Goal: Communication & Community: Answer question/provide support

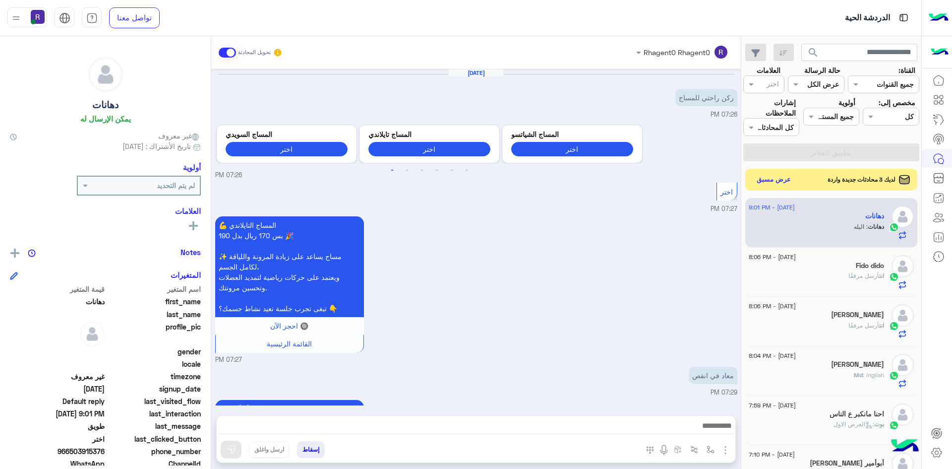
scroll to position [843, 0]
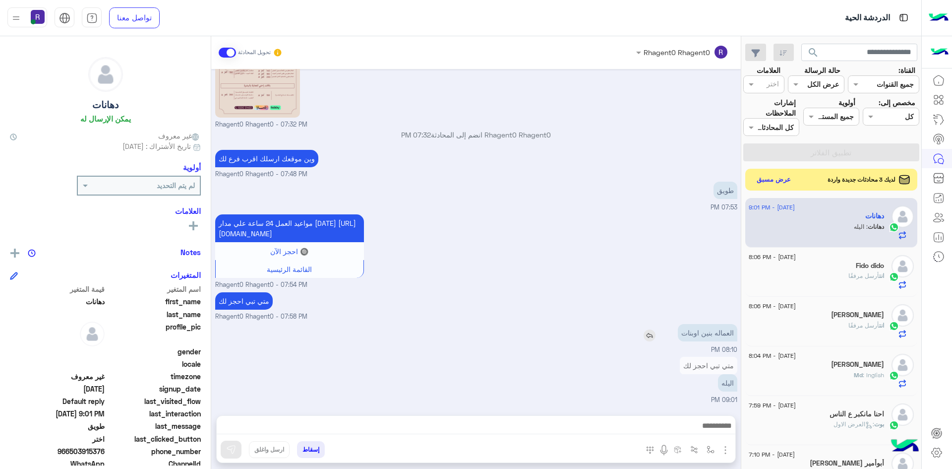
click at [647, 334] on img at bounding box center [650, 335] width 12 height 12
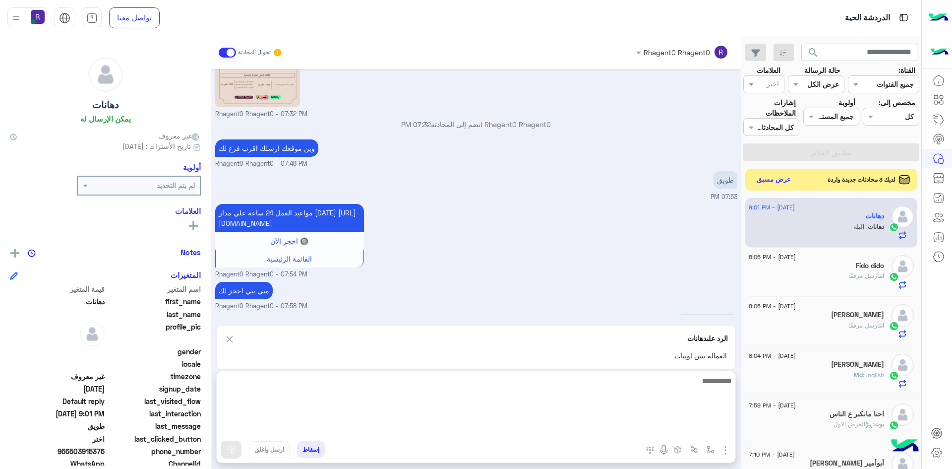
click at [641, 423] on textarea at bounding box center [476, 403] width 519 height 59
type textarea "**********"
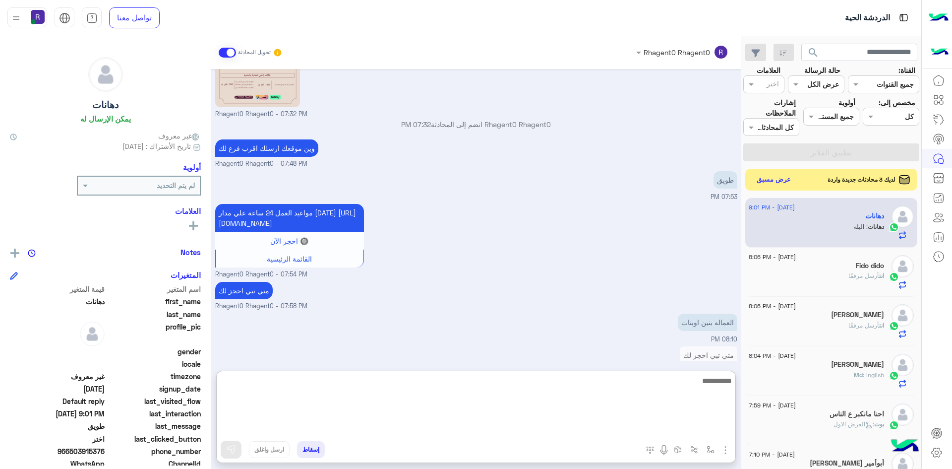
scroll to position [937, 0]
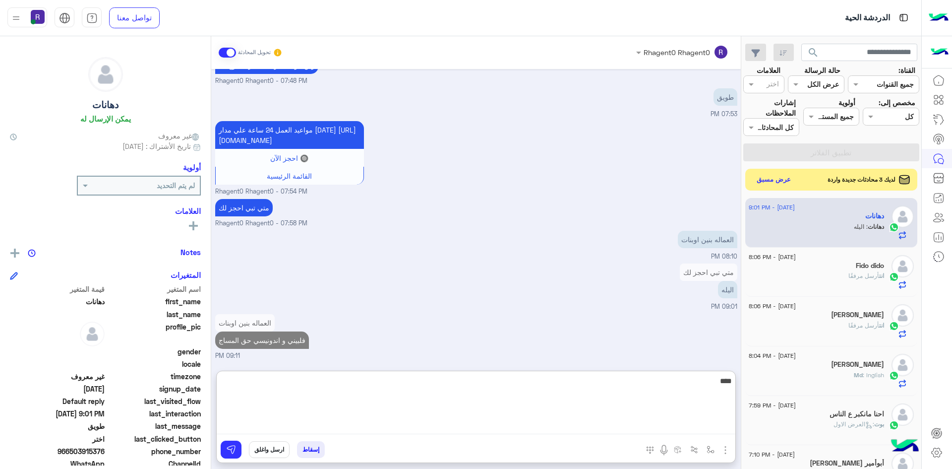
type textarea "****"
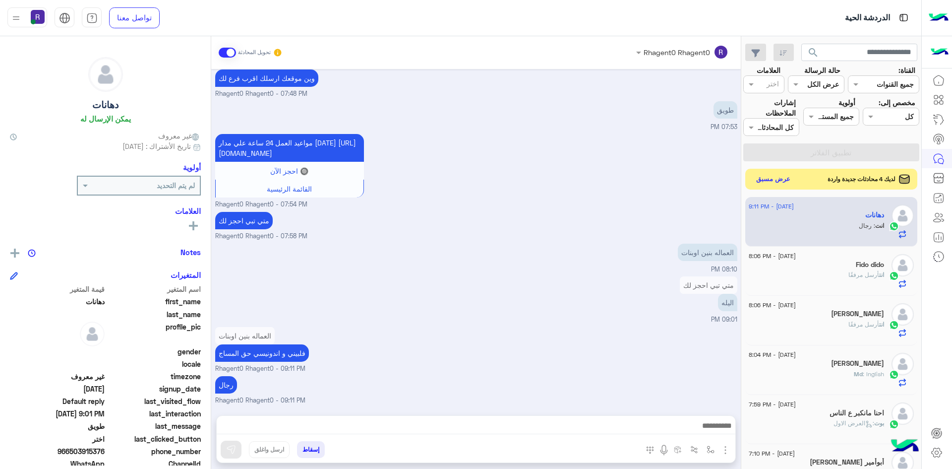
click at [774, 173] on button "عرض مسبق" at bounding box center [774, 179] width 42 height 13
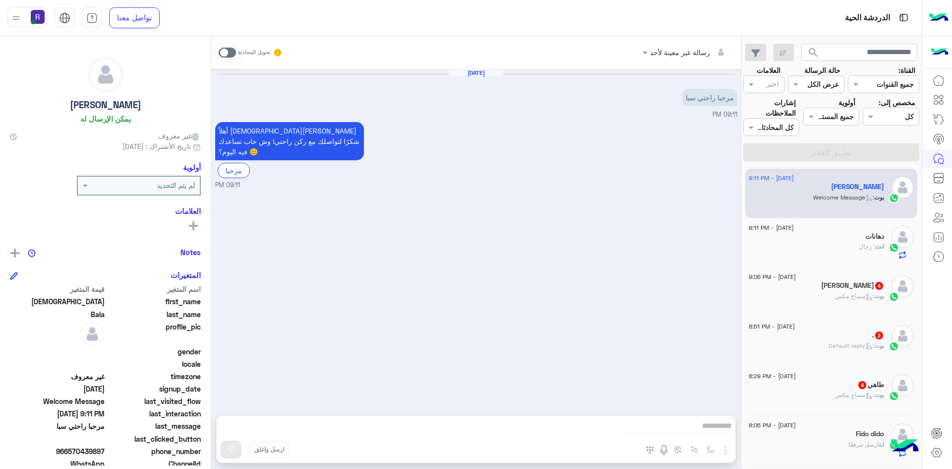
click at [224, 55] on span at bounding box center [227, 53] width 17 height 10
click at [726, 452] on img "button" at bounding box center [725, 450] width 12 height 12
click at [716, 432] on button "الصور" at bounding box center [710, 428] width 42 height 20
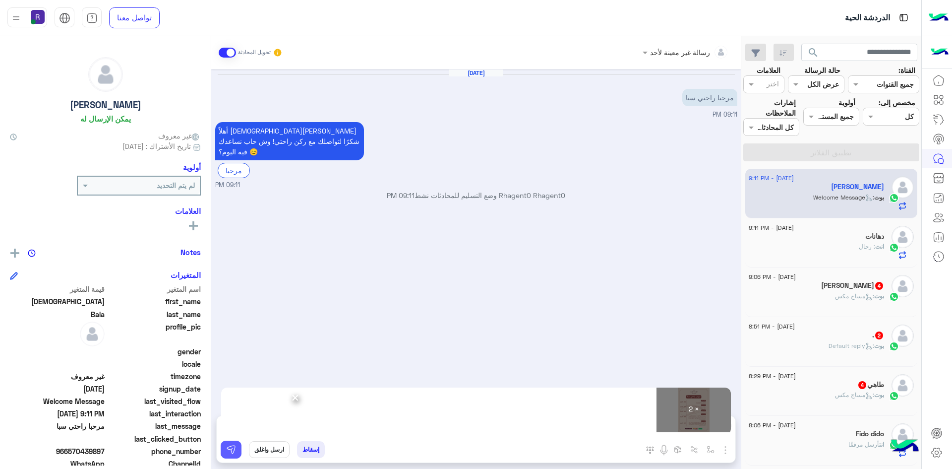
click at [230, 450] on img at bounding box center [231, 449] width 10 height 10
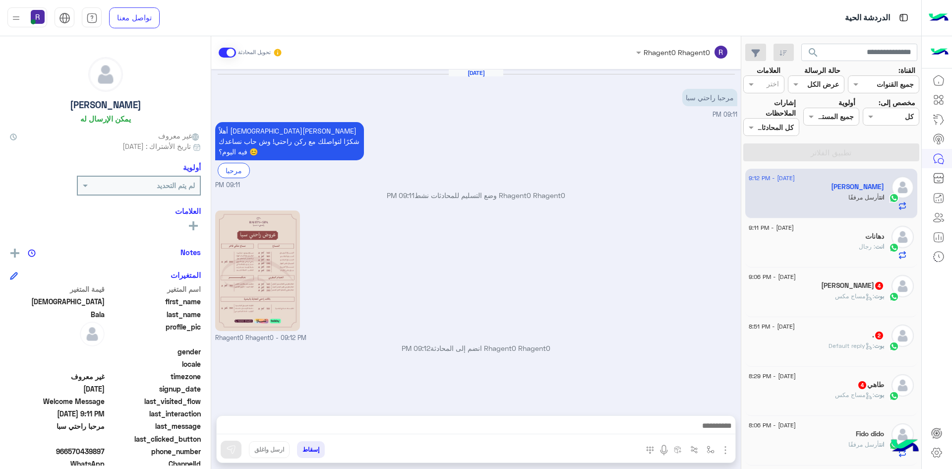
scroll to position [90, 0]
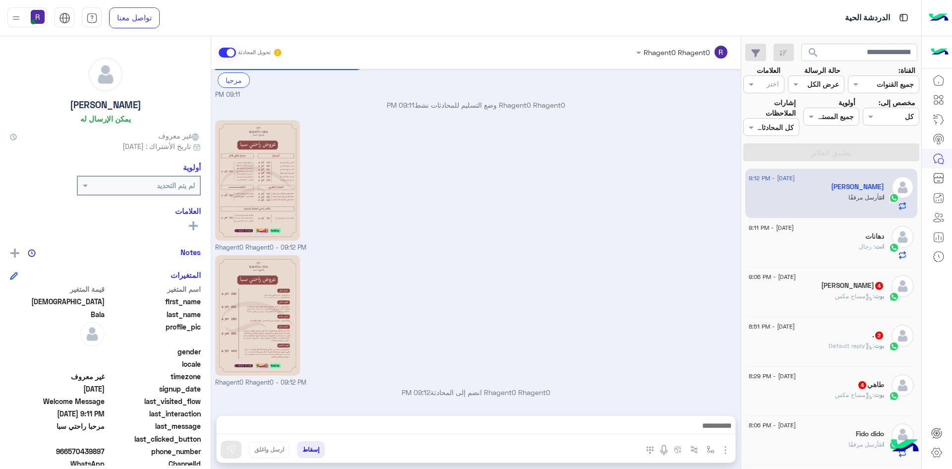
click at [875, 285] on span "4" at bounding box center [879, 286] width 8 height 8
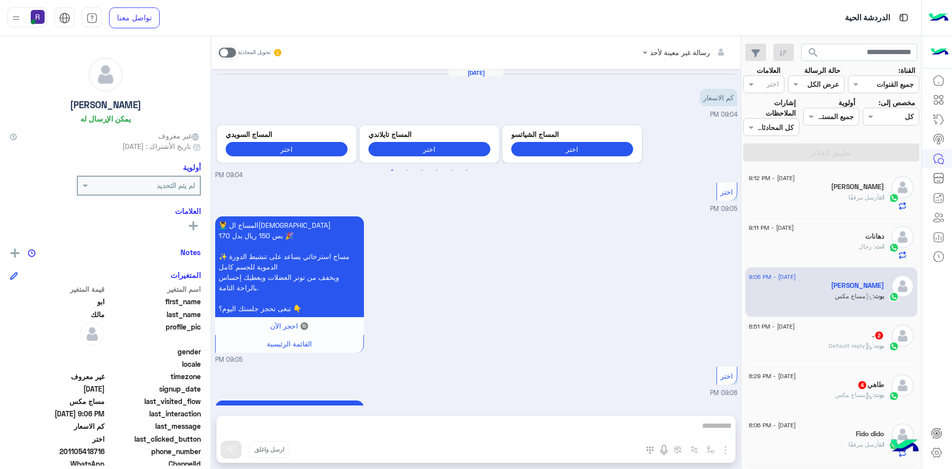
scroll to position [369, 0]
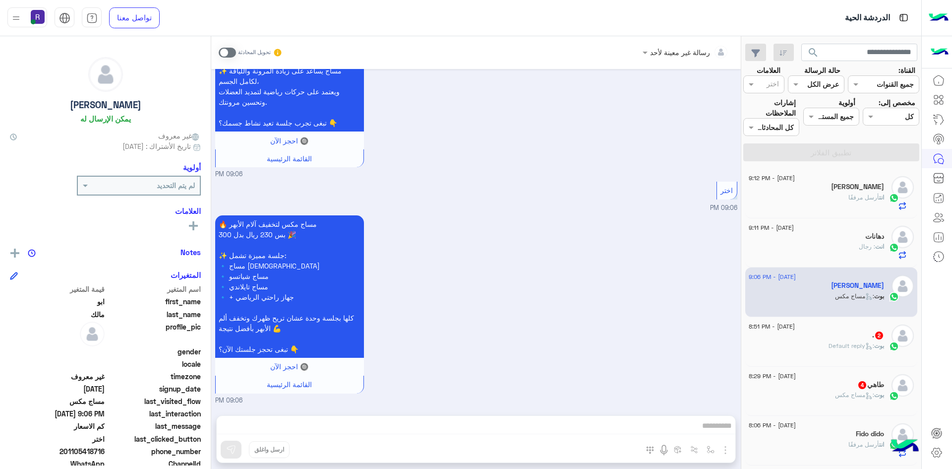
click at [861, 352] on div "بوت : Default reply" at bounding box center [816, 349] width 135 height 17
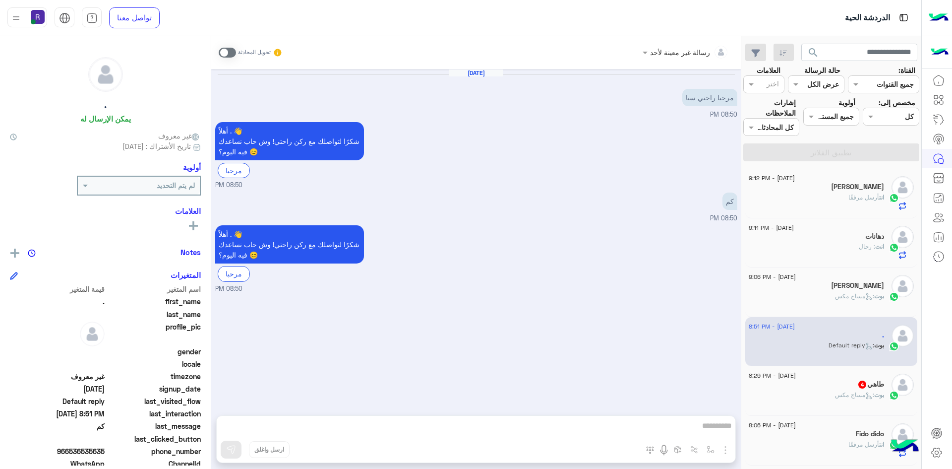
click at [228, 56] on span at bounding box center [227, 53] width 17 height 10
click at [727, 447] on img "button" at bounding box center [725, 450] width 12 height 12
click at [715, 425] on span "الصور" at bounding box center [706, 427] width 18 height 11
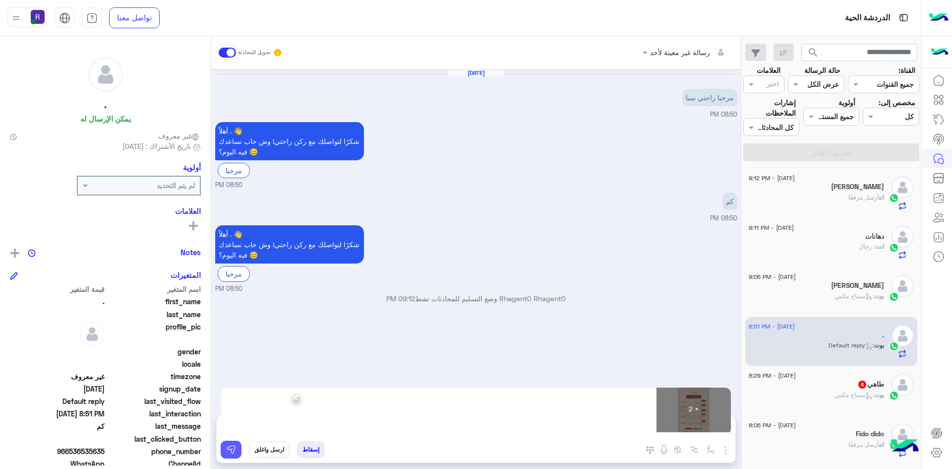
click at [230, 447] on img at bounding box center [231, 449] width 10 height 10
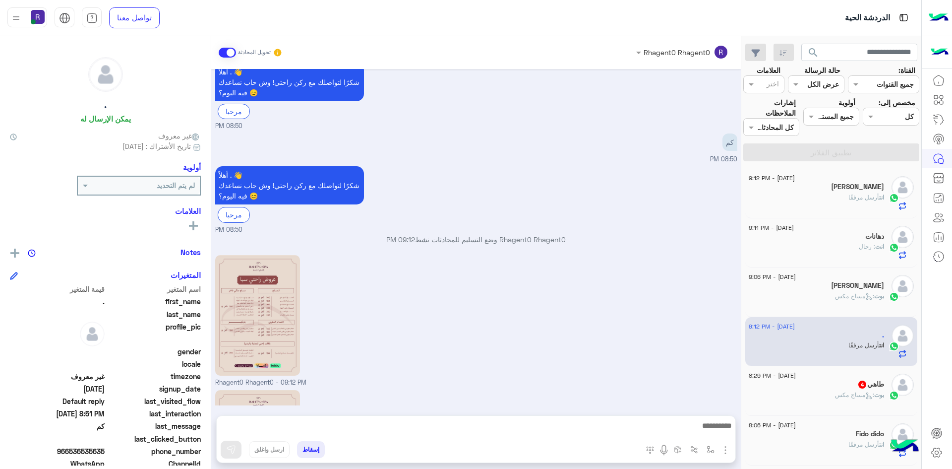
scroll to position [194, 0]
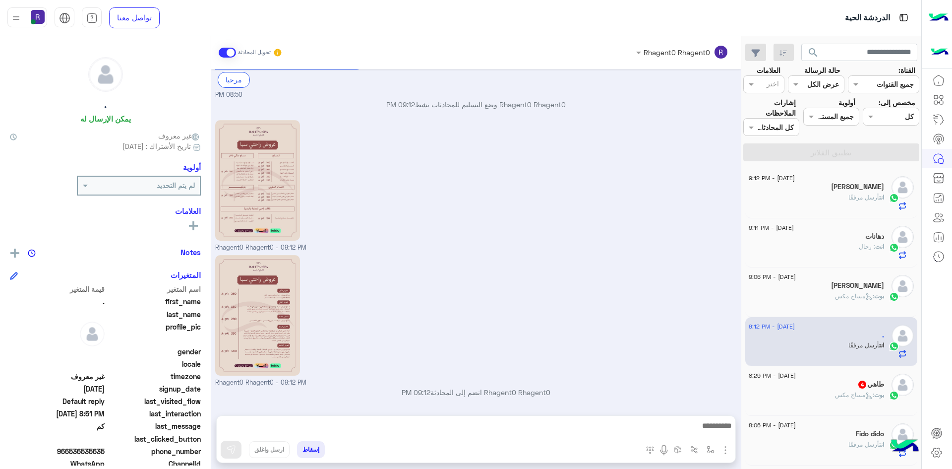
click at [805, 393] on div "بوت : مساج مكس" at bounding box center [816, 398] width 135 height 17
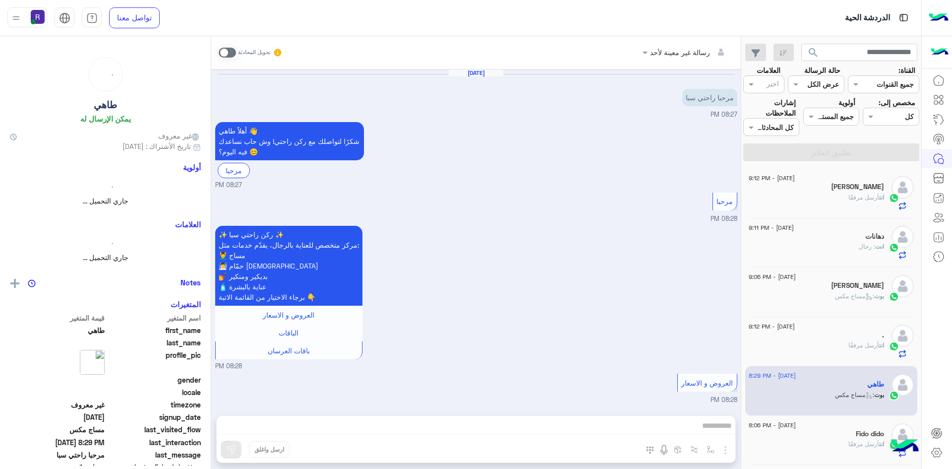
scroll to position [288, 0]
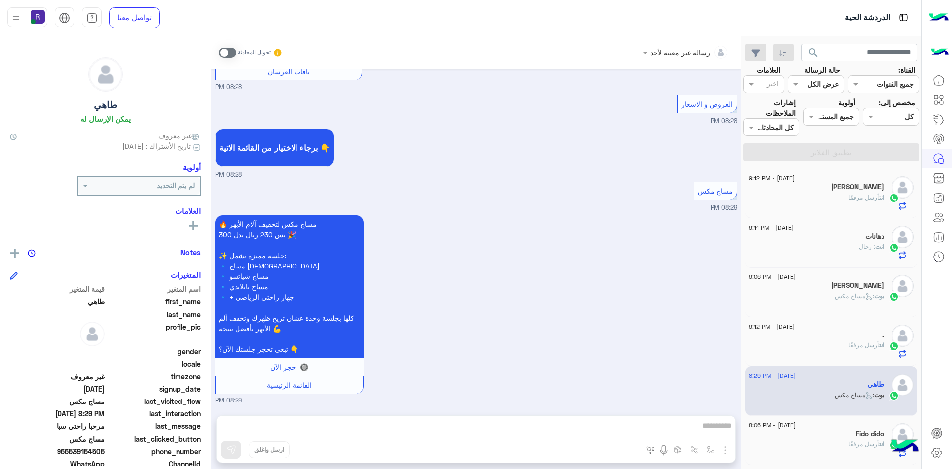
click at [228, 51] on span at bounding box center [227, 53] width 17 height 10
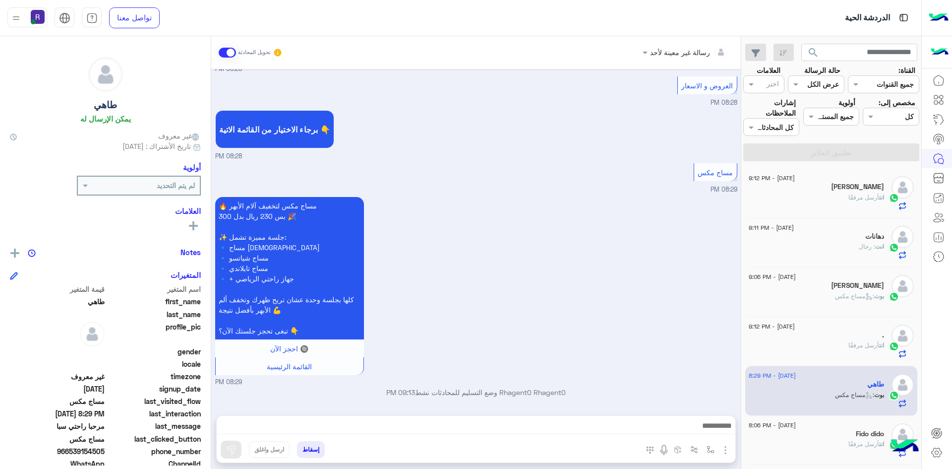
click at [723, 447] on img "button" at bounding box center [725, 450] width 12 height 12
click at [715, 423] on span "الصور" at bounding box center [706, 427] width 18 height 11
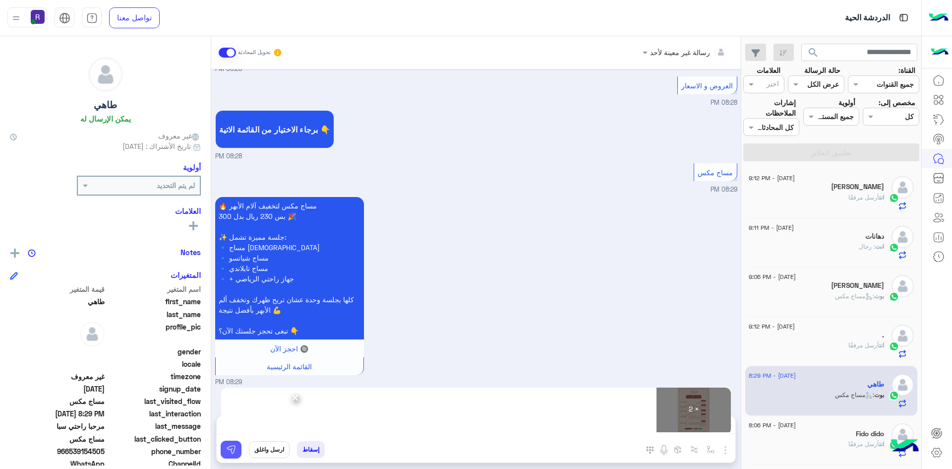
click at [235, 452] on img at bounding box center [231, 449] width 10 height 10
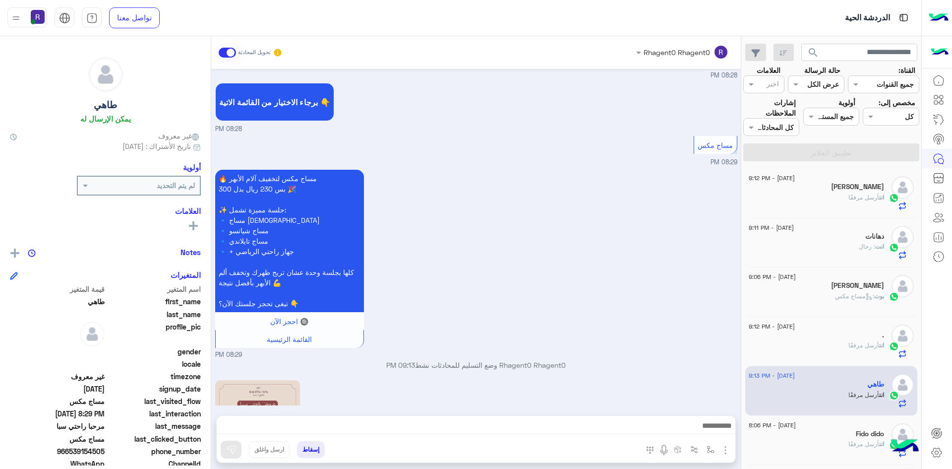
scroll to position [594, 0]
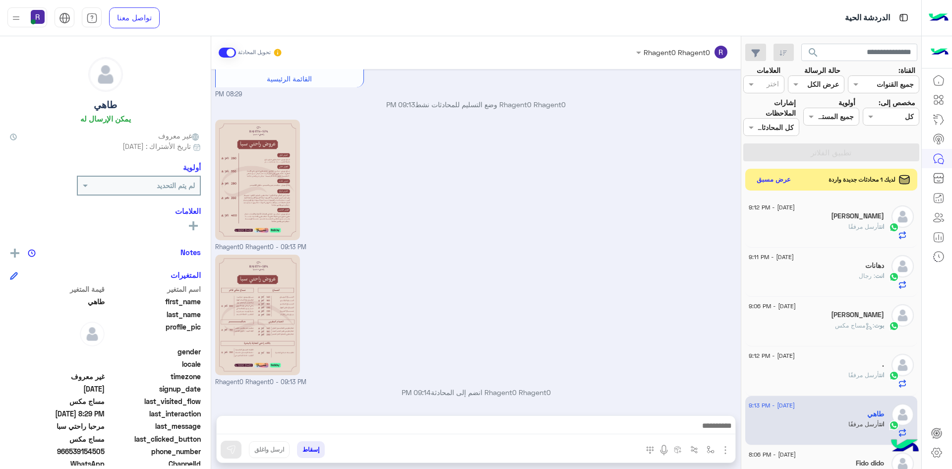
click at [685, 192] on div "Rhagent0 Rhagent0 - 09:13 PM" at bounding box center [476, 184] width 522 height 135
click at [764, 179] on button "عرض مسبق" at bounding box center [774, 179] width 42 height 13
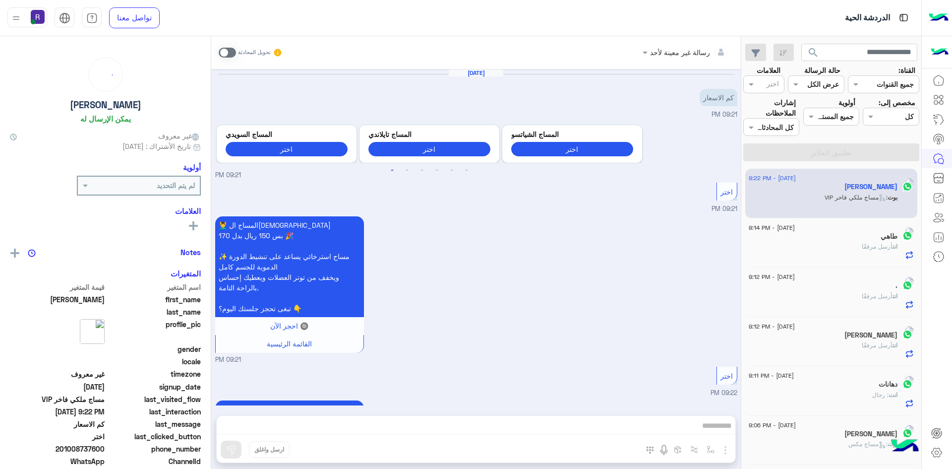
scroll to position [790, 0]
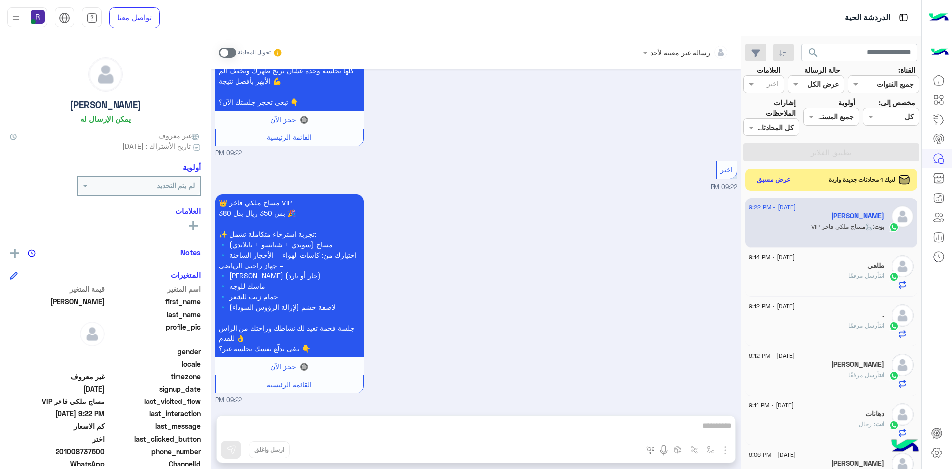
click at [761, 171] on div "لديك 1 محادثات جديدة واردة عرض مسبق" at bounding box center [831, 180] width 173 height 22
click at [761, 173] on button "عرض مسبق" at bounding box center [774, 179] width 42 height 13
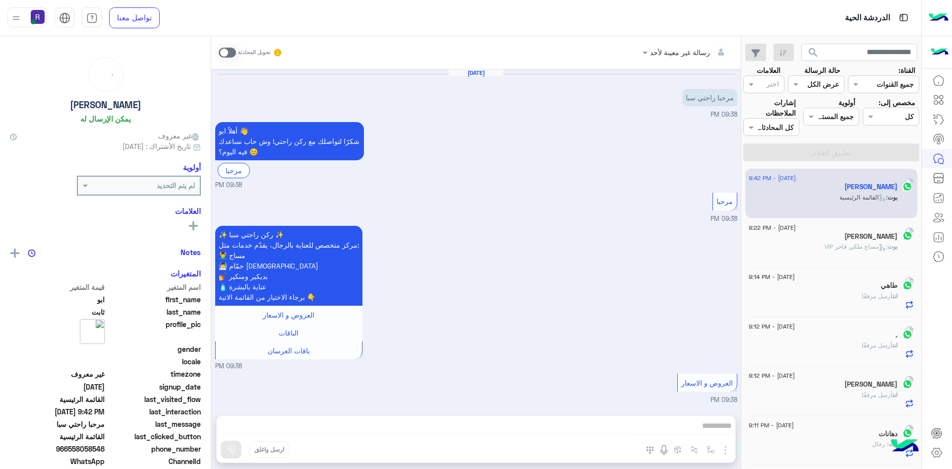
scroll to position [490, 0]
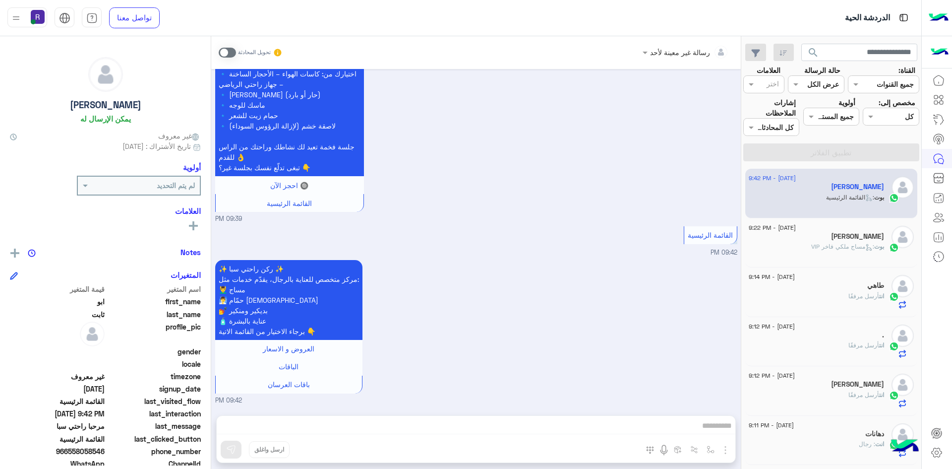
click at [223, 50] on span at bounding box center [227, 53] width 17 height 10
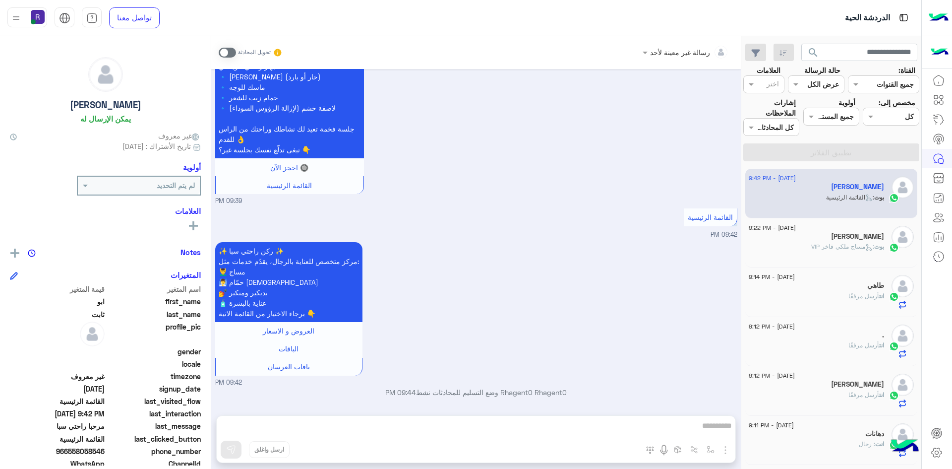
click at [722, 448] on div "رسالة غير معينة لأحد تحويل المحادثة Aug 25, 2025 مرحبا راحتي سبا 09:38 PM أهلاً…" at bounding box center [475, 254] width 529 height 436
click at [726, 447] on img "button" at bounding box center [725, 450] width 12 height 12
click at [696, 429] on button "الصور" at bounding box center [710, 428] width 42 height 20
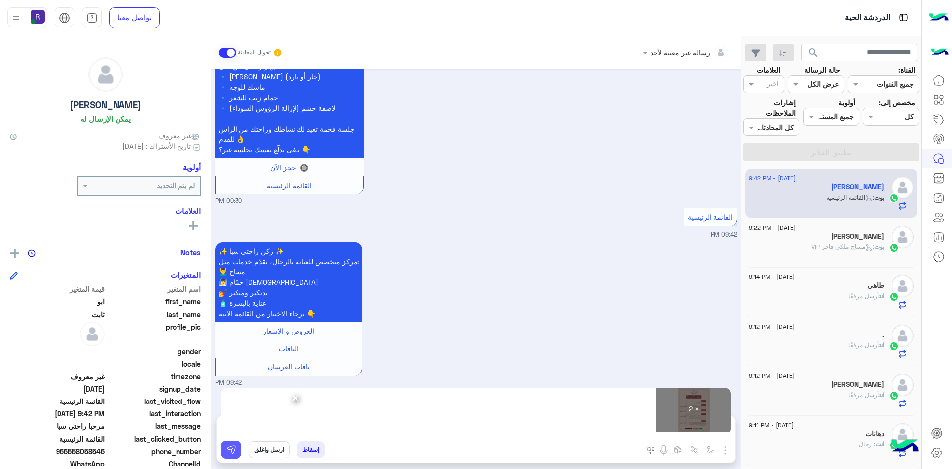
click at [229, 448] on img at bounding box center [231, 449] width 10 height 10
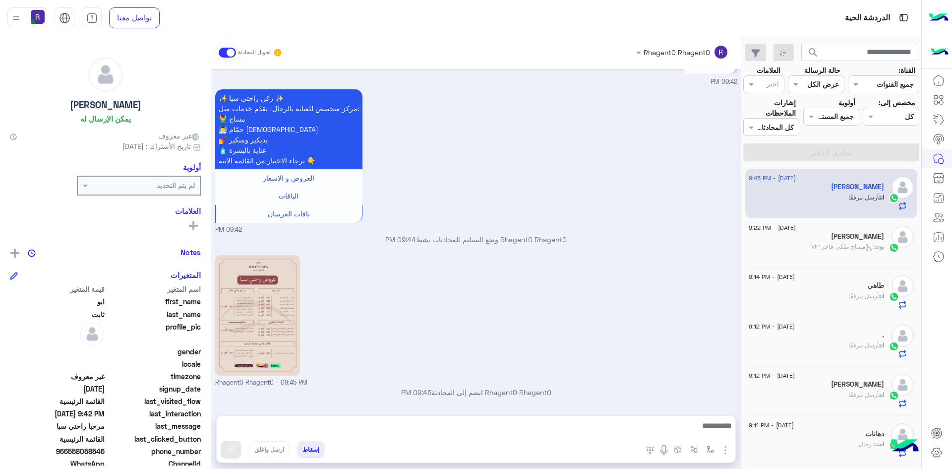
scroll to position [796, 0]
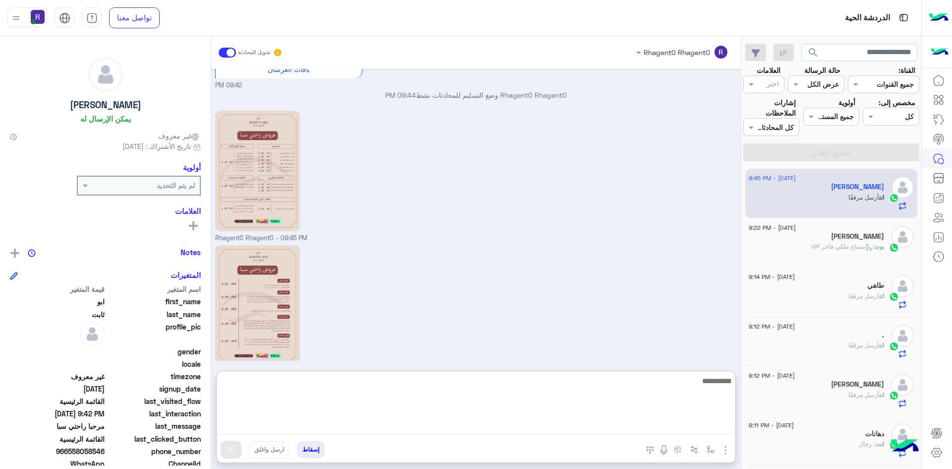
click at [649, 429] on textarea at bounding box center [476, 403] width 519 height 59
paste textarea "**********"
type textarea "**********"
click at [699, 382] on textarea "**********" at bounding box center [476, 403] width 519 height 59
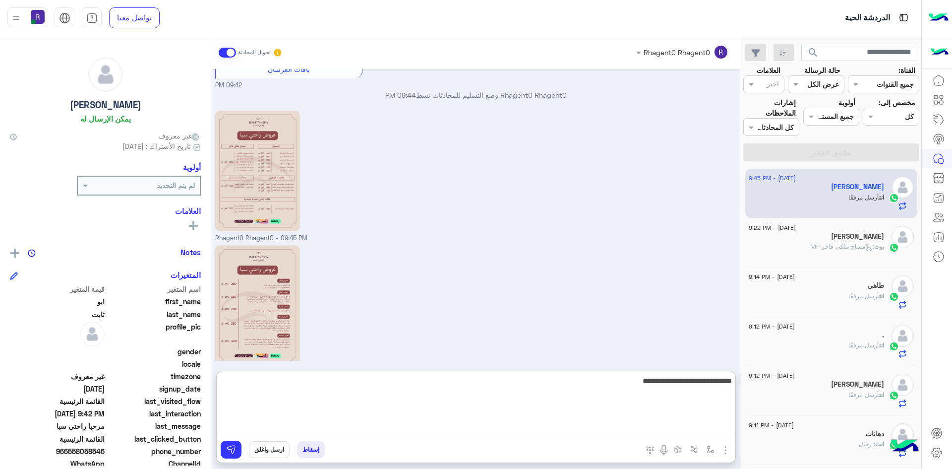
click at [699, 382] on textarea "**********" at bounding box center [476, 403] width 519 height 59
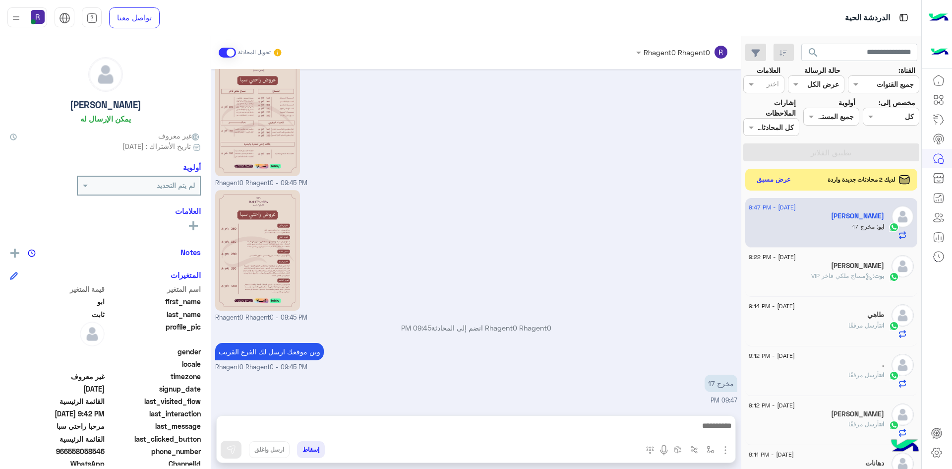
scroll to position [860, 0]
click at [592, 290] on div "Rhagent0 Rhagent0 - 09:45 PM" at bounding box center [476, 254] width 522 height 135
click at [709, 446] on img "button" at bounding box center [710, 449] width 8 height 8
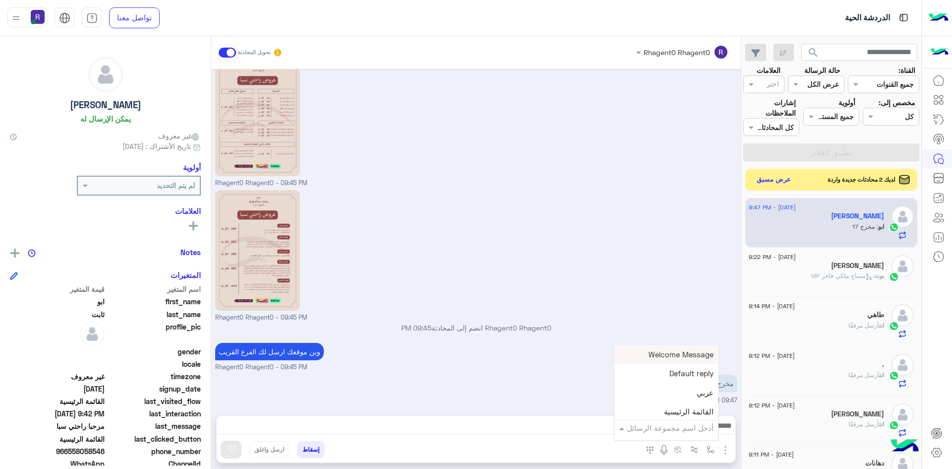
click at [705, 427] on input "text" at bounding box center [679, 427] width 67 height 11
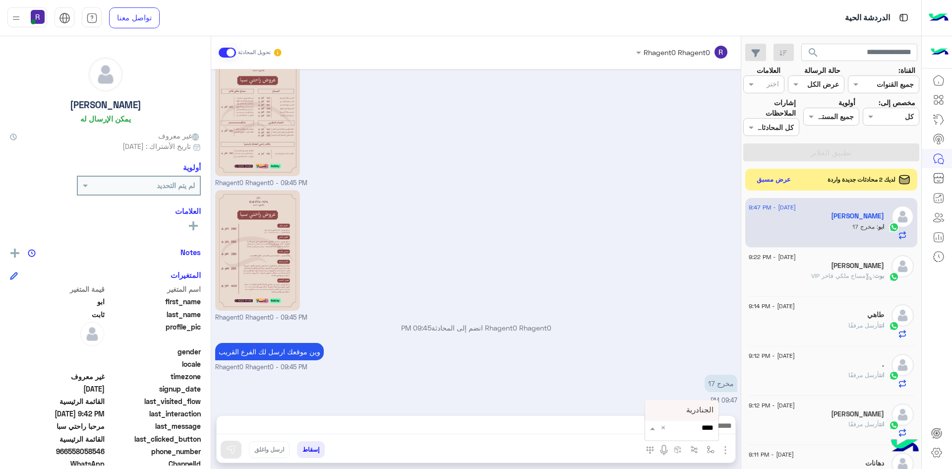
type input "*****"
click at [706, 408] on span "الجنادرية" at bounding box center [699, 409] width 27 height 9
type textarea "*********"
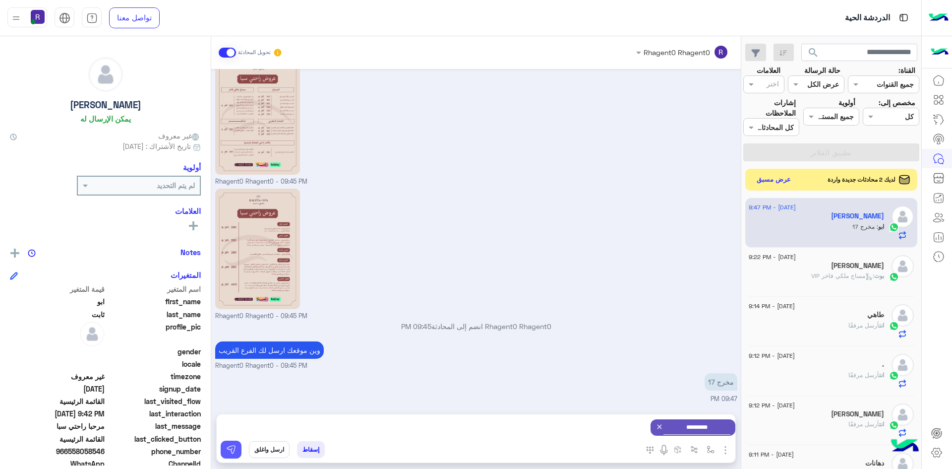
click at [229, 451] on img at bounding box center [231, 449] width 10 height 10
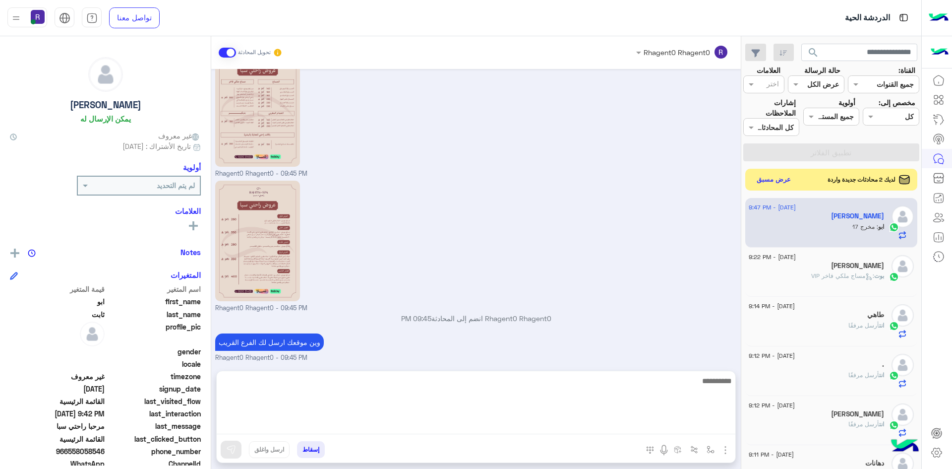
click at [591, 429] on textarea at bounding box center [476, 403] width 519 height 59
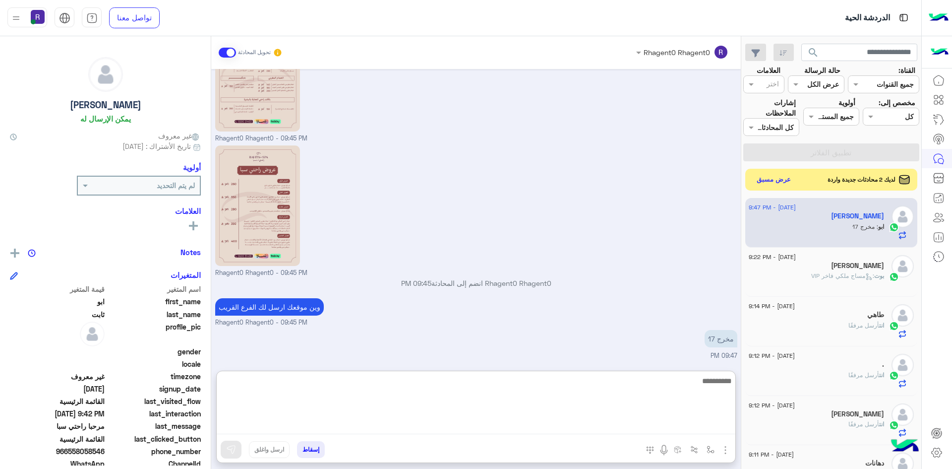
scroll to position [905, 0]
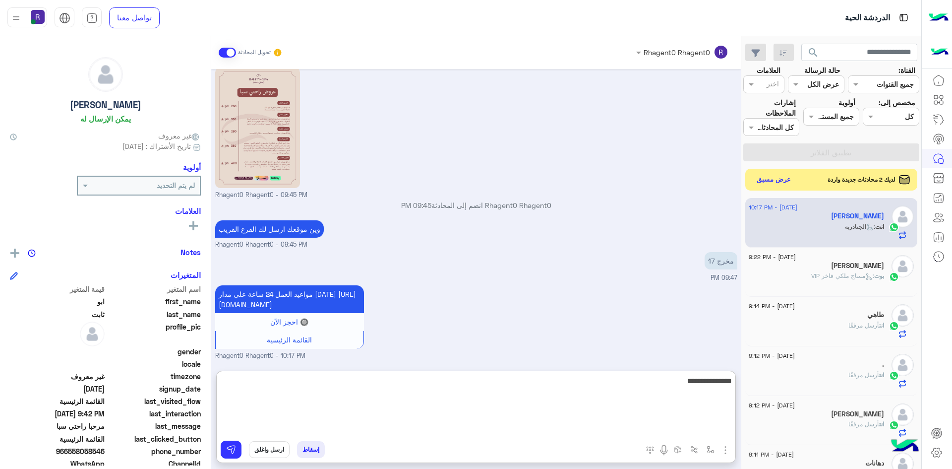
type textarea "**********"
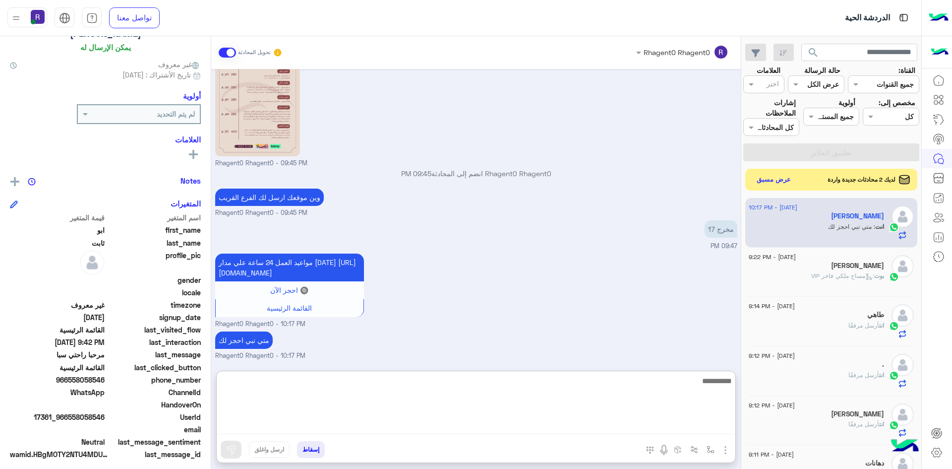
scroll to position [78, 0]
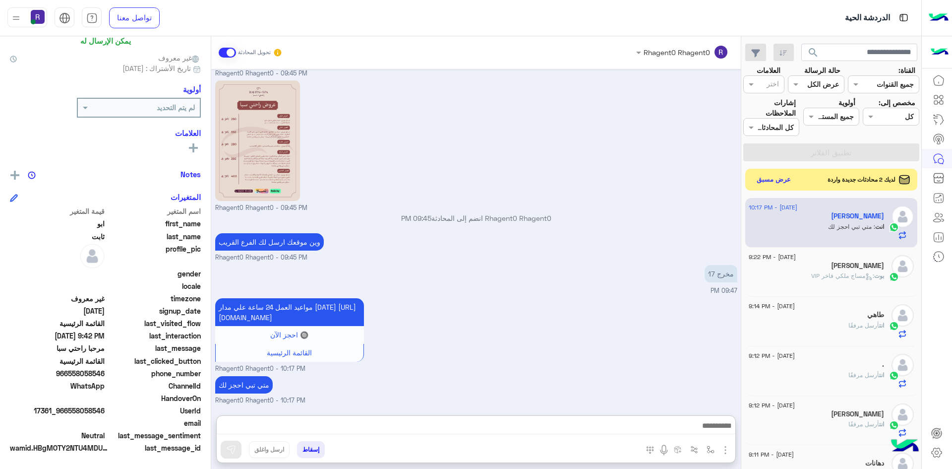
click at [94, 375] on span "966558058546" at bounding box center [57, 373] width 95 height 10
click at [70, 372] on span "966558058546" at bounding box center [57, 373] width 95 height 10
drag, startPoint x: 70, startPoint y: 372, endPoint x: 77, endPoint y: 372, distance: 6.4
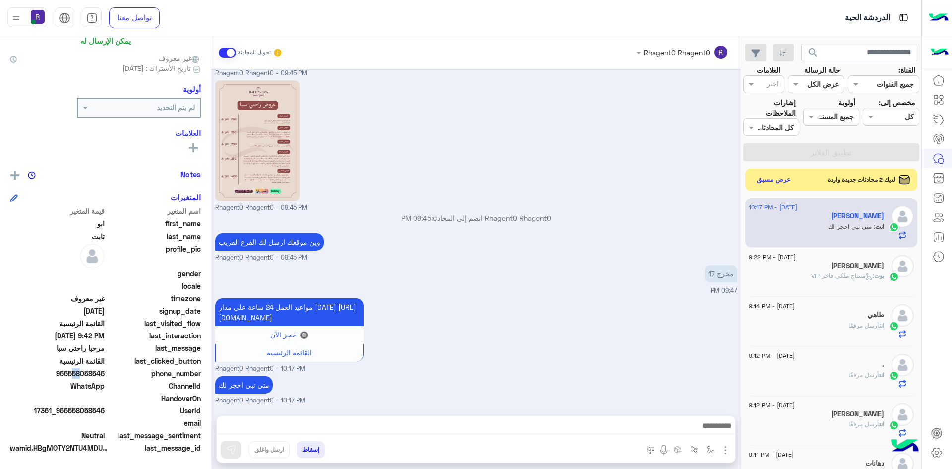
click at [77, 372] on span "966558058546" at bounding box center [57, 373] width 95 height 10
click at [771, 181] on button "عرض مسبق" at bounding box center [774, 179] width 42 height 13
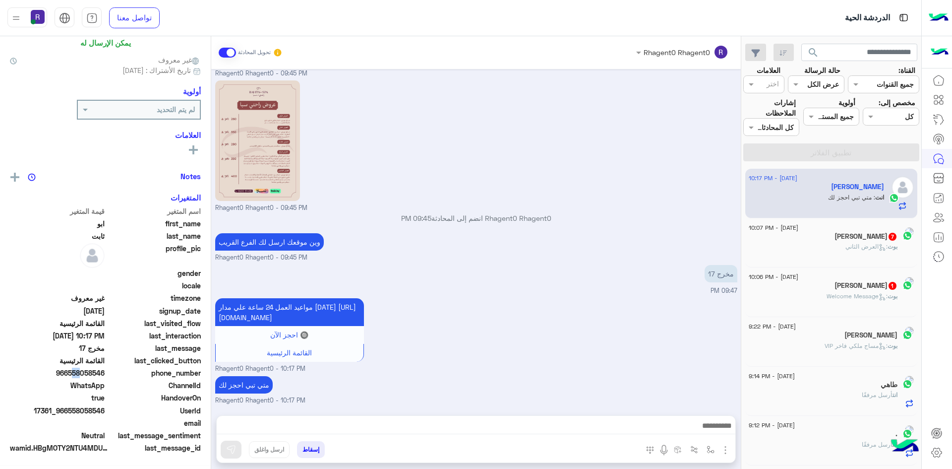
scroll to position [78, 0]
click at [792, 245] on div "بوت : العرض الثاني" at bounding box center [816, 250] width 135 height 17
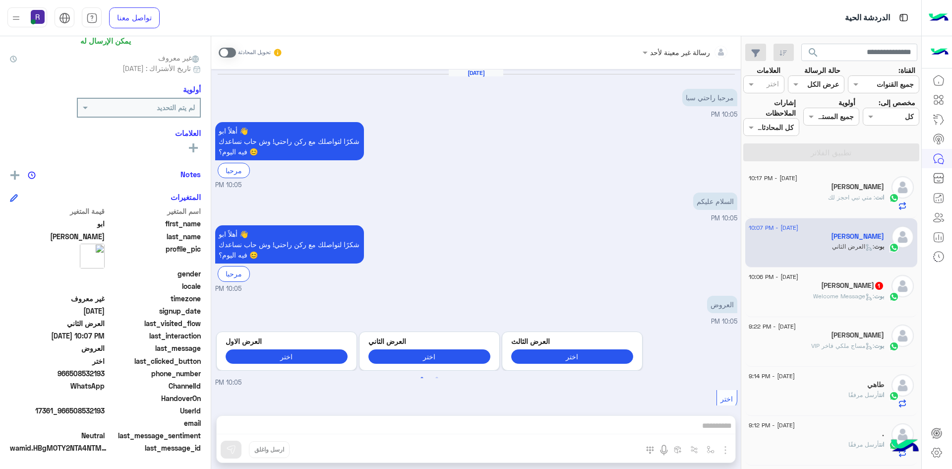
scroll to position [764, 0]
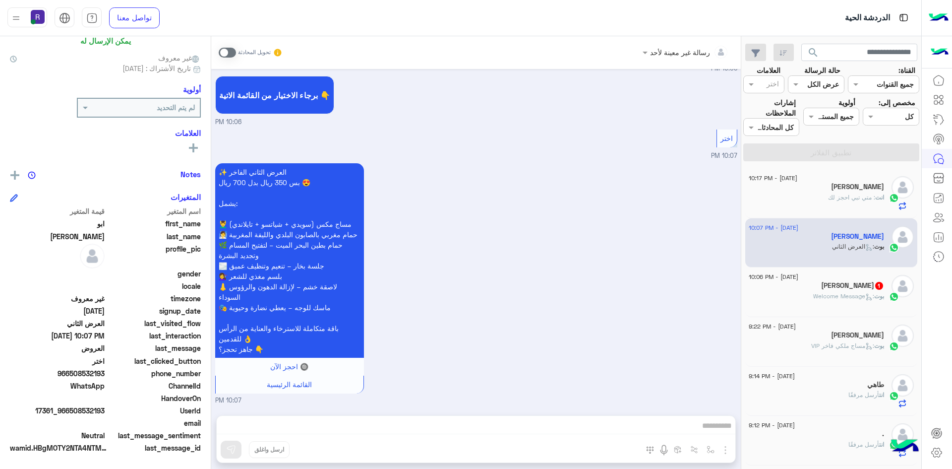
click at [867, 296] on icon at bounding box center [869, 296] width 4 height 3
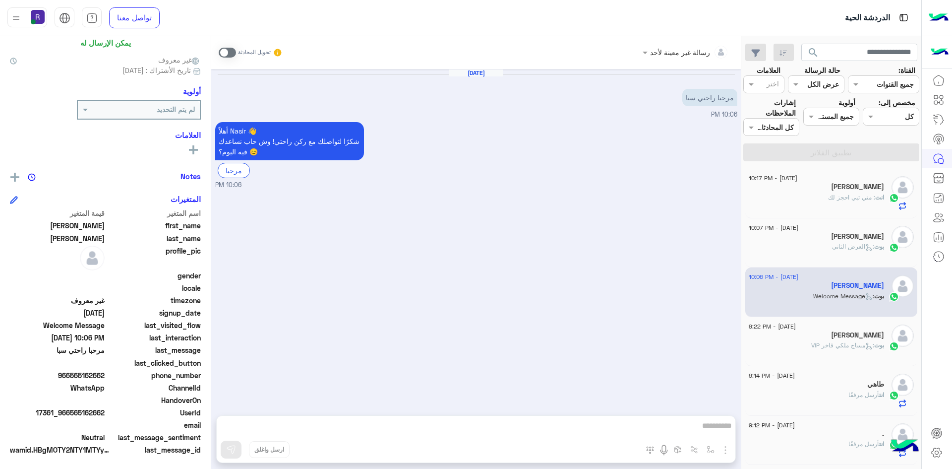
scroll to position [78, 0]
click at [228, 51] on span at bounding box center [227, 53] width 17 height 10
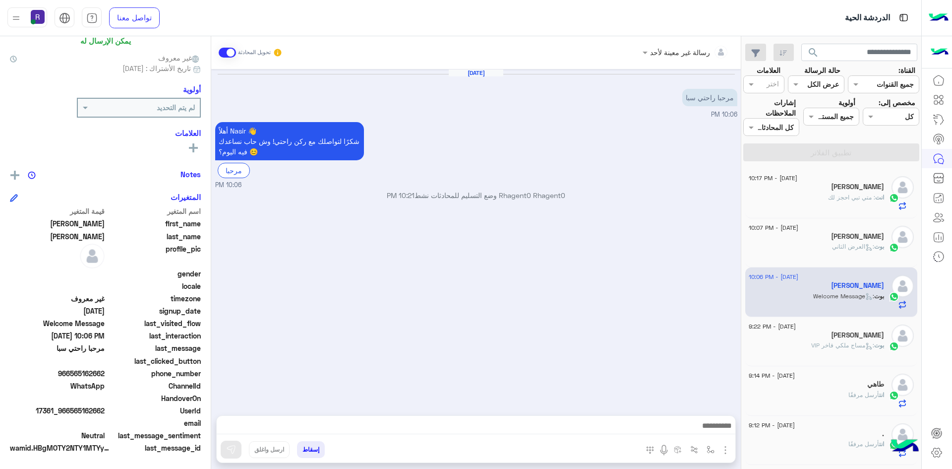
click at [723, 451] on img "button" at bounding box center [725, 450] width 12 height 12
click at [712, 427] on span "الصور" at bounding box center [706, 427] width 18 height 11
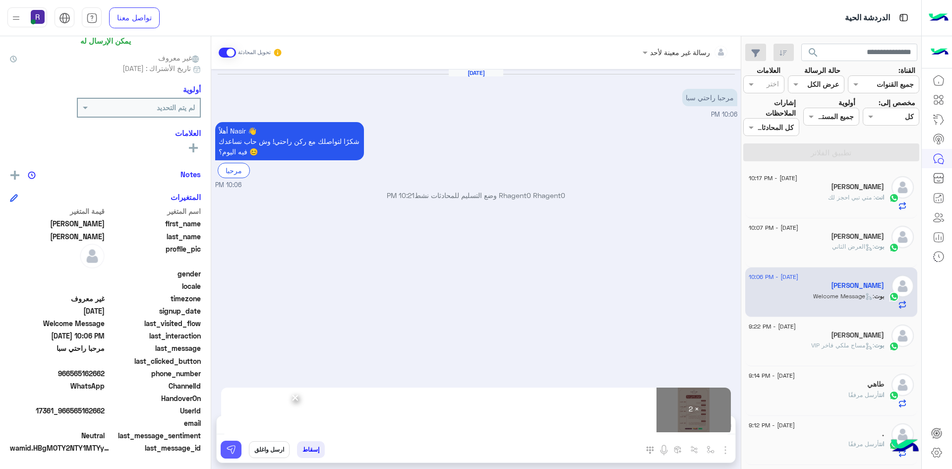
click at [226, 445] on img at bounding box center [231, 449] width 10 height 10
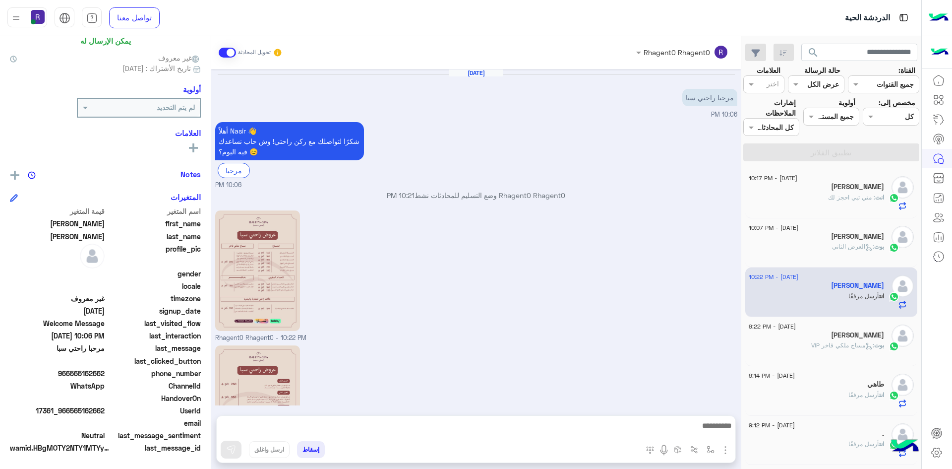
scroll to position [90, 0]
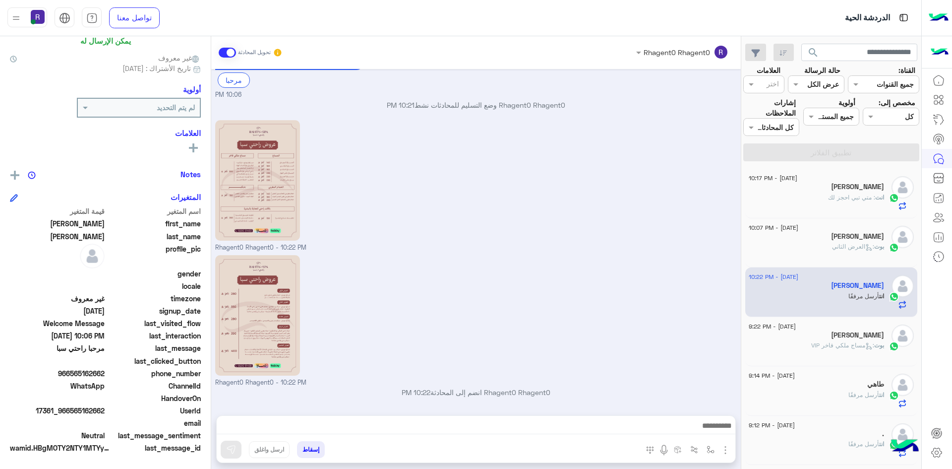
drag, startPoint x: 567, startPoint y: 191, endPoint x: 585, endPoint y: 190, distance: 17.4
click at [567, 191] on div "Rhagent0 Rhagent0 - 10:22 PM" at bounding box center [476, 185] width 522 height 135
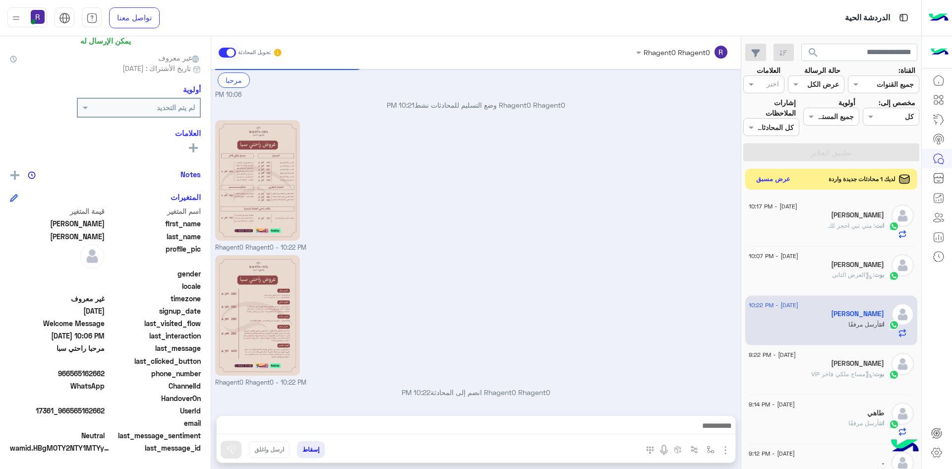
click at [779, 183] on button "عرض مسبق" at bounding box center [774, 179] width 42 height 13
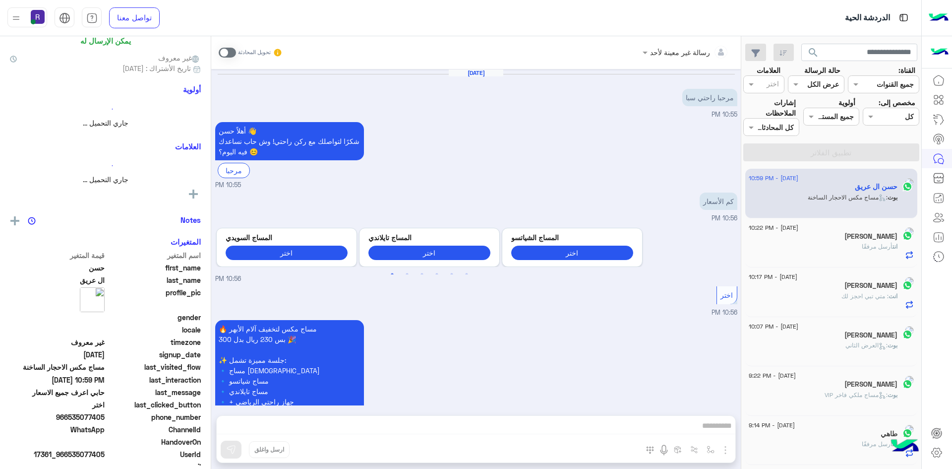
scroll to position [1143, 0]
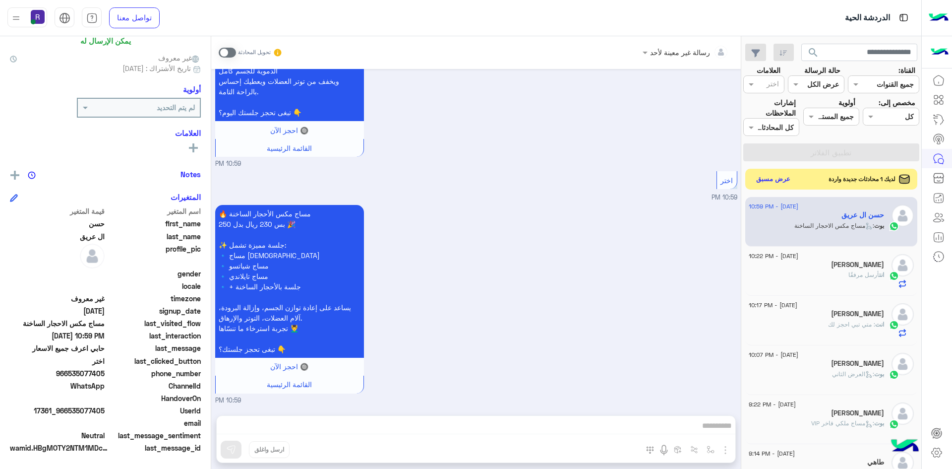
click at [755, 179] on button "عرض مسبق" at bounding box center [774, 179] width 42 height 13
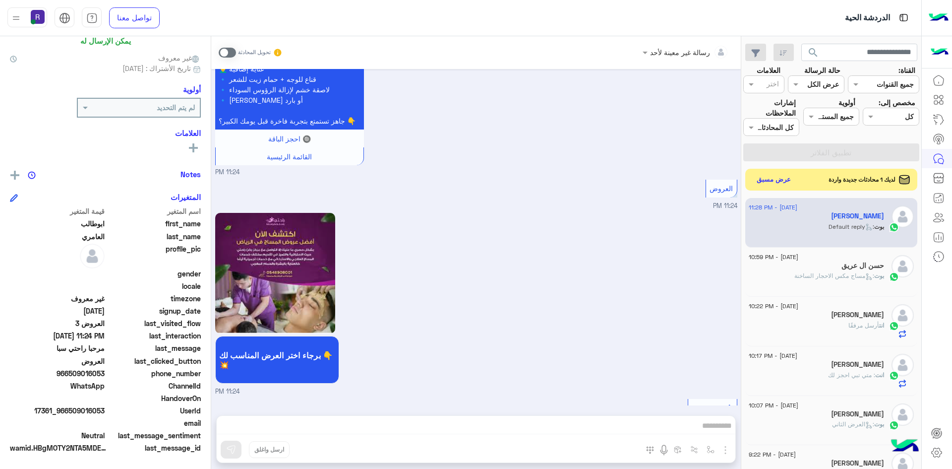
scroll to position [2053, 0]
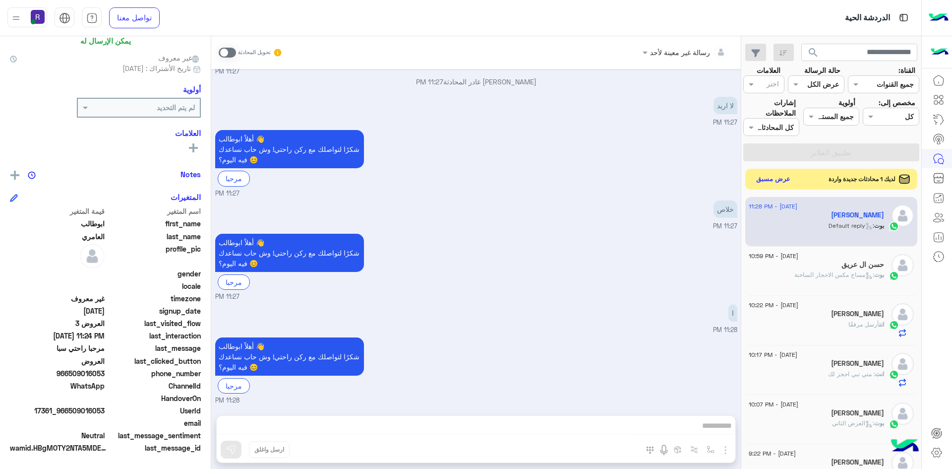
click at [770, 181] on button "عرض مسبق" at bounding box center [774, 179] width 42 height 13
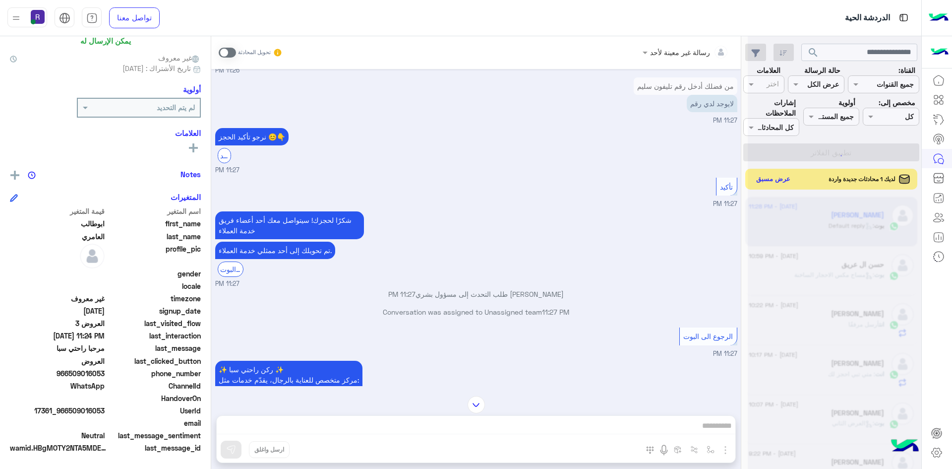
scroll to position [1606, 0]
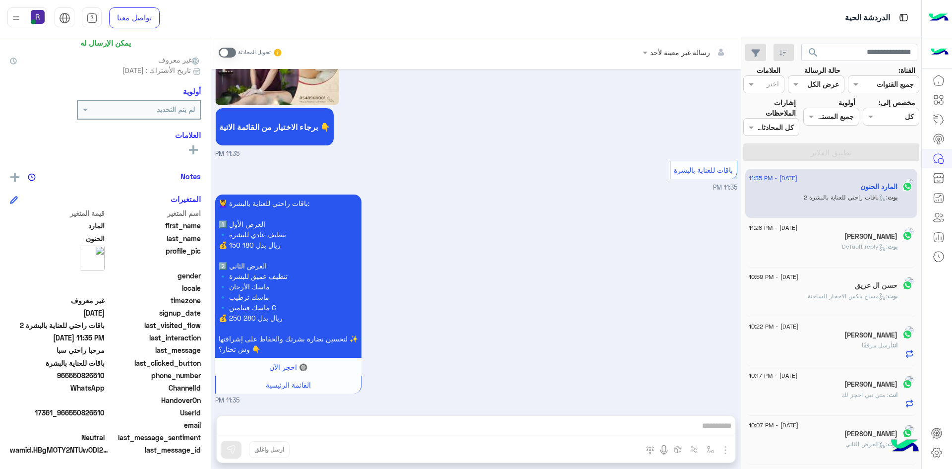
scroll to position [78, 0]
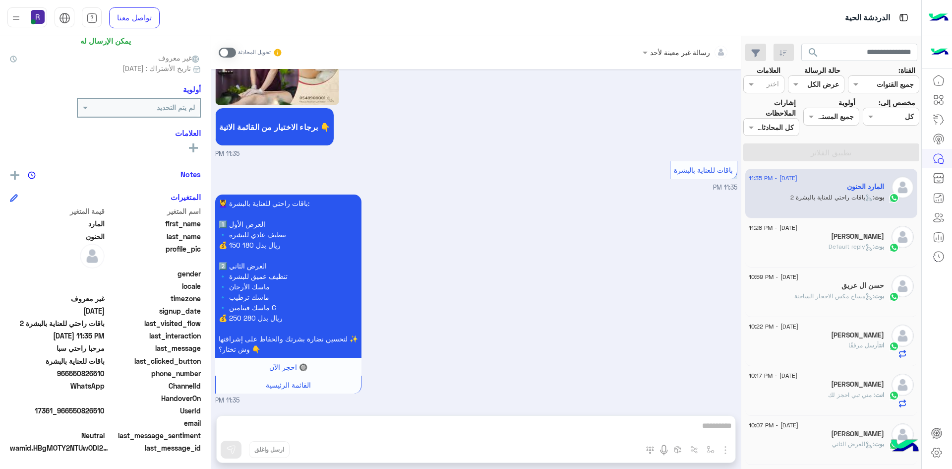
click at [842, 254] on div "بوت : Default reply" at bounding box center [816, 250] width 135 height 17
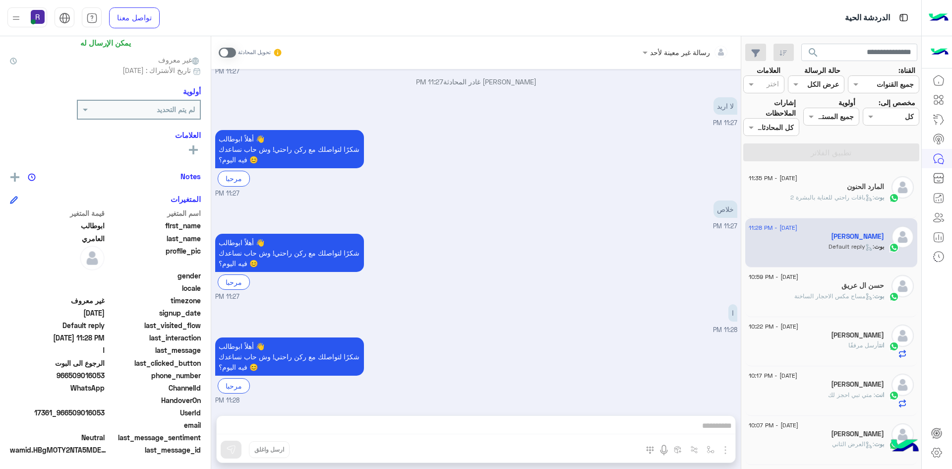
scroll to position [78, 0]
click at [222, 59] on div "تحويل المحادثة" at bounding box center [251, 53] width 64 height 18
click at [222, 58] on div "تحويل المحادثة" at bounding box center [251, 53] width 64 height 18
click at [225, 55] on span at bounding box center [227, 53] width 17 height 10
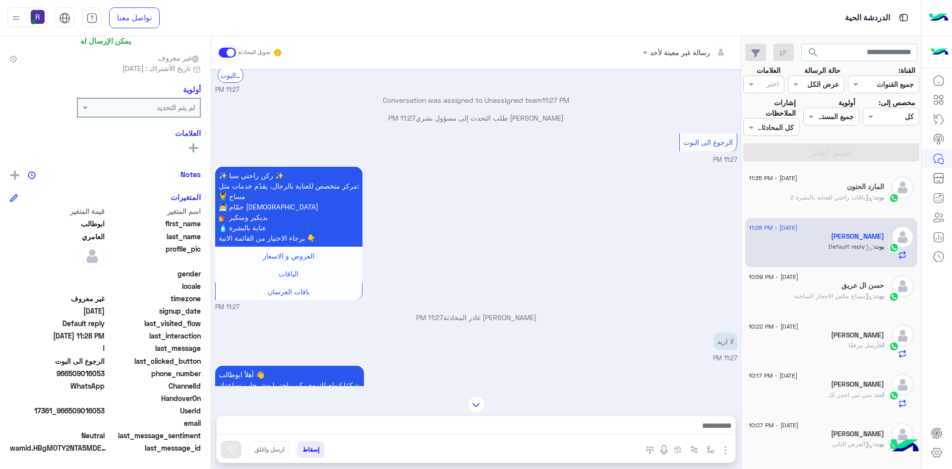
scroll to position [2070, 0]
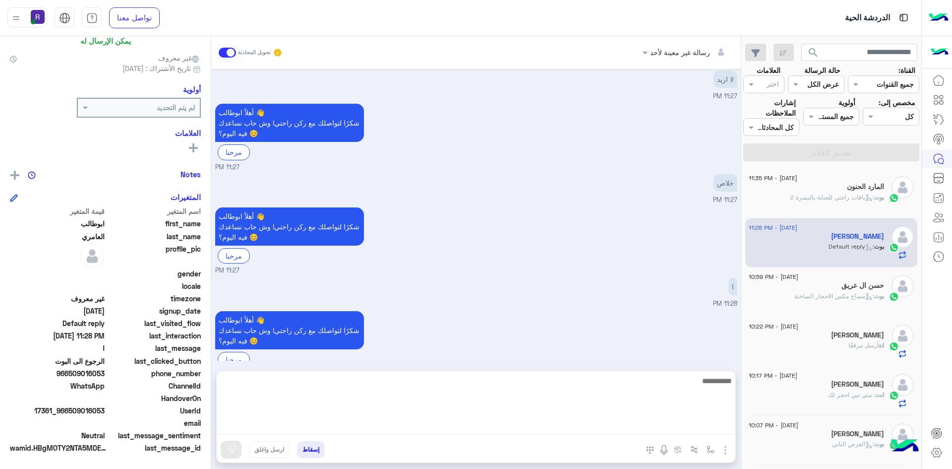
click at [667, 421] on textarea at bounding box center [476, 403] width 519 height 59
type textarea "**********"
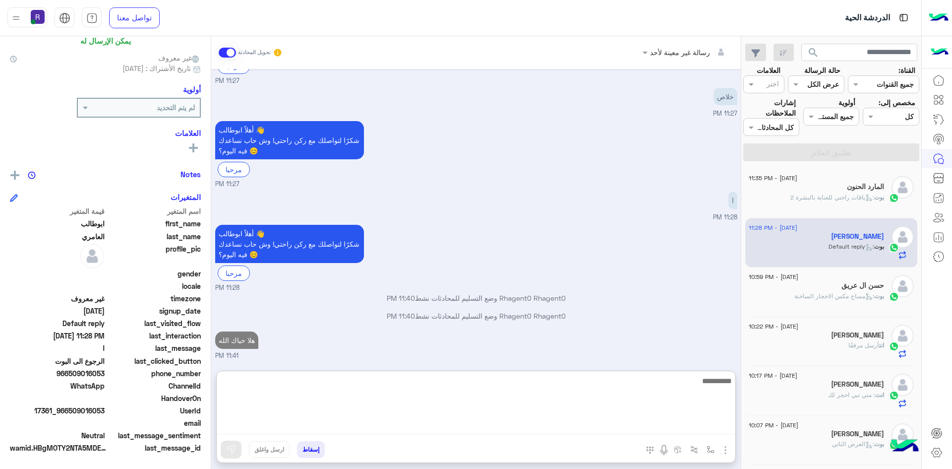
scroll to position [2165, 0]
click at [654, 421] on textarea at bounding box center [476, 403] width 519 height 59
paste textarea "**********"
type textarea "**********"
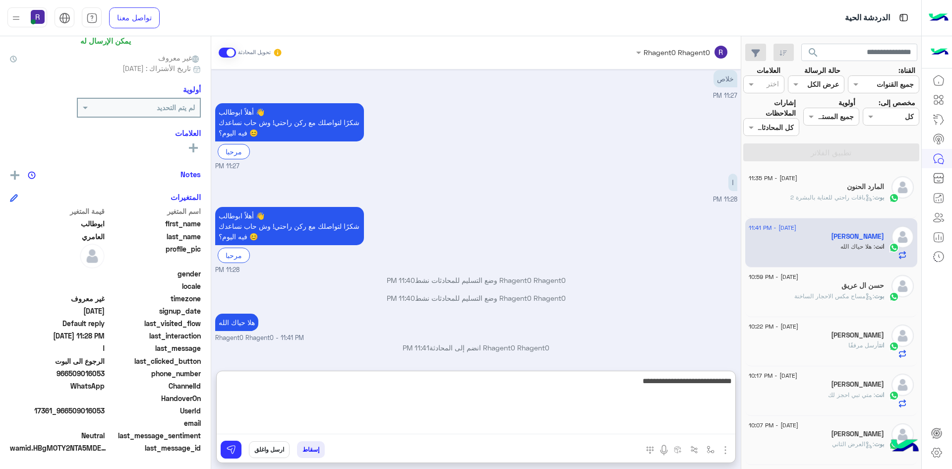
type textarea "**********"
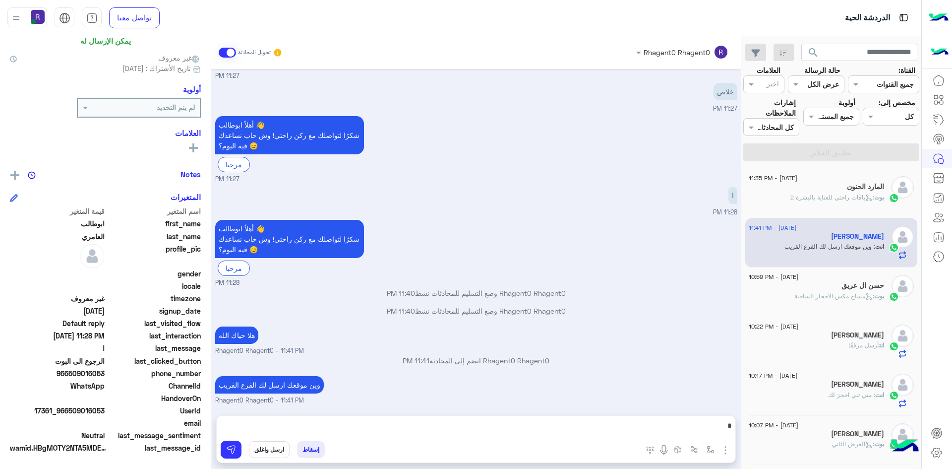
click at [512, 217] on div "أهلاً ابوطالب 👋 شكرًا لتواصلك مع ركن راحتي! وش حاب نساعدك فيه اليوم؟ 😊 مرحبا 11…" at bounding box center [476, 252] width 522 height 70
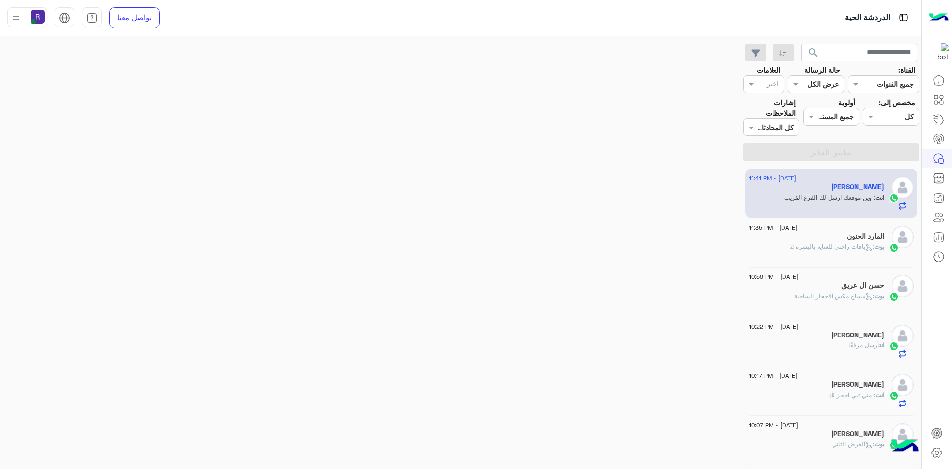
scroll to position [572, 0]
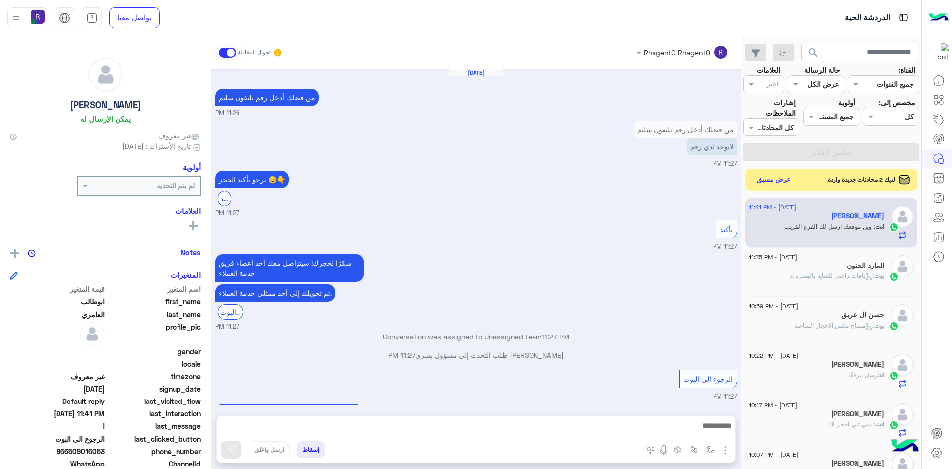
scroll to position [572, 0]
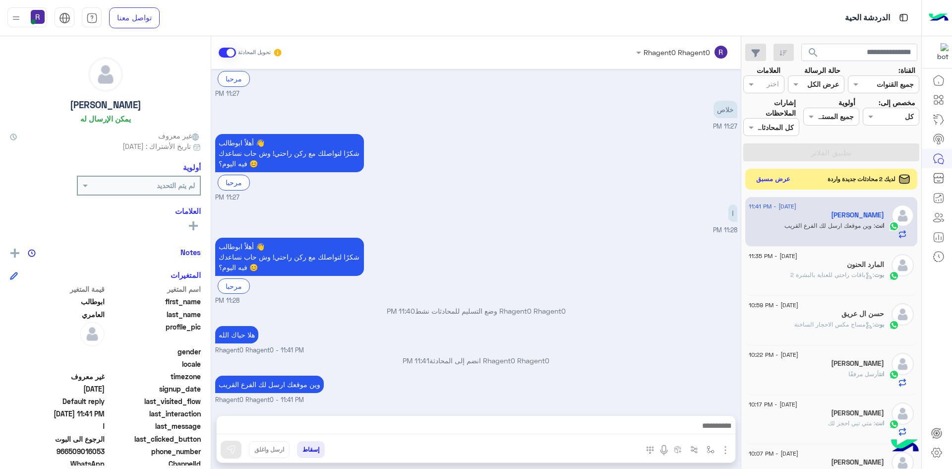
click at [775, 174] on button "عرض مسبق" at bounding box center [774, 179] width 42 height 13
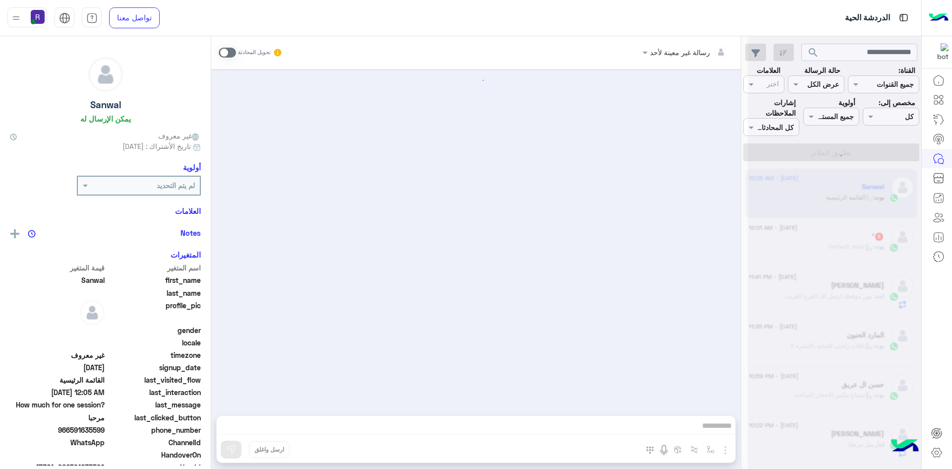
scroll to position [69, 0]
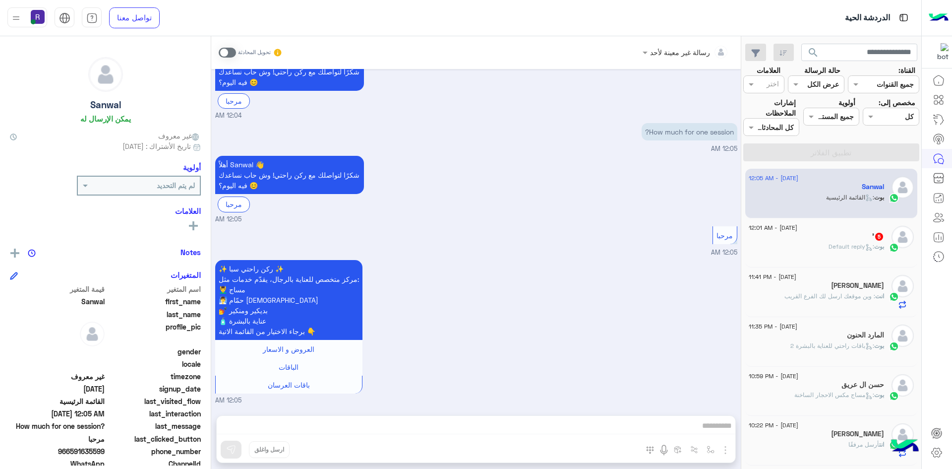
click at [229, 52] on span at bounding box center [227, 53] width 17 height 10
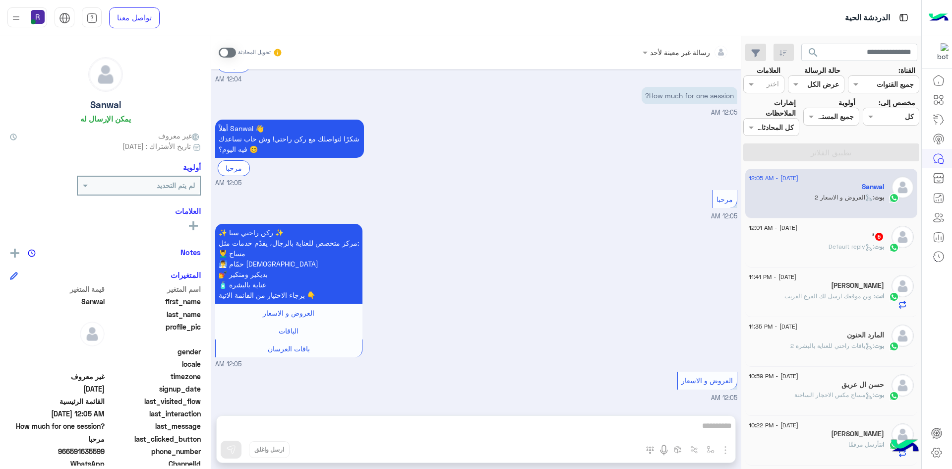
scroll to position [202, 0]
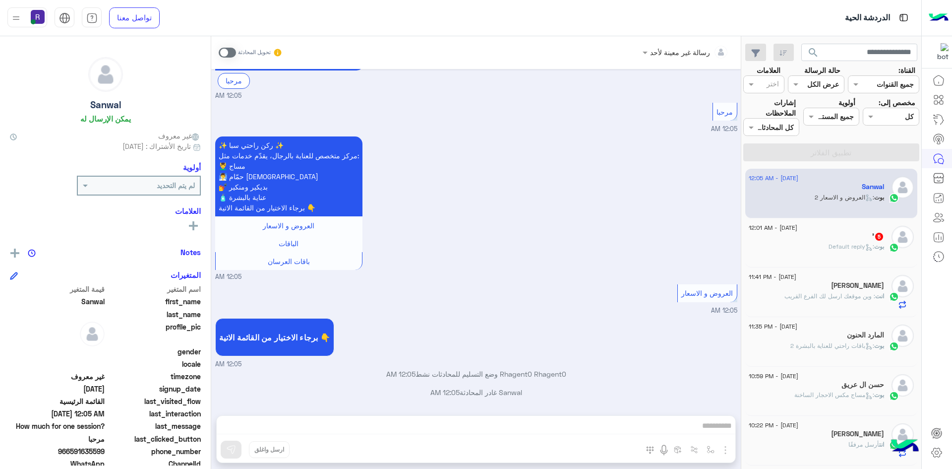
click at [231, 55] on span at bounding box center [227, 53] width 17 height 10
click at [724, 451] on div "رسالة غير معينة لأحد تحويل المحادثة Aug 26, 2025 مرحبا راحتي سبا 12:04 AM أهلاً…" at bounding box center [475, 254] width 529 height 436
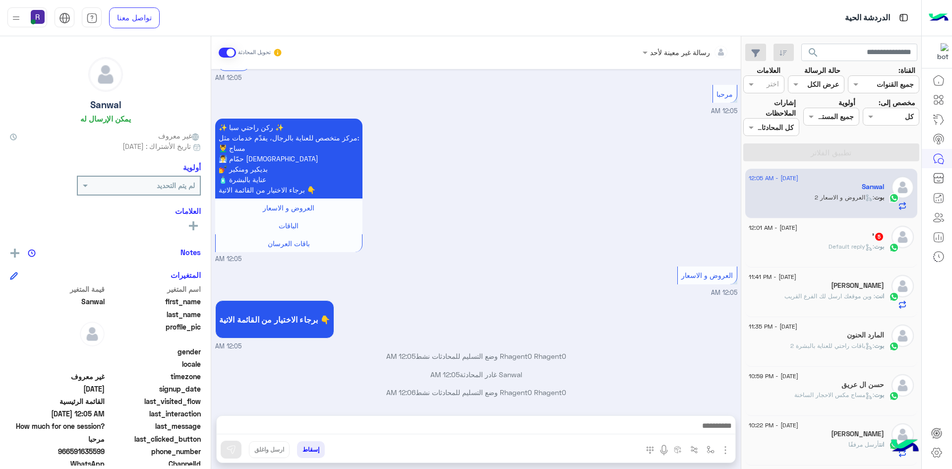
click at [724, 451] on img "button" at bounding box center [725, 450] width 12 height 12
click at [715, 432] on button "الصور" at bounding box center [710, 428] width 42 height 20
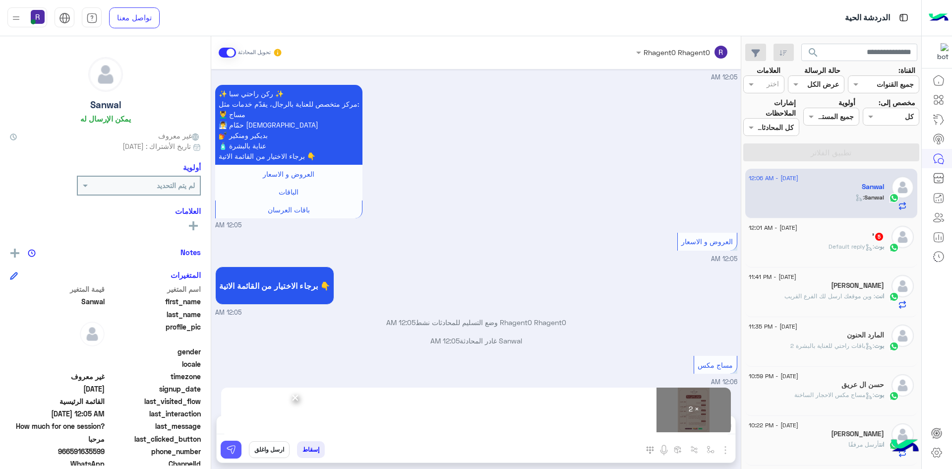
click at [235, 445] on img at bounding box center [231, 449] width 10 height 10
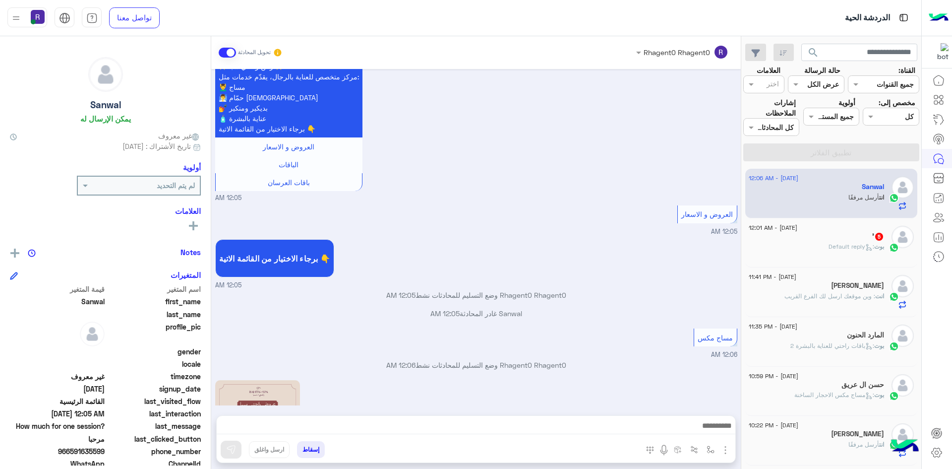
scroll to position [541, 0]
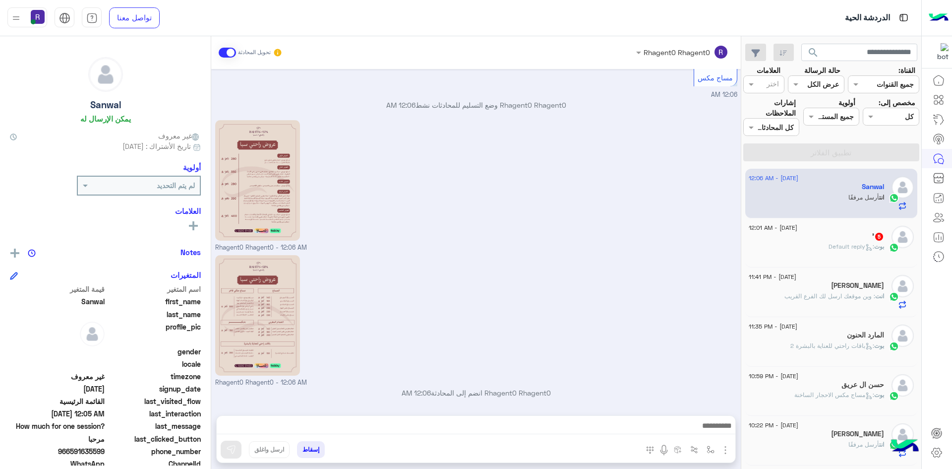
click at [869, 250] on icon at bounding box center [870, 249] width 2 height 2
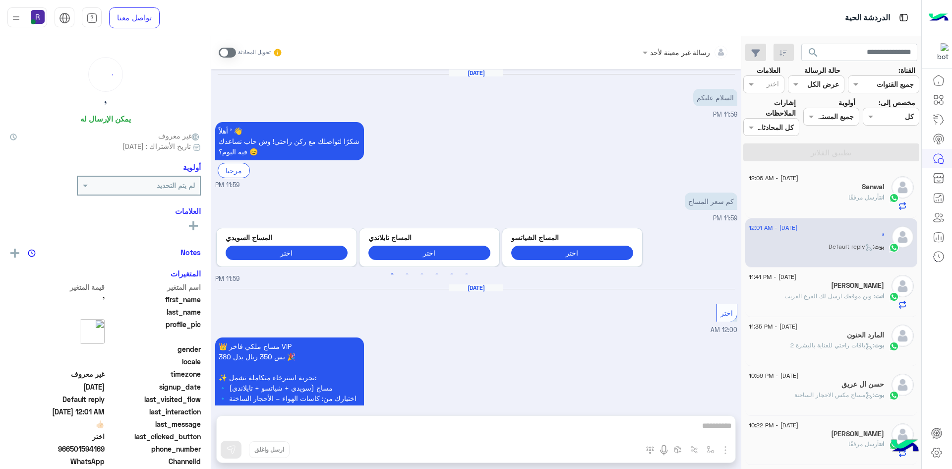
scroll to position [350, 0]
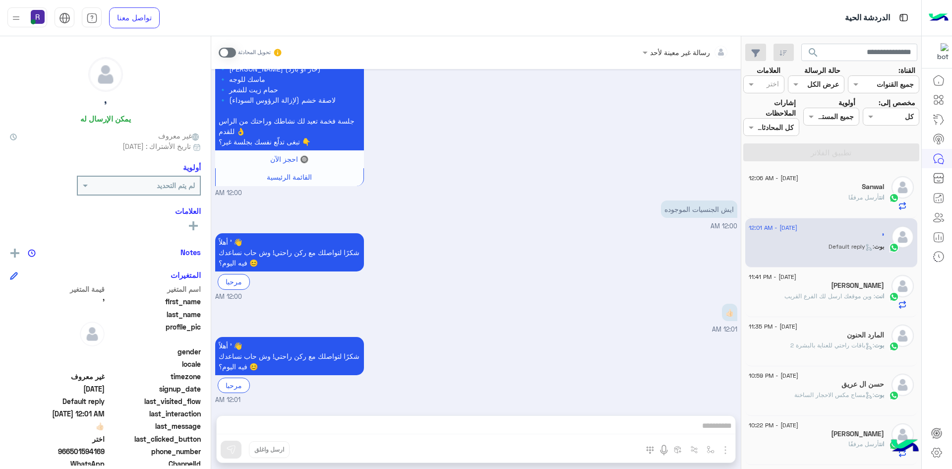
click at [231, 55] on span at bounding box center [227, 53] width 17 height 10
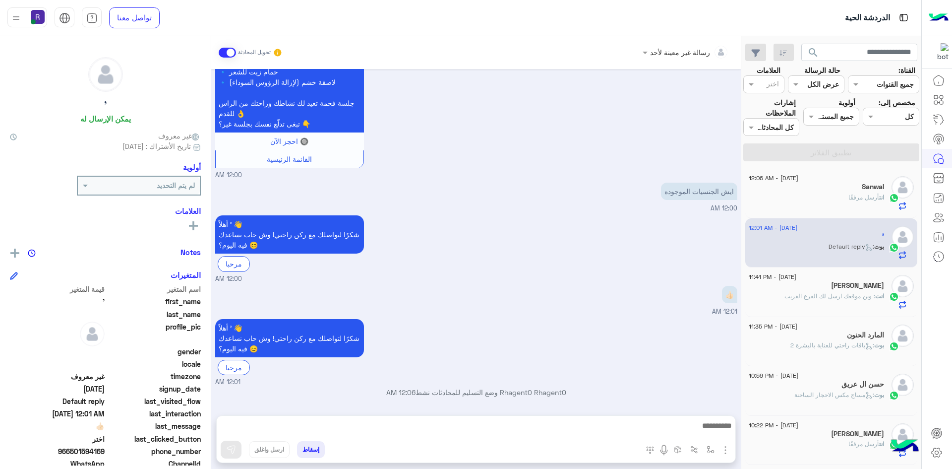
click at [722, 447] on img "button" at bounding box center [725, 450] width 12 height 12
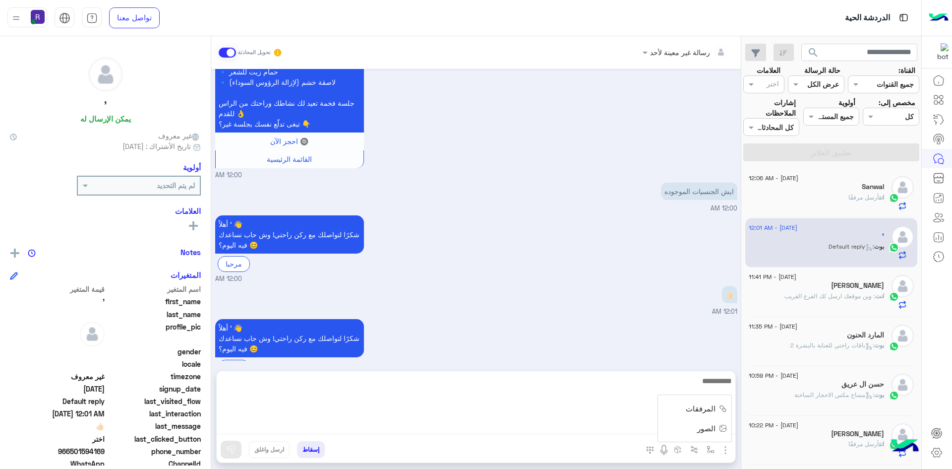
click at [634, 427] on textarea at bounding box center [476, 403] width 519 height 59
paste textarea "**********"
type textarea "**********"
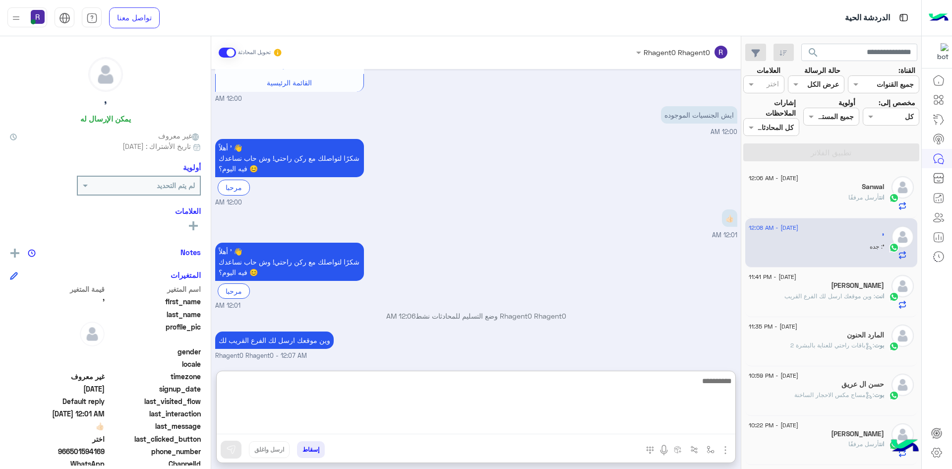
scroll to position [451, 0]
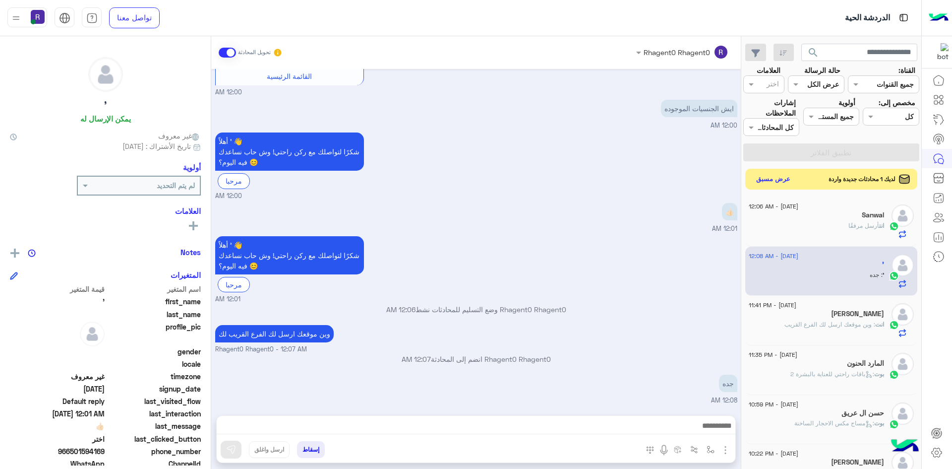
click at [764, 183] on button "عرض مسبق" at bounding box center [774, 179] width 42 height 13
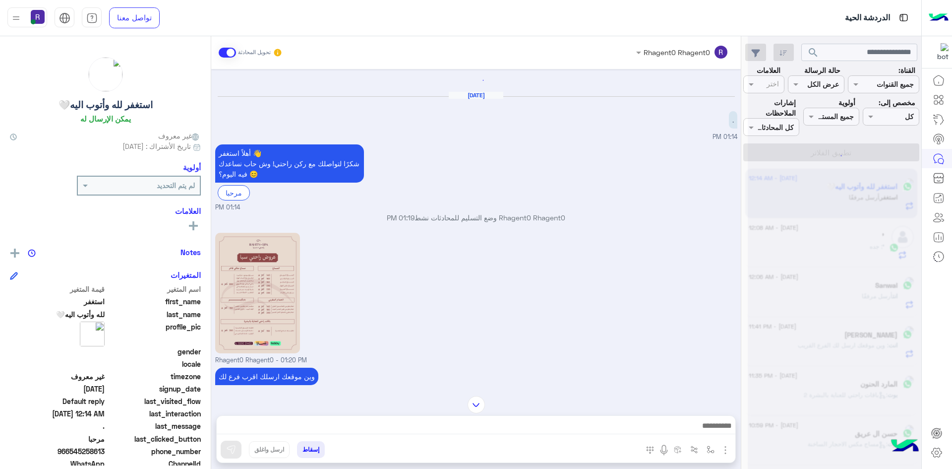
scroll to position [173, 0]
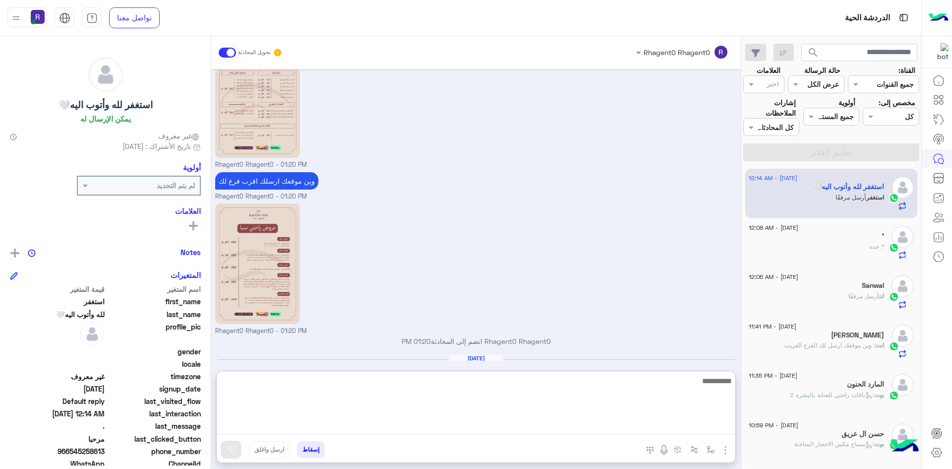
click at [663, 429] on textarea at bounding box center [476, 403] width 519 height 59
paste textarea "**********"
type textarea "**********"
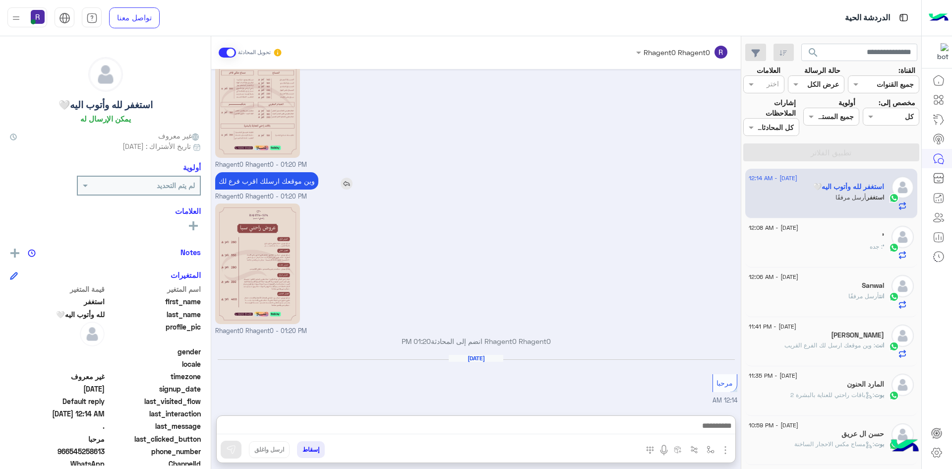
click at [289, 184] on p "وين موقعك ارسلك اقرب فرع لك" at bounding box center [266, 180] width 103 height 17
copy app-msgs-text
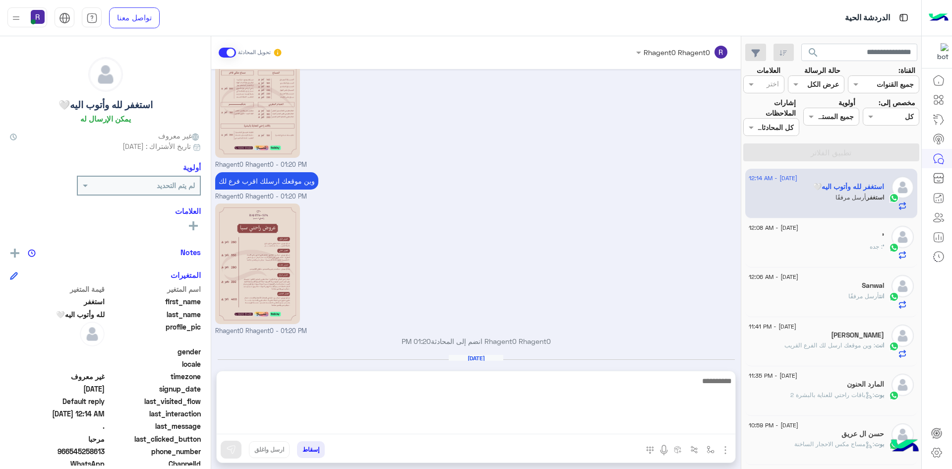
click at [699, 424] on textarea at bounding box center [476, 403] width 519 height 59
paste textarea "**********"
type textarea "**********"
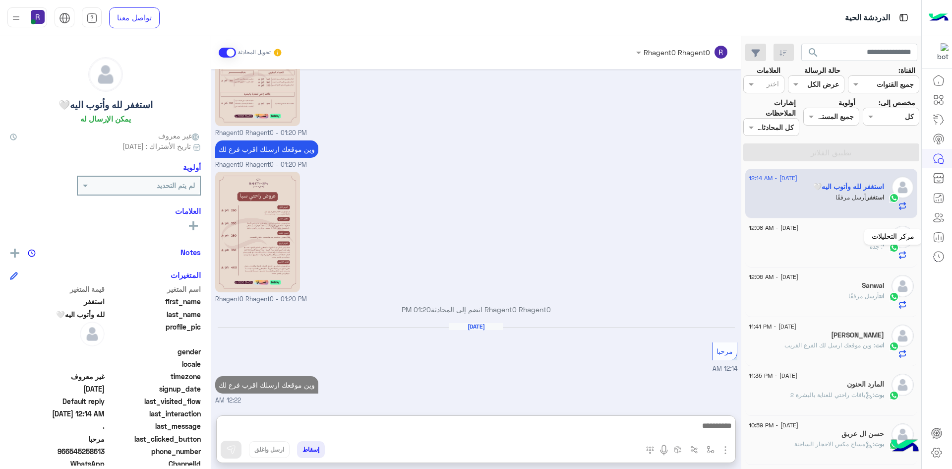
click at [883, 242] on div "مركز التحليلات" at bounding box center [893, 237] width 58 height 16
click at [870, 243] on span ": جده" at bounding box center [876, 245] width 13 height 7
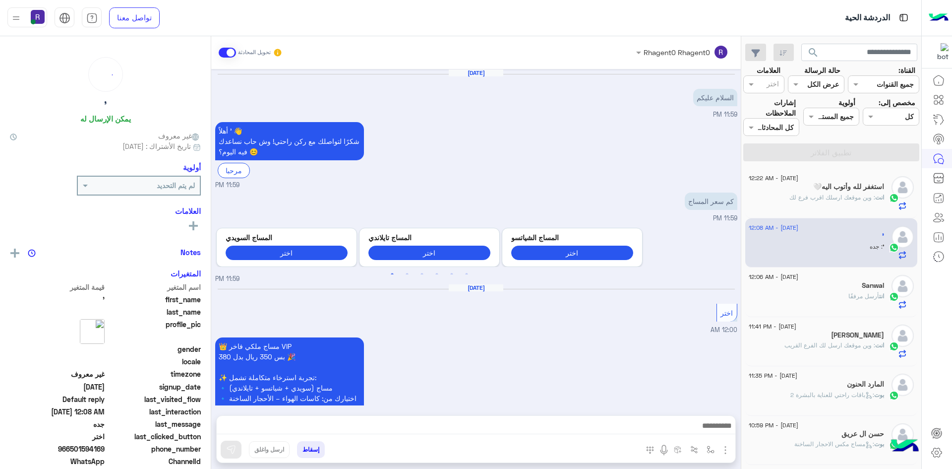
scroll to position [451, 0]
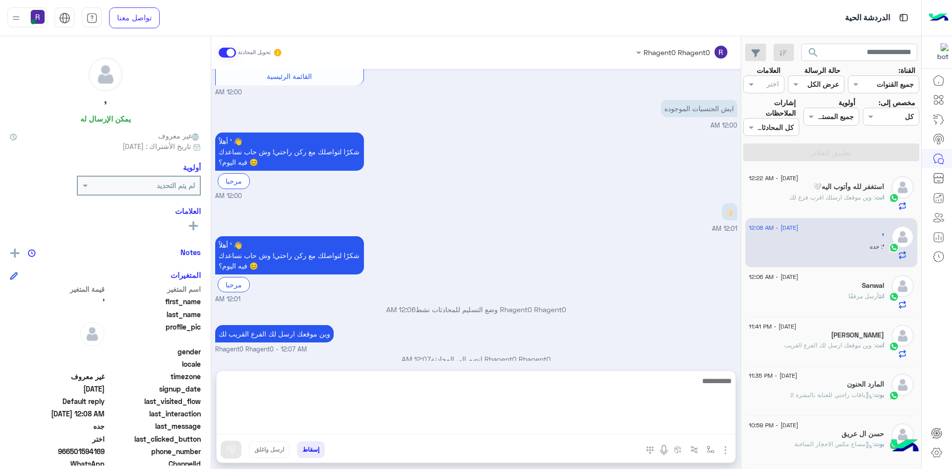
click at [682, 433] on textarea at bounding box center [476, 403] width 519 height 59
click at [664, 421] on textarea "******" at bounding box center [476, 403] width 519 height 59
type textarea "**********"
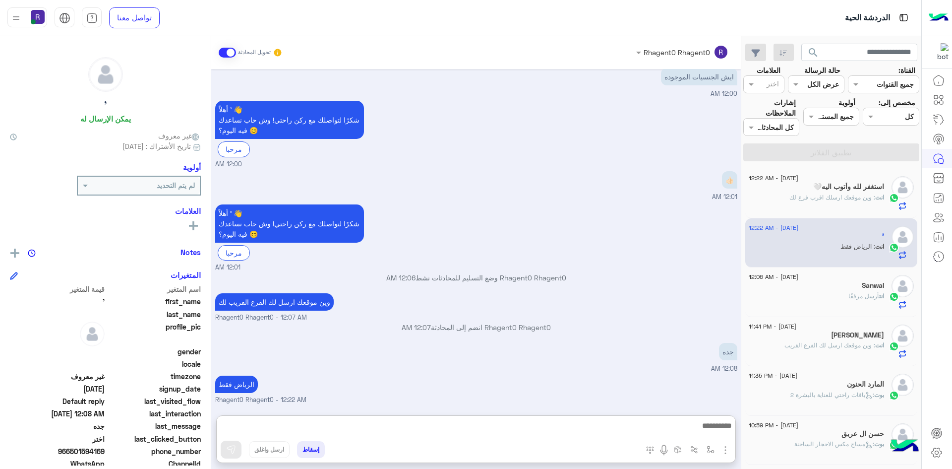
click at [637, 291] on div "وين موقعك ارسل لك الفرع القريب لك Rhagent0 Rhagent0 - 12:07 AM" at bounding box center [476, 307] width 522 height 32
click at [232, 55] on span at bounding box center [227, 53] width 17 height 10
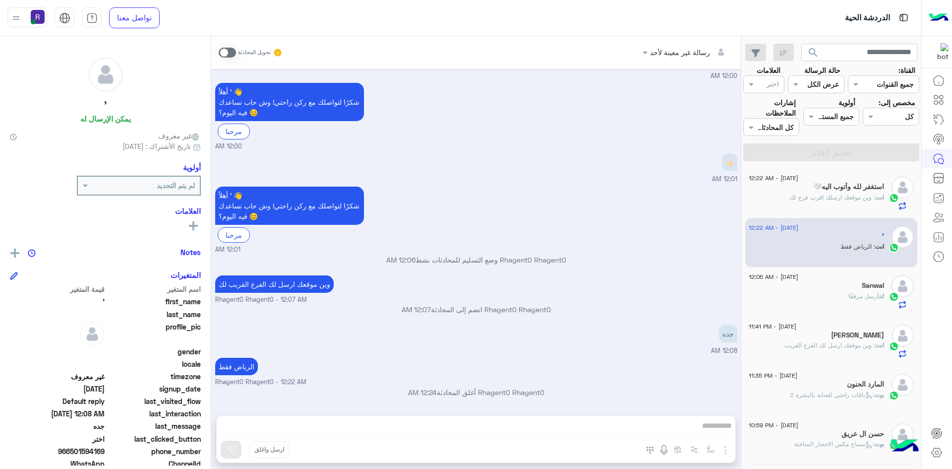
click at [582, 208] on div "أهلاً ' 👋 شكرًا لتواصلك مع ركن راحتي! وش حاب نساعدك فيه اليوم؟ 😊 مرحبا 12:01 AM" at bounding box center [476, 219] width 522 height 70
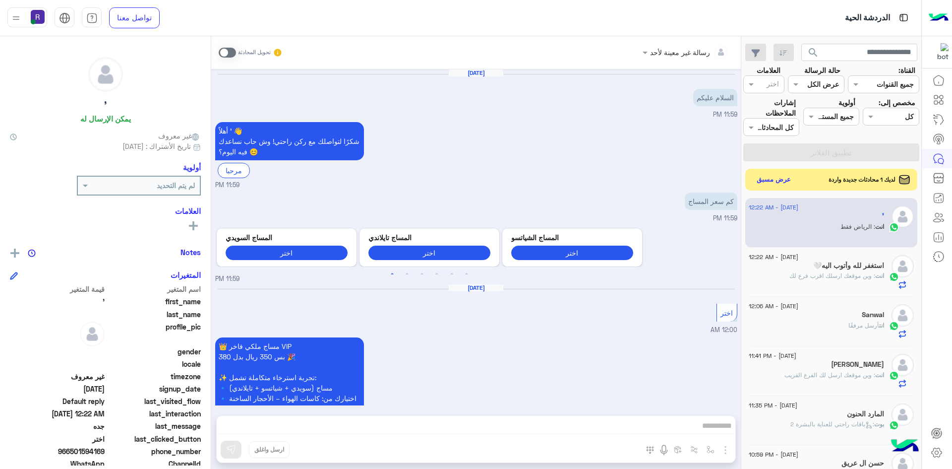
scroll to position [500, 0]
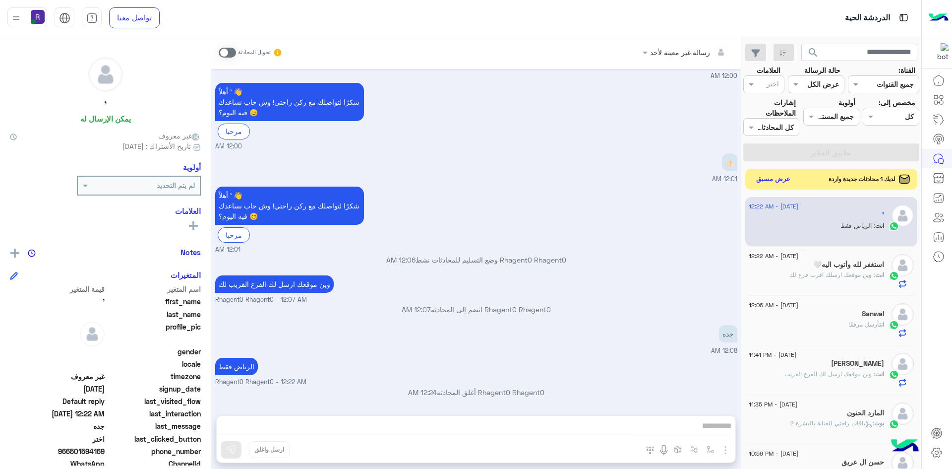
click at [788, 180] on button "عرض مسبق" at bounding box center [774, 179] width 42 height 13
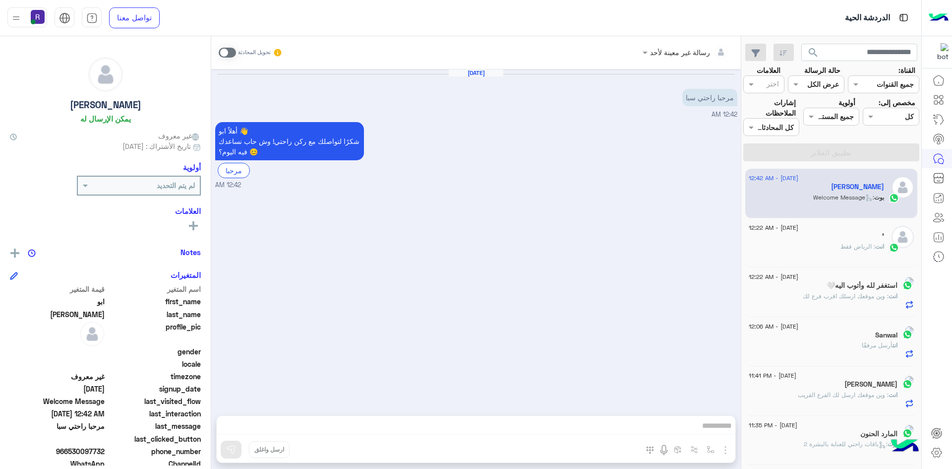
click at [225, 54] on span at bounding box center [227, 53] width 17 height 10
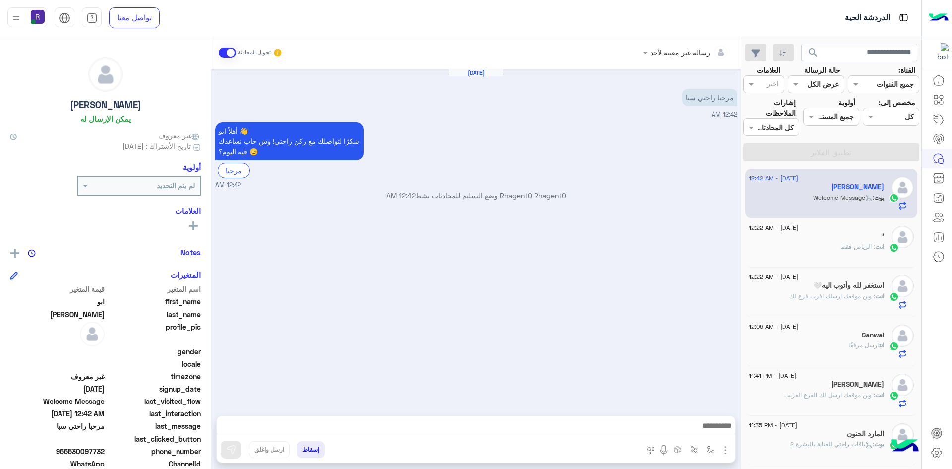
click at [729, 448] on img "button" at bounding box center [725, 450] width 12 height 12
click at [711, 429] on span "الصور" at bounding box center [706, 427] width 18 height 11
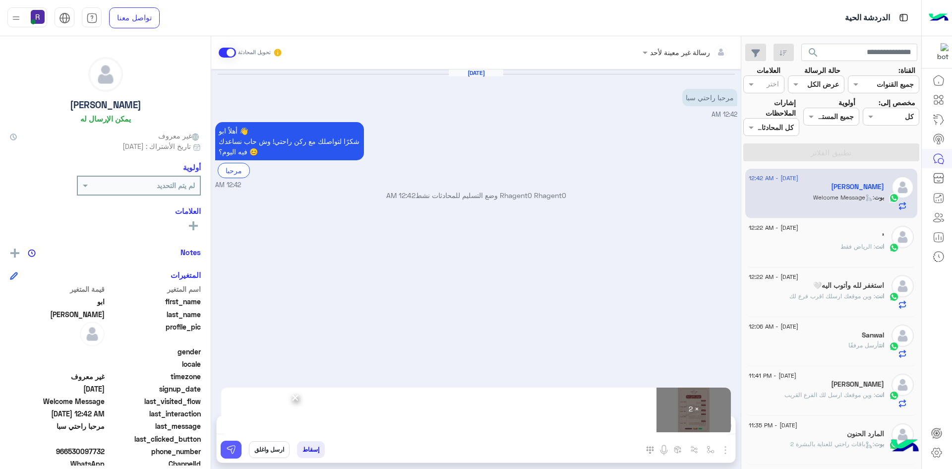
click at [234, 450] on img at bounding box center [231, 449] width 10 height 10
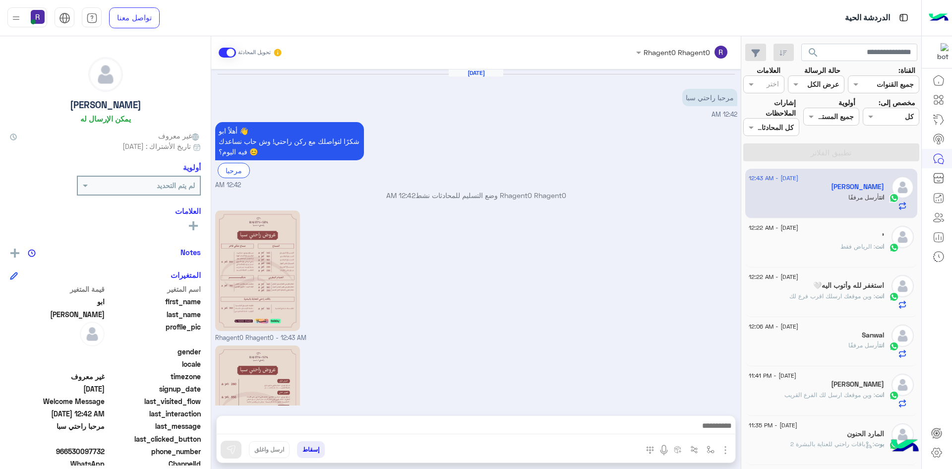
scroll to position [90, 0]
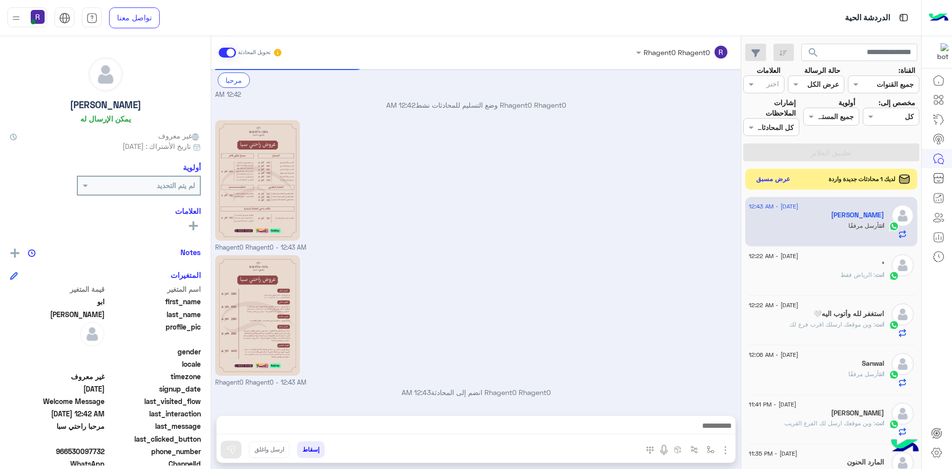
click at [770, 181] on button "عرض مسبق" at bounding box center [774, 179] width 42 height 13
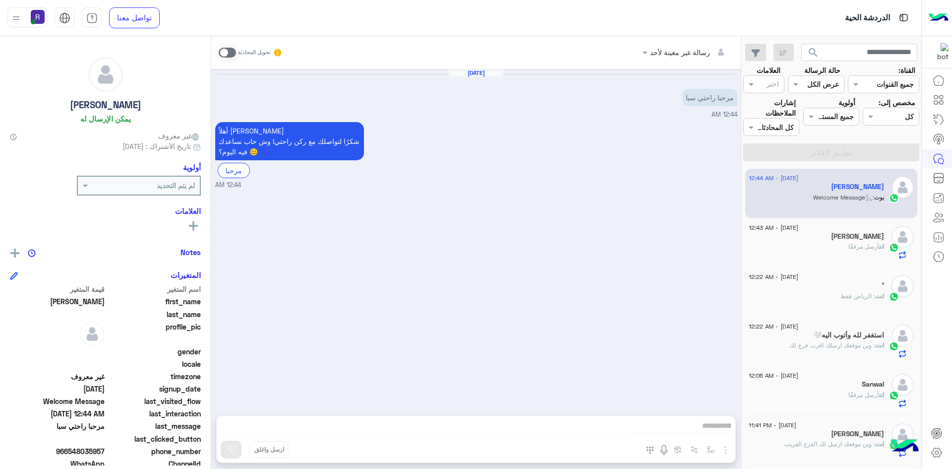
click at [222, 49] on span at bounding box center [227, 53] width 17 height 10
click at [724, 453] on img "button" at bounding box center [725, 450] width 12 height 12
click at [703, 426] on span "الصور" at bounding box center [706, 427] width 18 height 11
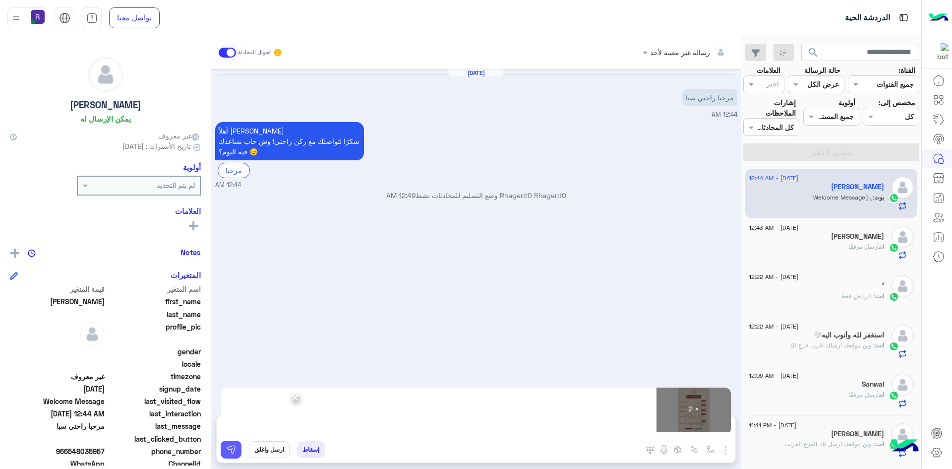
click at [236, 453] on button at bounding box center [231, 449] width 21 height 18
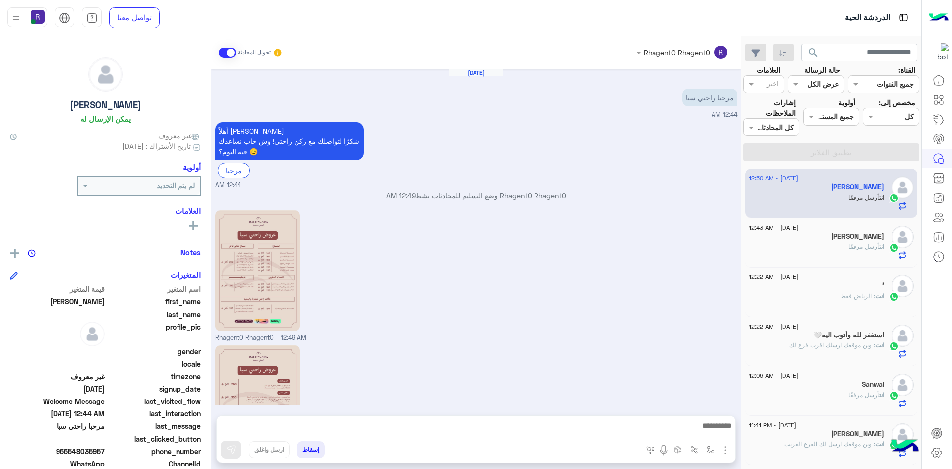
scroll to position [90, 0]
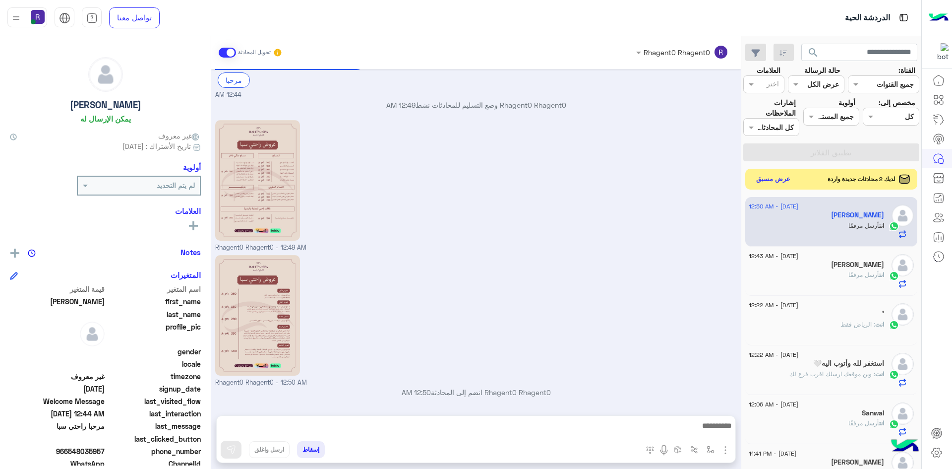
click at [781, 182] on button "عرض مسبق" at bounding box center [774, 179] width 42 height 13
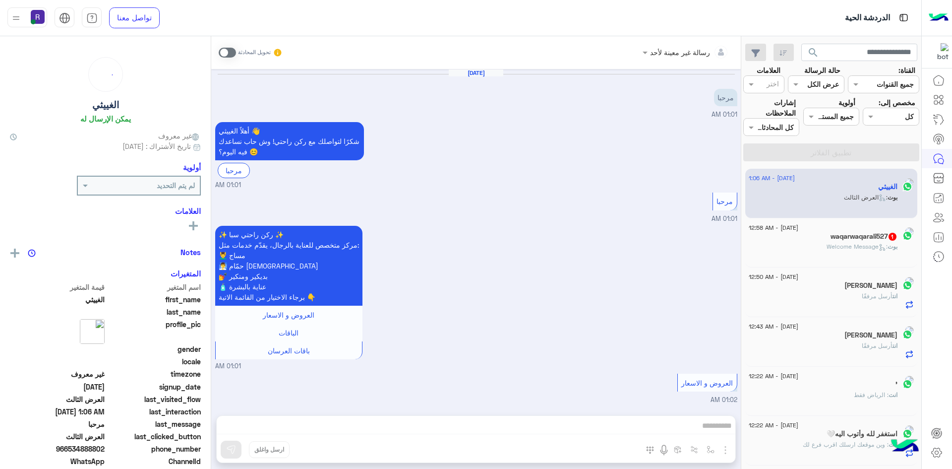
scroll to position [1495, 0]
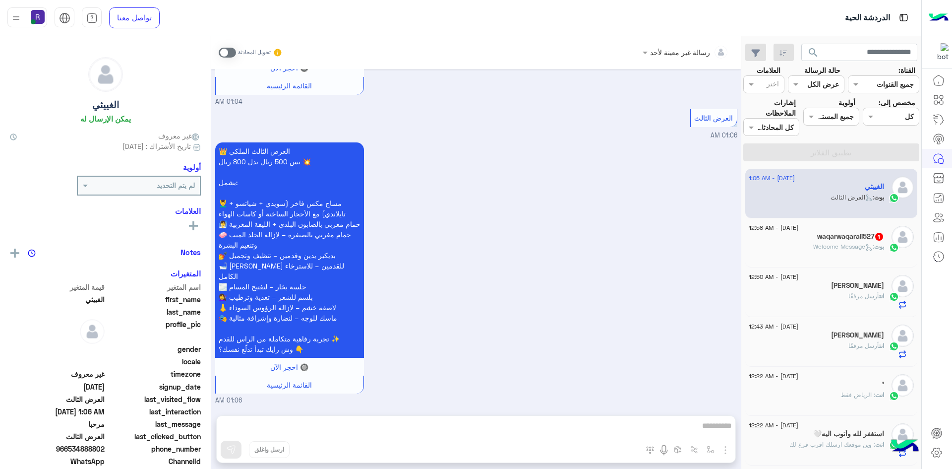
click at [822, 256] on div "بوت : Welcome Message" at bounding box center [816, 250] width 135 height 17
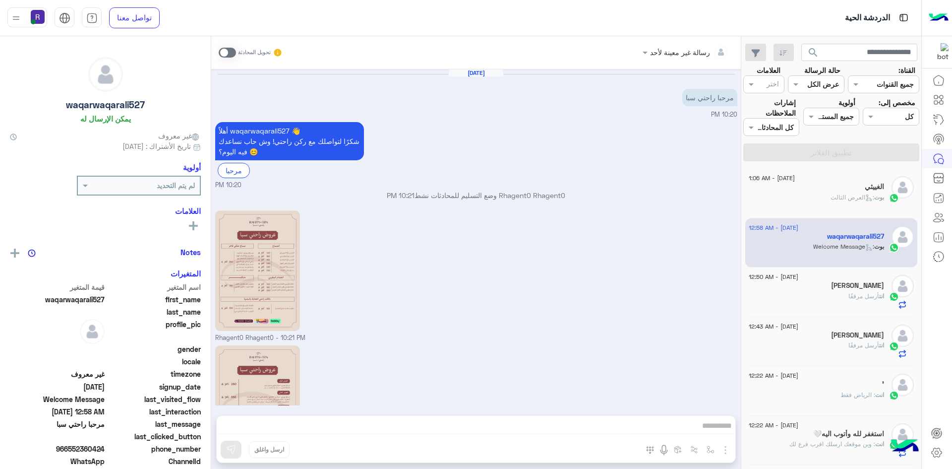
scroll to position [247, 0]
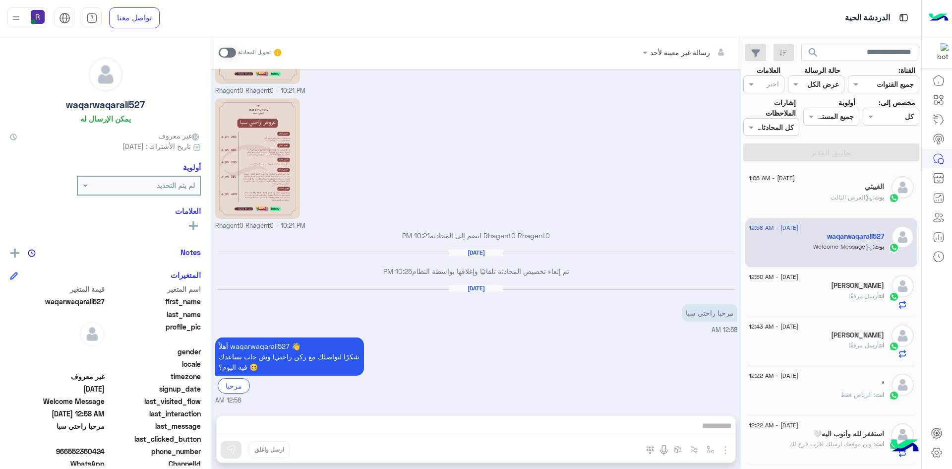
click at [231, 49] on span at bounding box center [227, 53] width 17 height 10
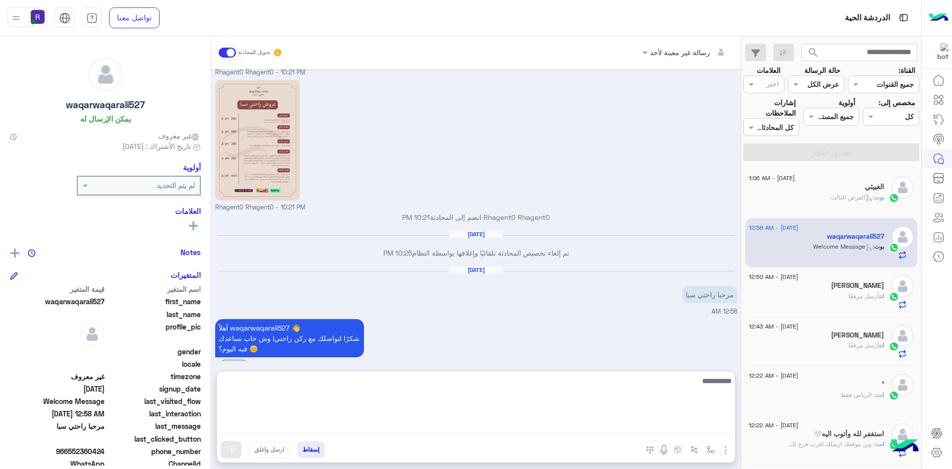
click at [716, 432] on textarea at bounding box center [476, 403] width 519 height 59
type textarea "**********"
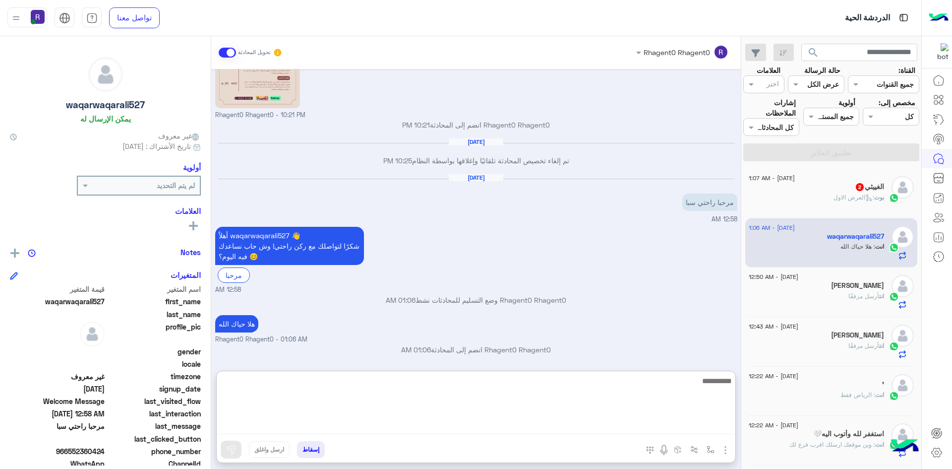
scroll to position [359, 0]
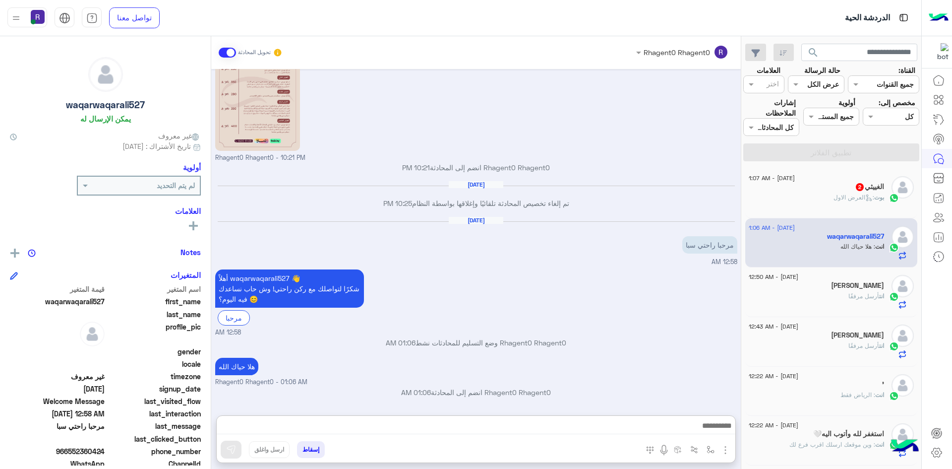
click at [853, 207] on div "بوت : العرض الاول" at bounding box center [816, 201] width 135 height 17
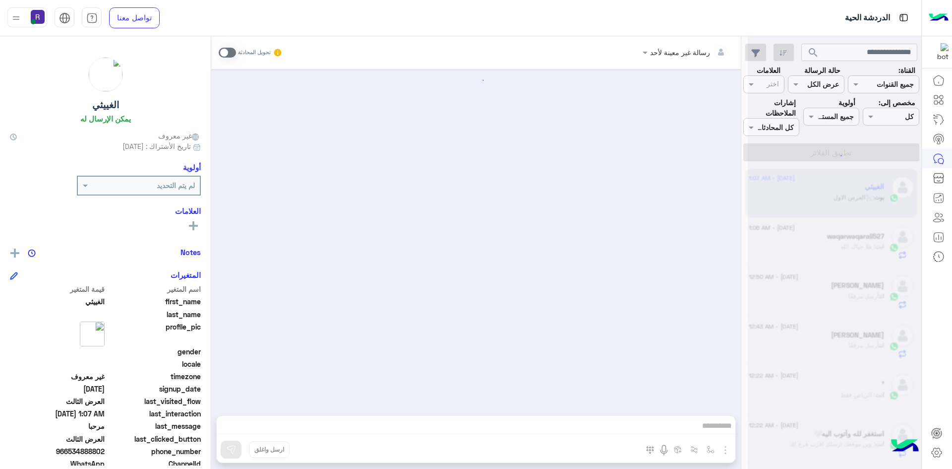
scroll to position [1895, 0]
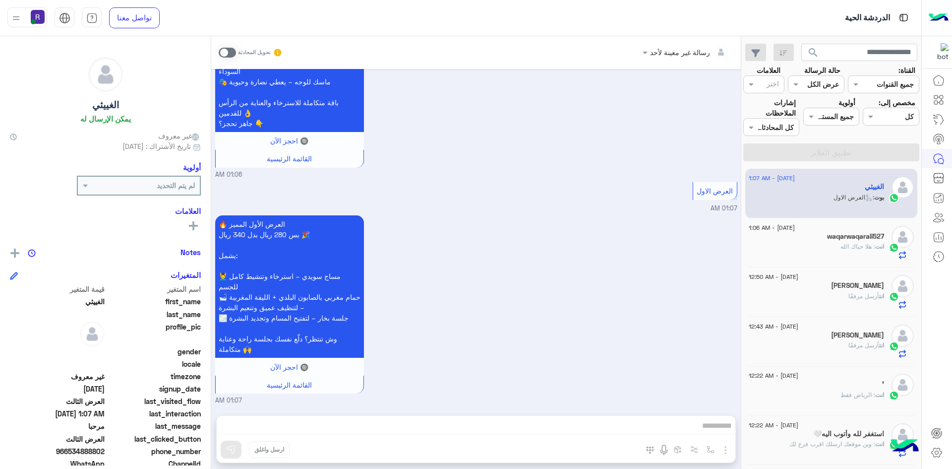
click at [232, 51] on span at bounding box center [227, 53] width 17 height 10
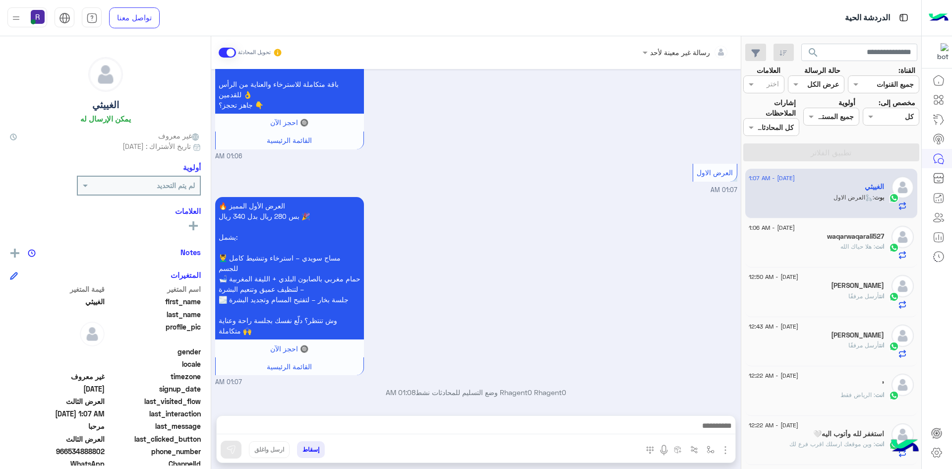
scroll to position [1913, 0]
drag, startPoint x: 456, startPoint y: 418, endPoint x: 469, endPoint y: 434, distance: 20.4
click at [456, 418] on div at bounding box center [476, 427] width 519 height 25
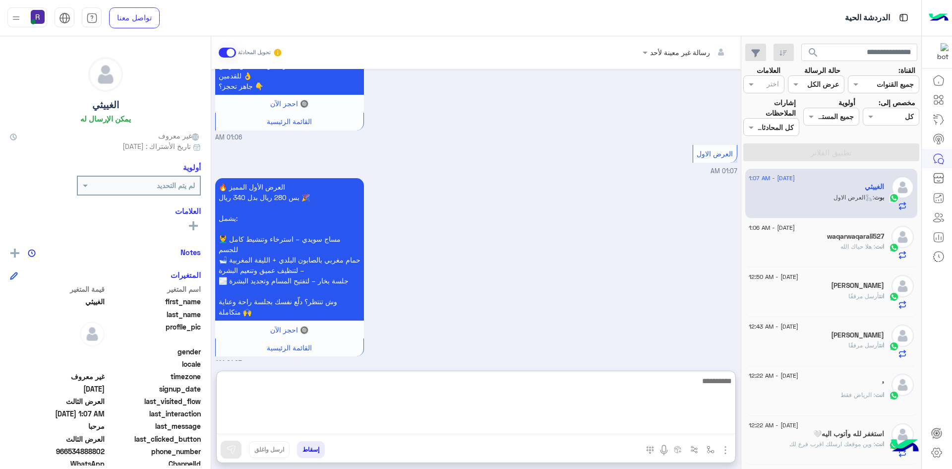
click at [470, 434] on textarea at bounding box center [476, 403] width 519 height 59
paste textarea "**********"
type textarea "**********"
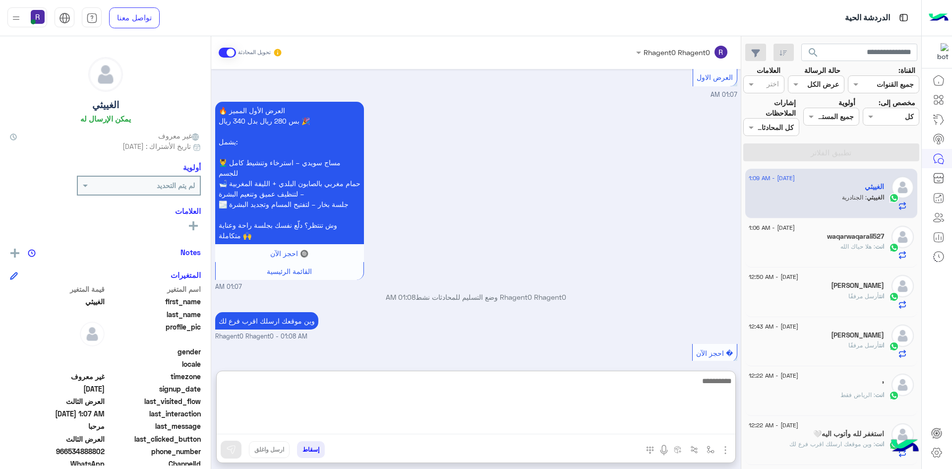
scroll to position [2074, 0]
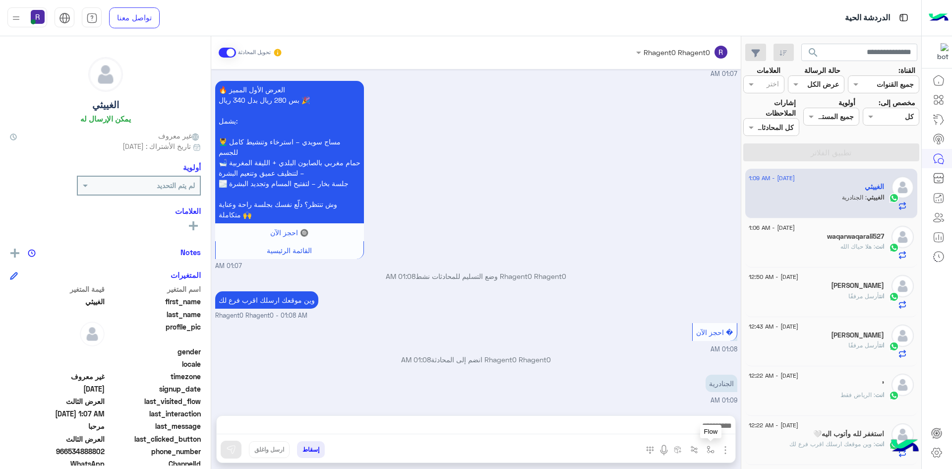
click at [710, 445] on img "button" at bounding box center [710, 449] width 8 height 8
click at [684, 422] on input "text" at bounding box center [679, 427] width 67 height 11
type input "*****"
click at [694, 410] on span "الجنادرية" at bounding box center [699, 409] width 27 height 9
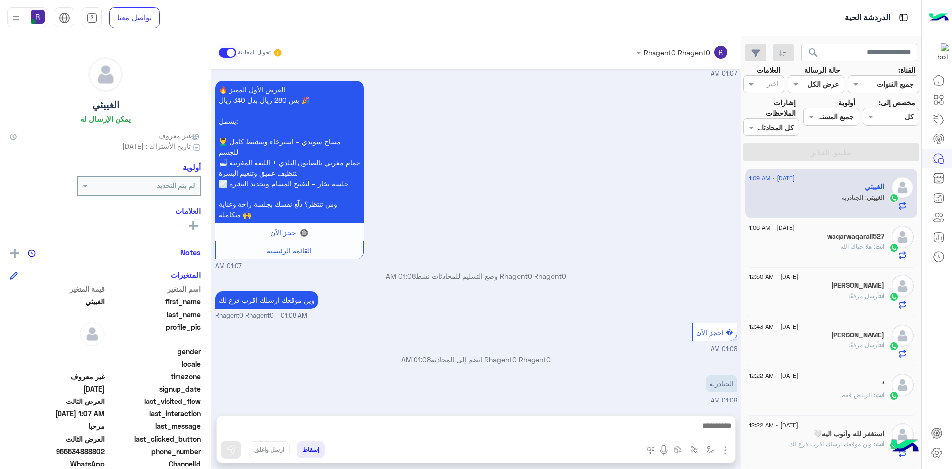
type textarea "*********"
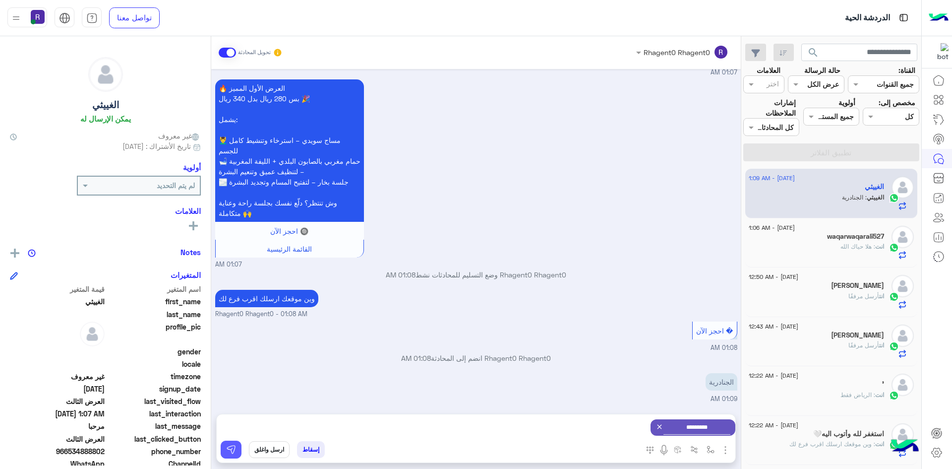
scroll to position [2031, 0]
click at [237, 448] on button at bounding box center [231, 449] width 21 height 18
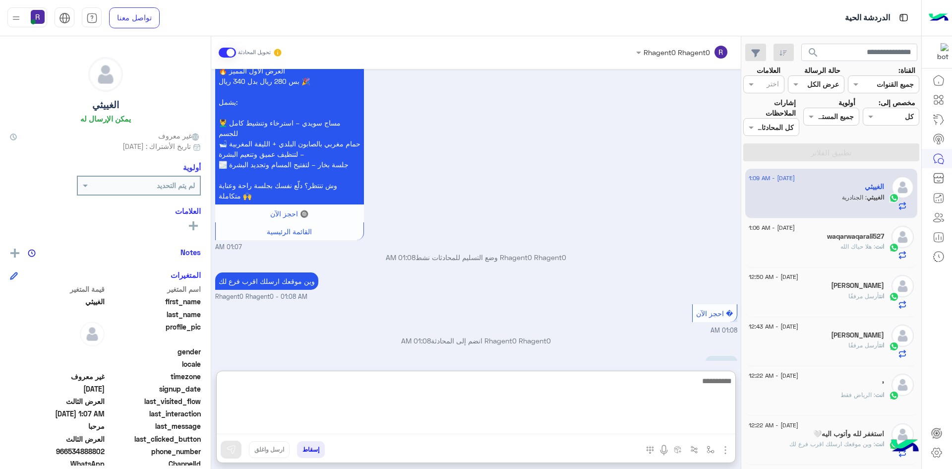
click at [670, 425] on textarea at bounding box center [476, 403] width 519 height 59
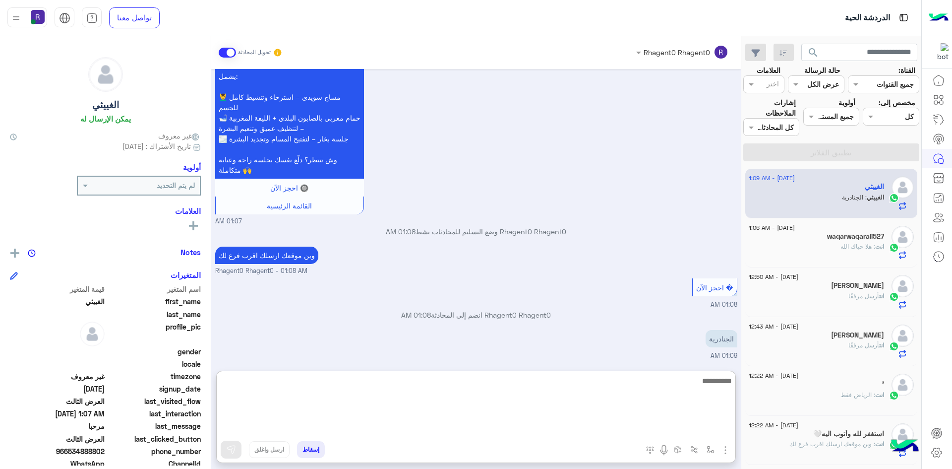
scroll to position [2074, 0]
type textarea "**********"
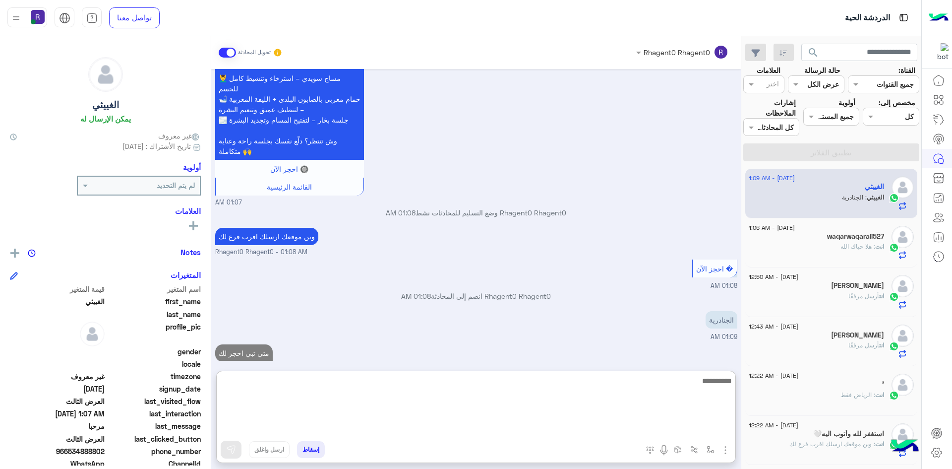
scroll to position [2106, 0]
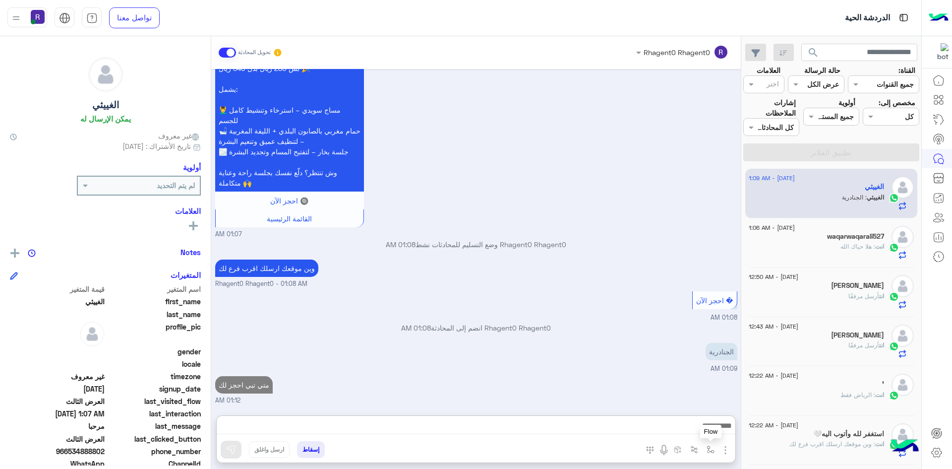
click at [708, 450] on img "button" at bounding box center [710, 449] width 8 height 8
click at [690, 428] on input "text" at bounding box center [679, 427] width 67 height 11
type input "*****"
click at [696, 409] on span "الجنادرية" at bounding box center [699, 409] width 27 height 9
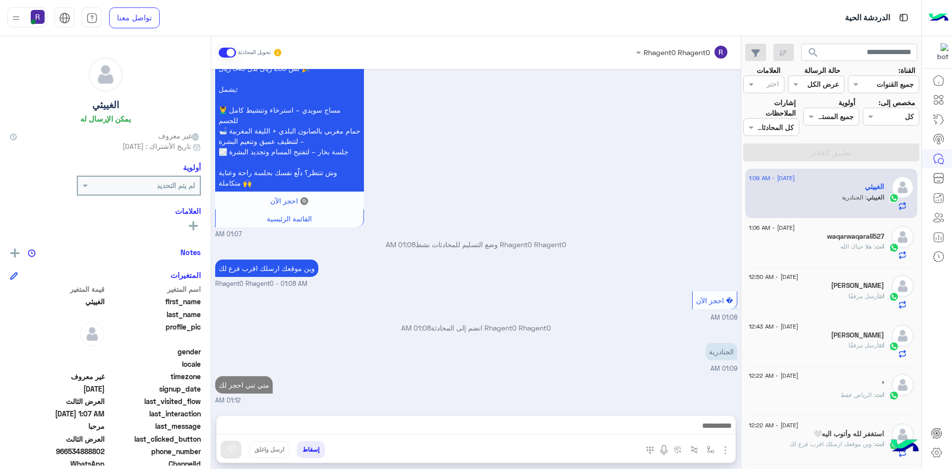
type textarea "*********"
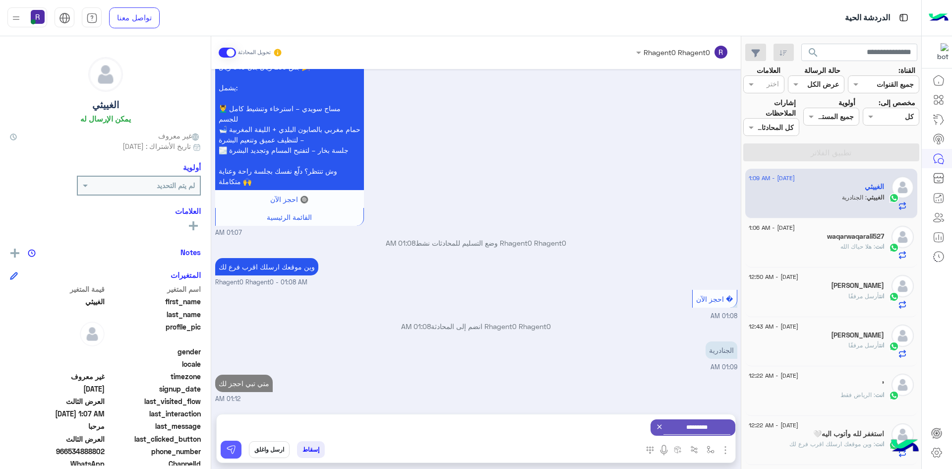
click at [230, 449] on img at bounding box center [231, 449] width 10 height 10
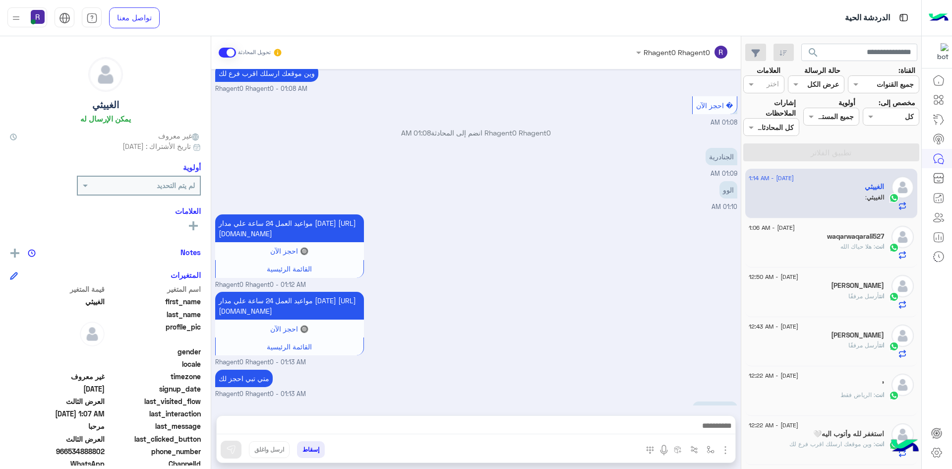
scroll to position [2337, 0]
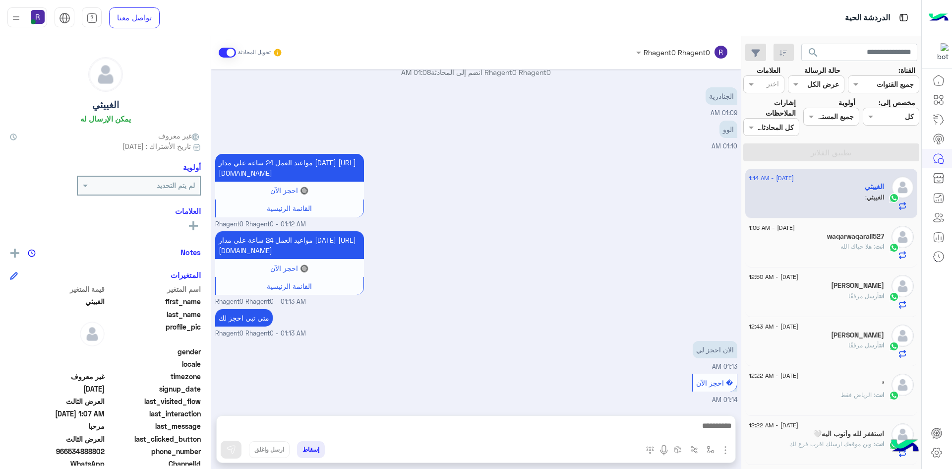
click at [537, 412] on div "Rhagent0 Rhagent0 تحويل المحادثة Aug 26, 2025 مرحبا 01:01 AM ✨ ركن راحتي سبا ✨ …" at bounding box center [475, 254] width 529 height 436
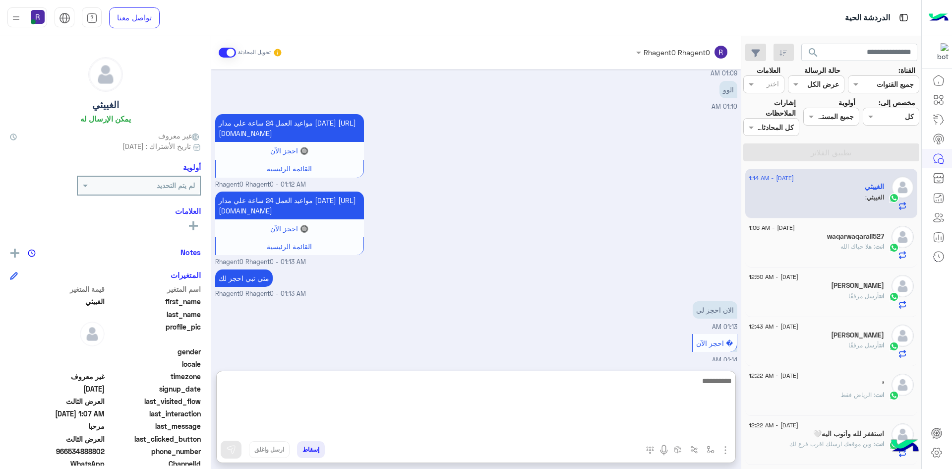
click at [538, 421] on textarea at bounding box center [476, 403] width 519 height 59
type textarea "**********"
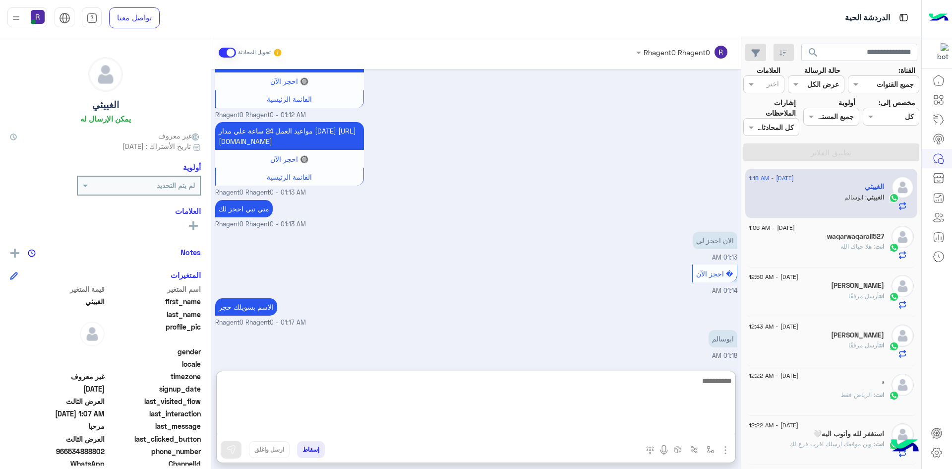
scroll to position [2446, 0]
click at [674, 409] on textarea at bounding box center [476, 403] width 519 height 59
type textarea "**********"
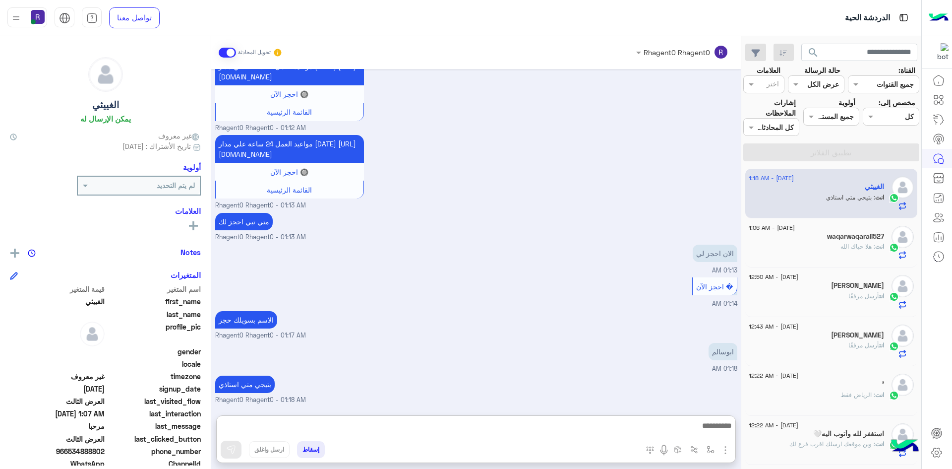
click at [92, 448] on span "966534888802" at bounding box center [57, 451] width 95 height 10
copy span "966534888802"
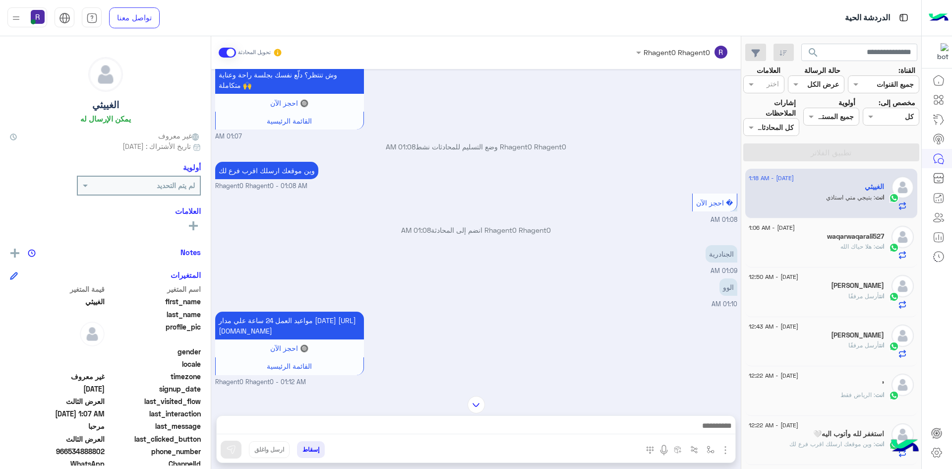
scroll to position [2136, 0]
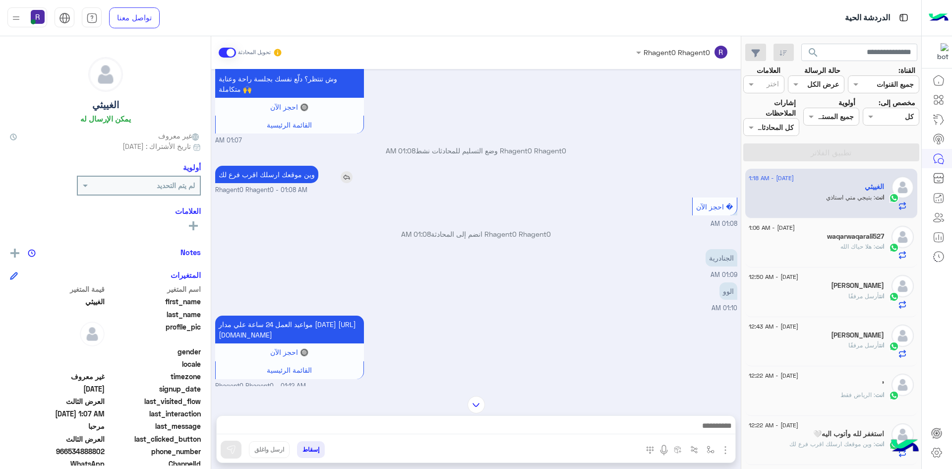
click at [292, 183] on p "وين موقعك ارسلك اقرب فرع لك" at bounding box center [266, 174] width 103 height 17
copy app-msgs-text
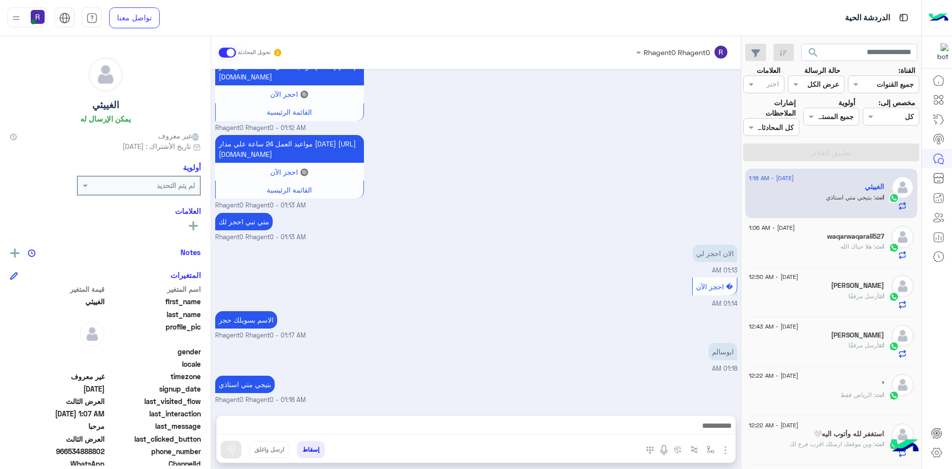
scroll to position [2466, 0]
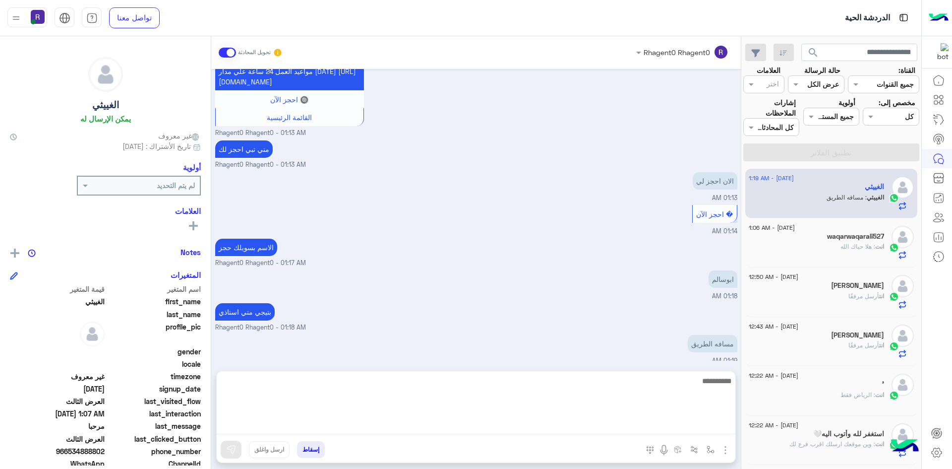
click at [565, 419] on textarea at bounding box center [476, 403] width 519 height 59
type textarea "**"
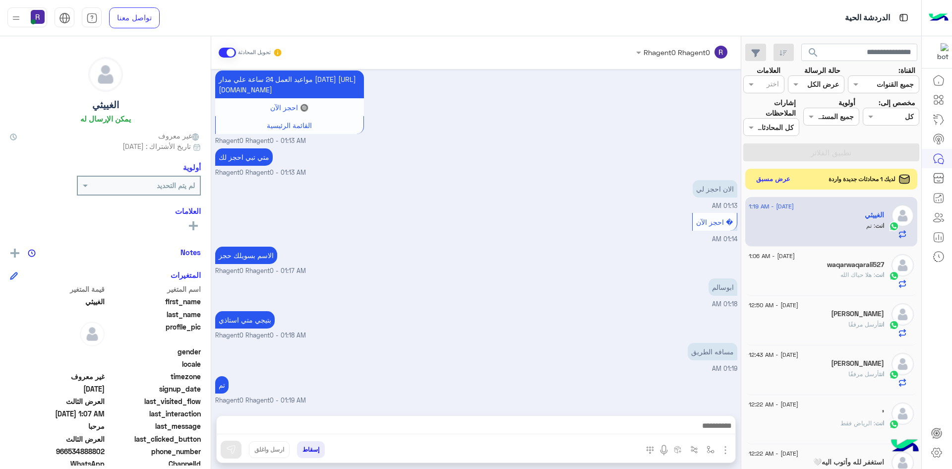
click at [759, 181] on button "عرض مسبق" at bounding box center [774, 179] width 42 height 13
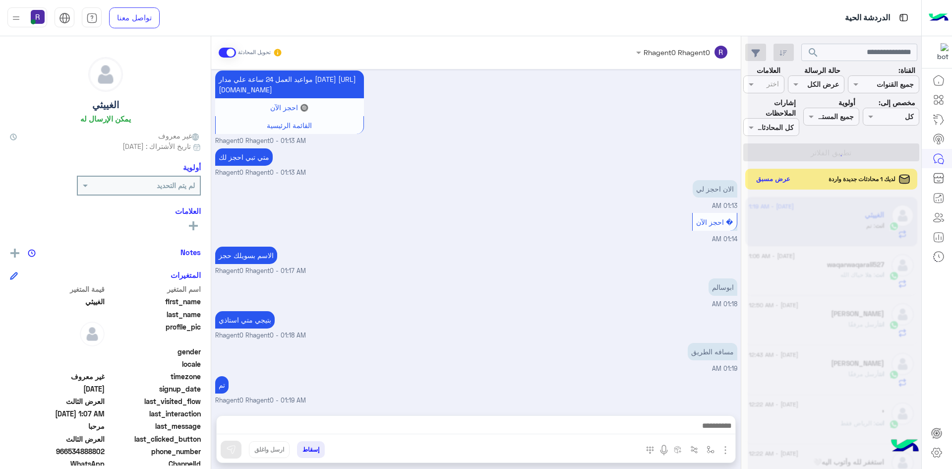
scroll to position [2498, 0]
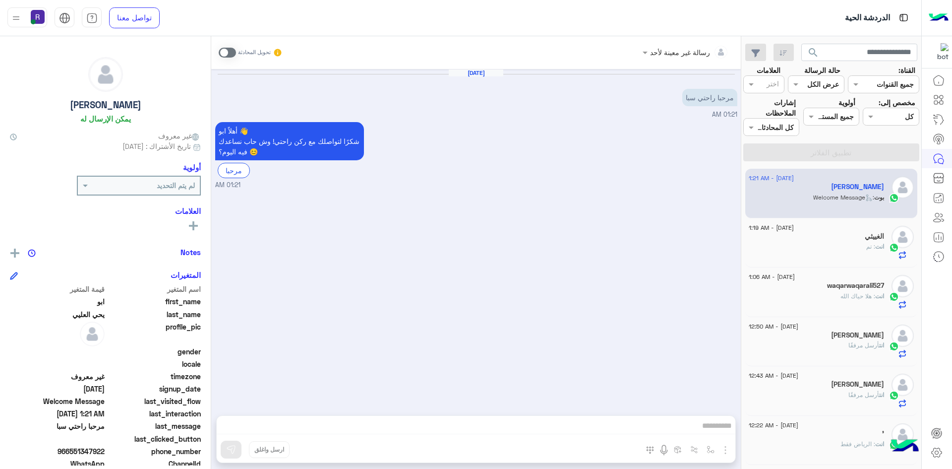
click at [228, 58] on div "تحويل المحادثة" at bounding box center [251, 53] width 64 height 18
click at [224, 52] on span at bounding box center [227, 53] width 17 height 10
click at [727, 450] on img "button" at bounding box center [725, 450] width 12 height 12
click at [710, 423] on span "الصور" at bounding box center [706, 427] width 18 height 11
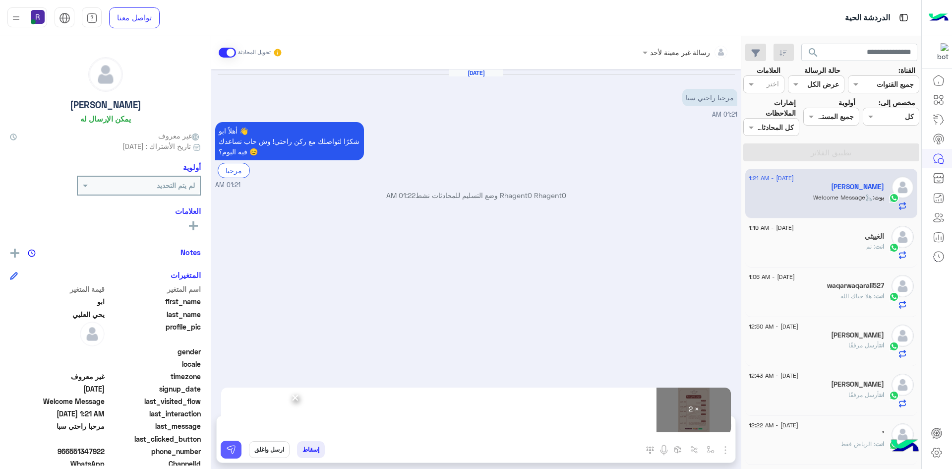
click at [227, 450] on img at bounding box center [231, 449] width 10 height 10
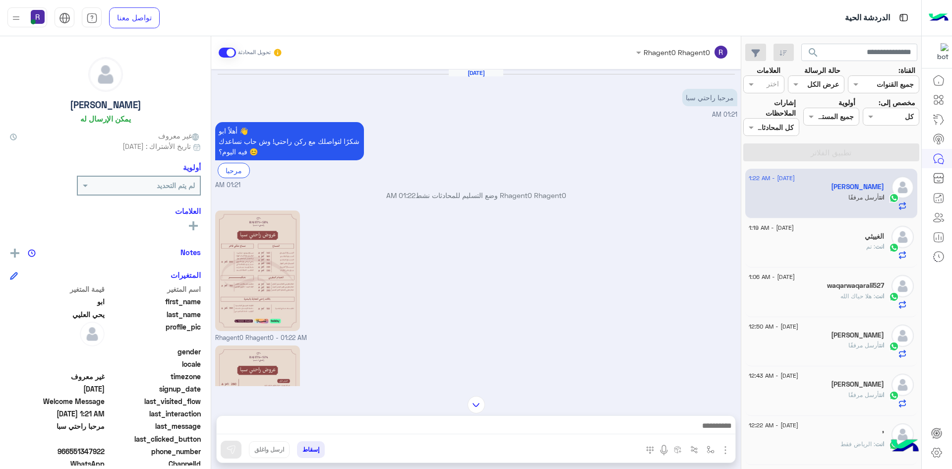
scroll to position [90, 0]
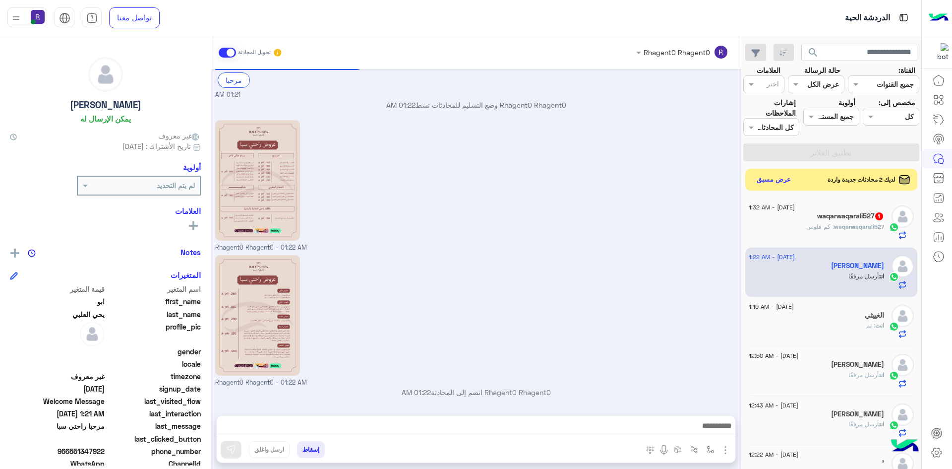
click at [845, 220] on h5 "waqarwaqarali527 1" at bounding box center [850, 216] width 67 height 8
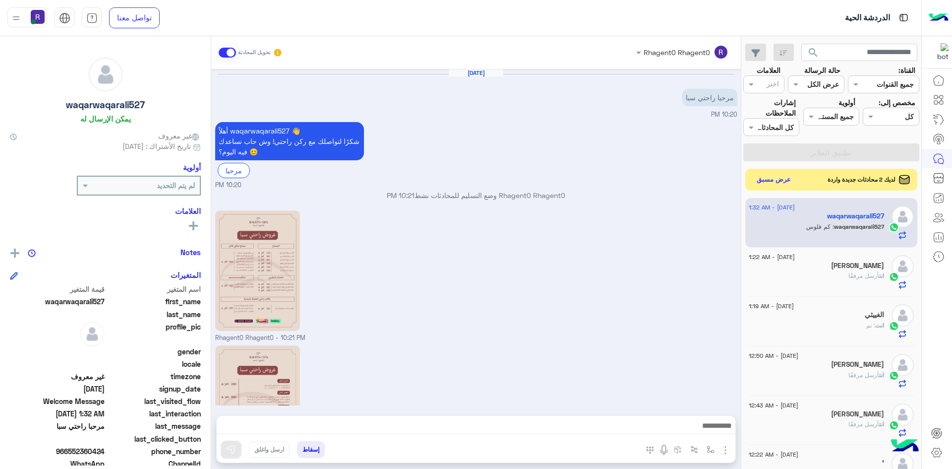
scroll to position [348, 0]
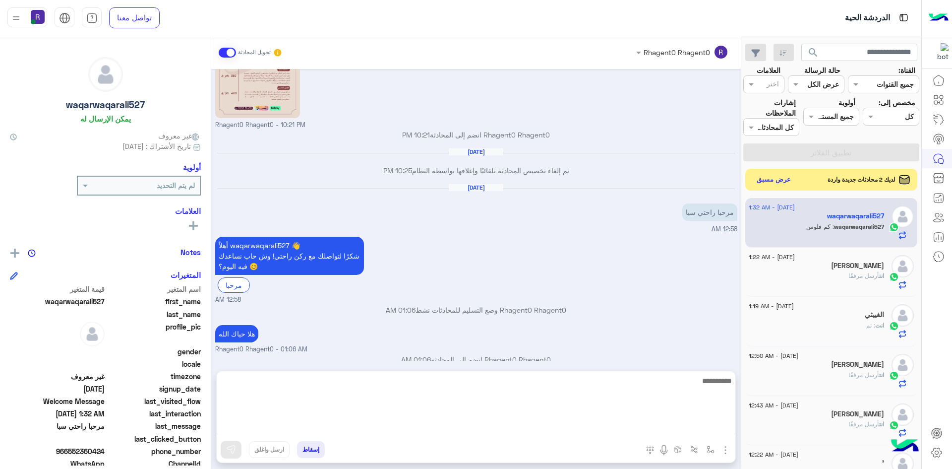
click at [541, 430] on textarea at bounding box center [476, 403] width 519 height 59
type textarea "**********"
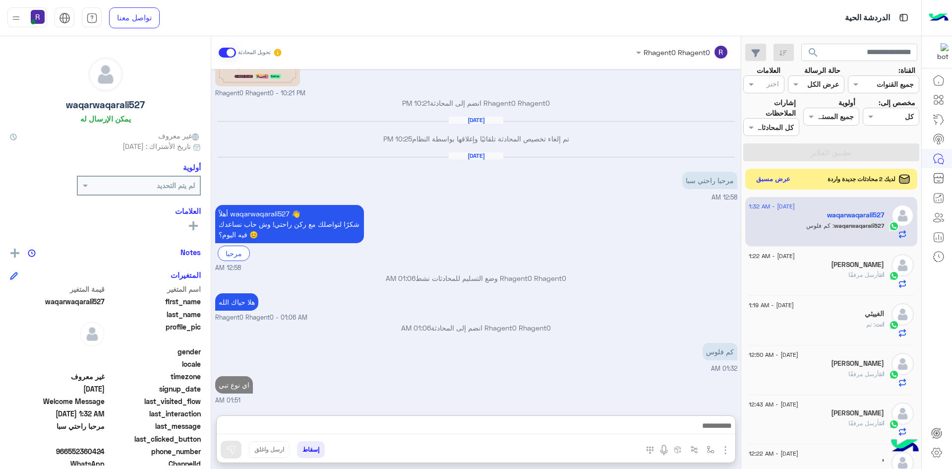
click at [773, 174] on button "عرض مسبق" at bounding box center [774, 179] width 42 height 13
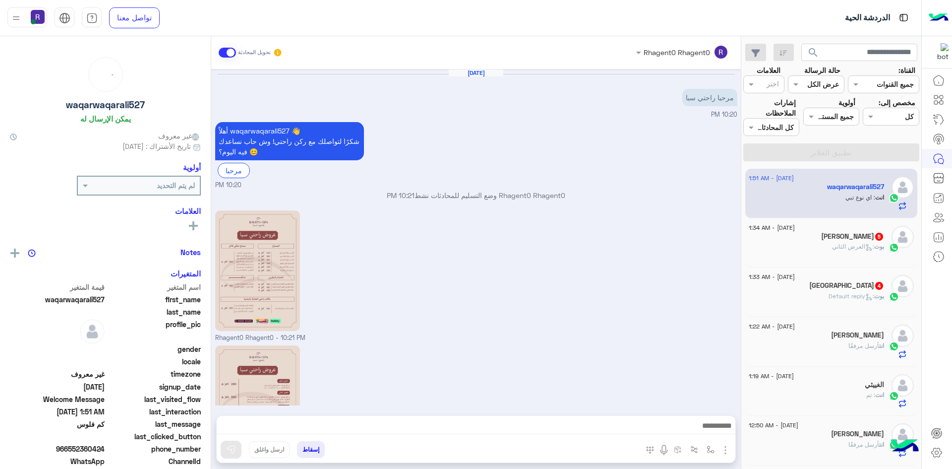
scroll to position [379, 0]
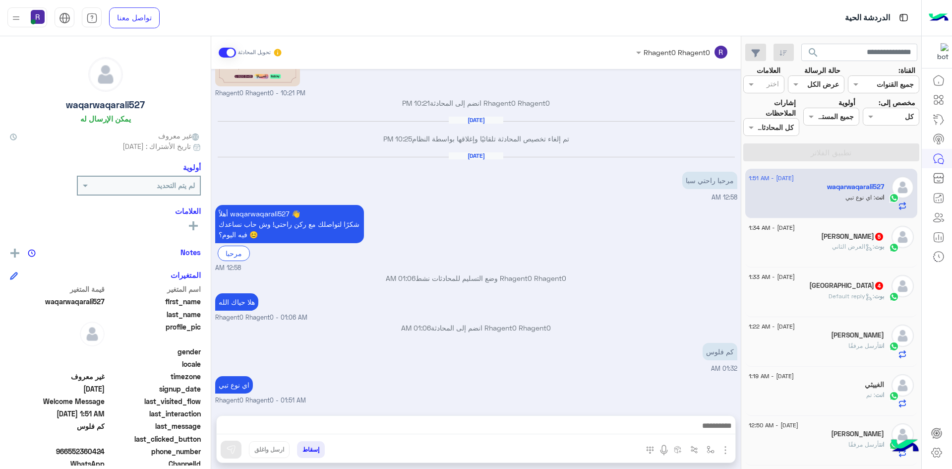
click at [852, 248] on span ": العرض الثاني" at bounding box center [853, 245] width 42 height 7
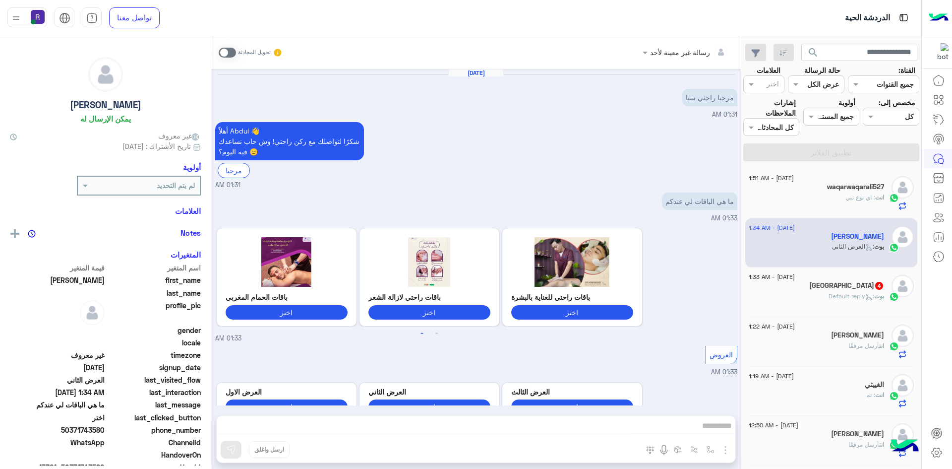
scroll to position [536, 0]
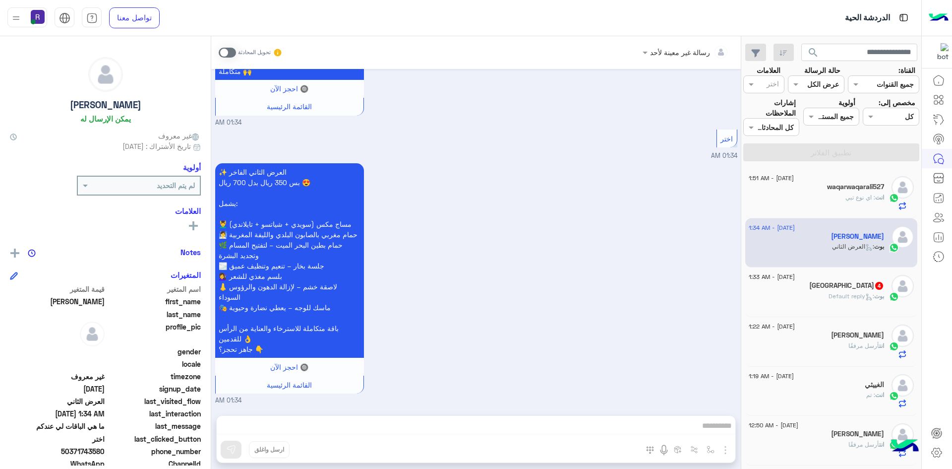
click at [834, 292] on span ": Default reply" at bounding box center [851, 295] width 46 height 7
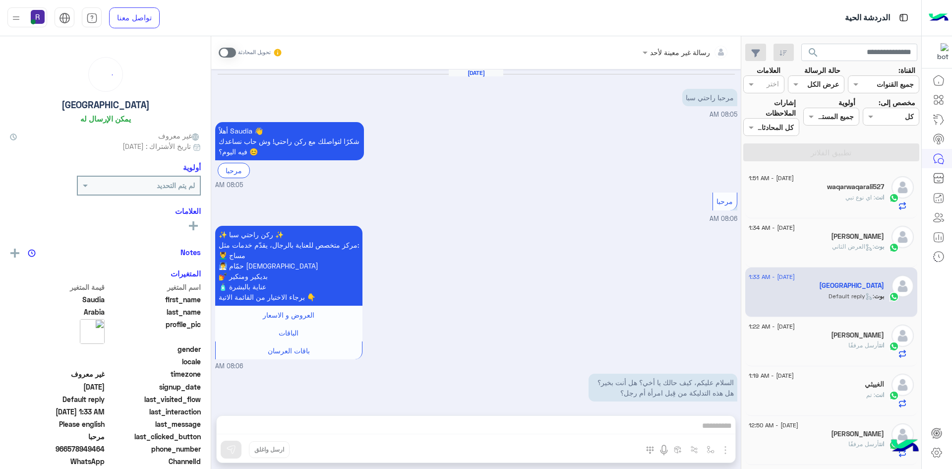
scroll to position [998, 0]
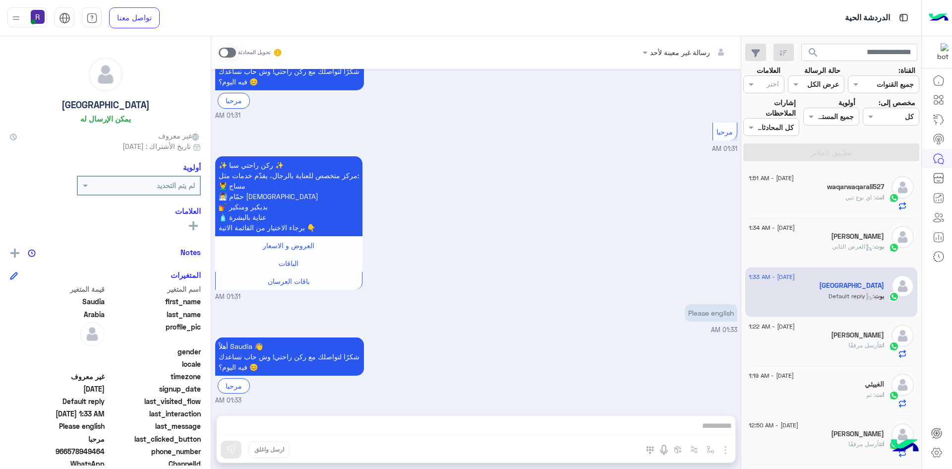
click at [708, 313] on p "Please english" at bounding box center [711, 312] width 53 height 17
click at [724, 147] on span "01:31 AM" at bounding box center [724, 148] width 25 height 7
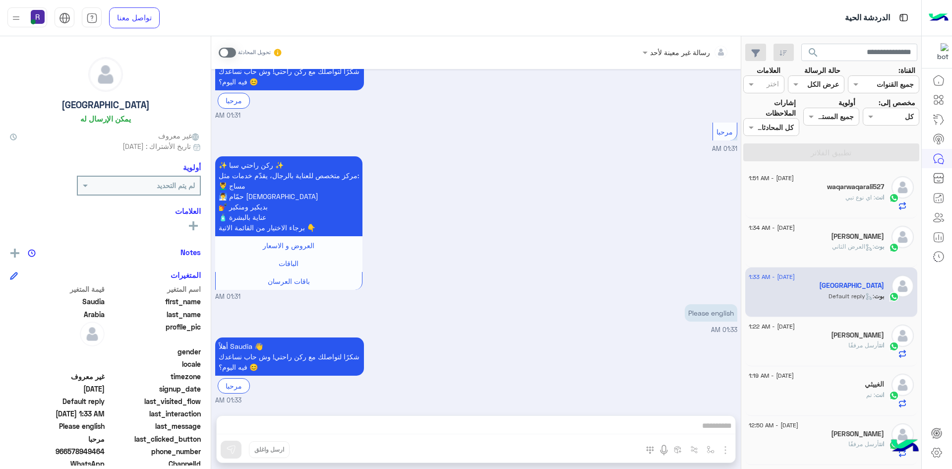
click at [724, 147] on span "01:31 AM" at bounding box center [724, 148] width 25 height 7
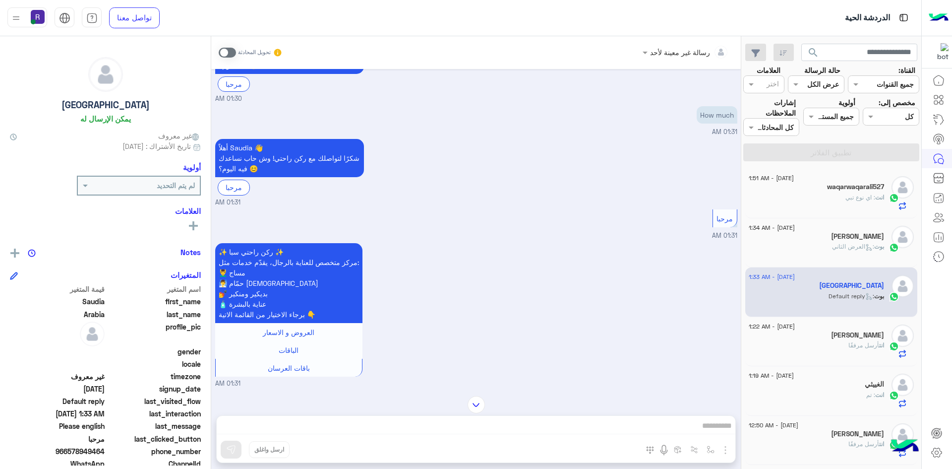
scroll to position [849, 0]
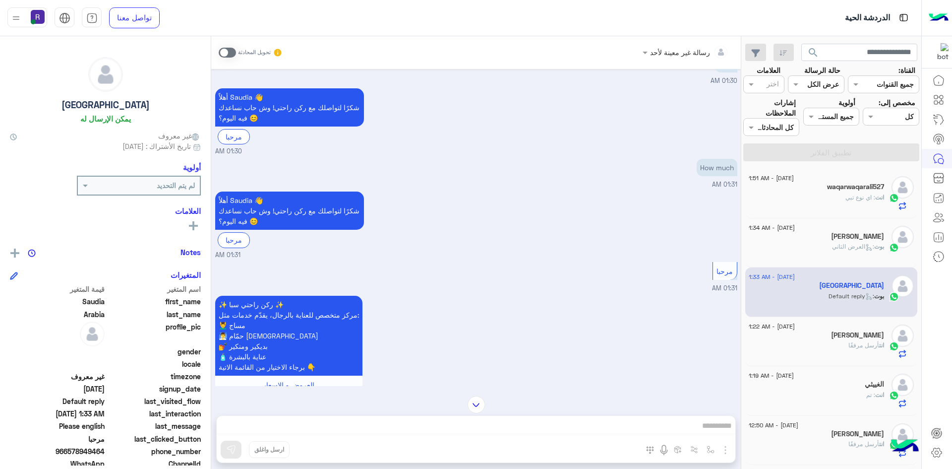
click at [723, 176] on p "How much" at bounding box center [717, 167] width 41 height 17
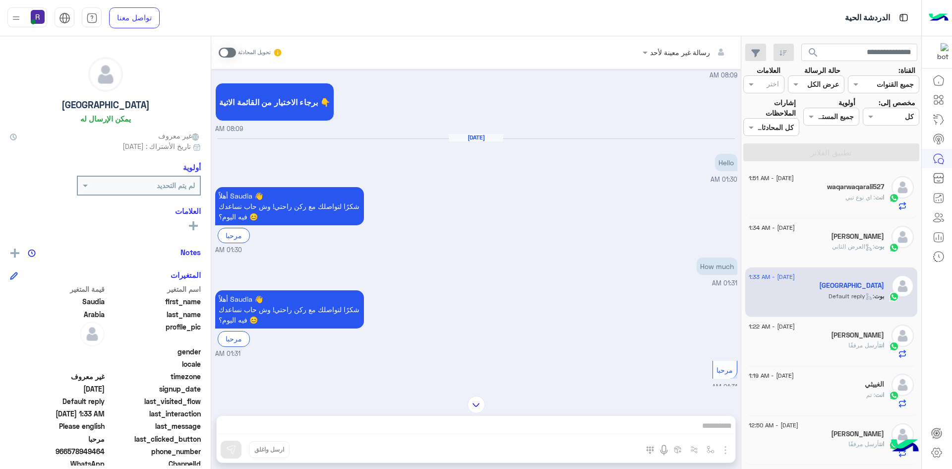
scroll to position [750, 0]
click at [729, 172] on p "Hello" at bounding box center [726, 162] width 22 height 17
click at [716, 275] on p "How much" at bounding box center [717, 266] width 41 height 17
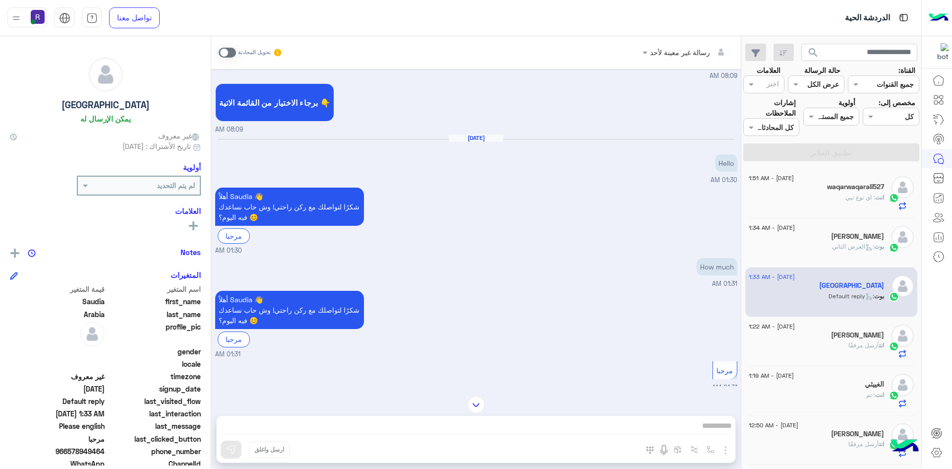
click at [716, 275] on p "How much" at bounding box center [717, 266] width 41 height 17
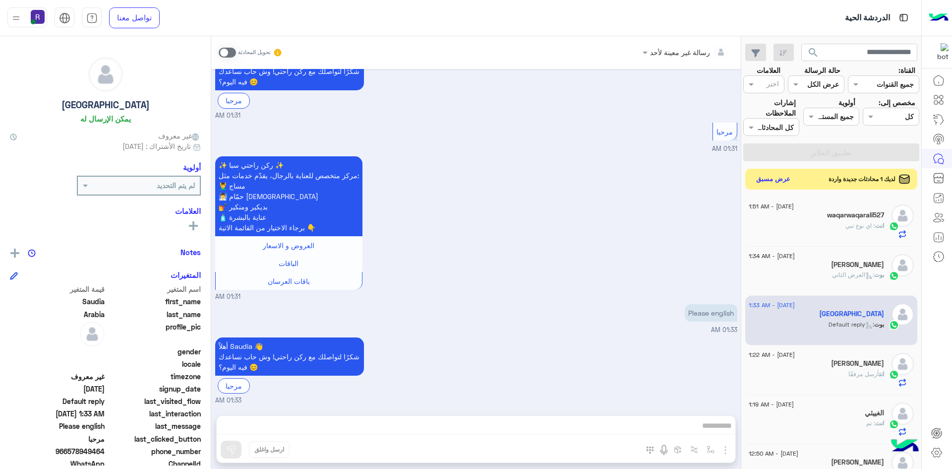
click at [768, 176] on button "عرض مسبق" at bounding box center [774, 179] width 42 height 13
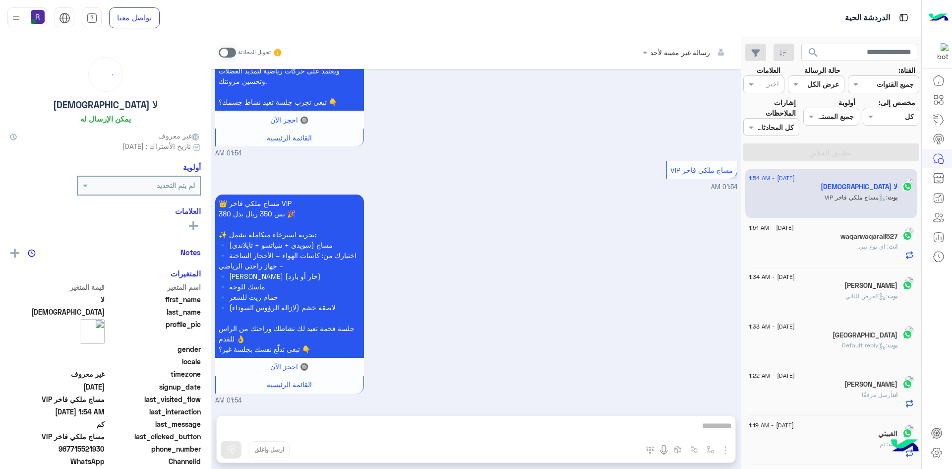
scroll to position [781, 0]
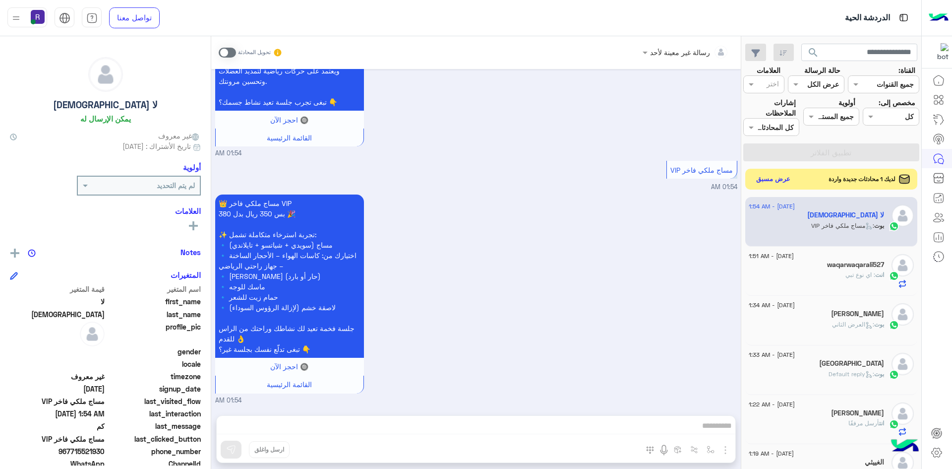
click at [785, 176] on button "عرض مسبق" at bounding box center [774, 179] width 42 height 13
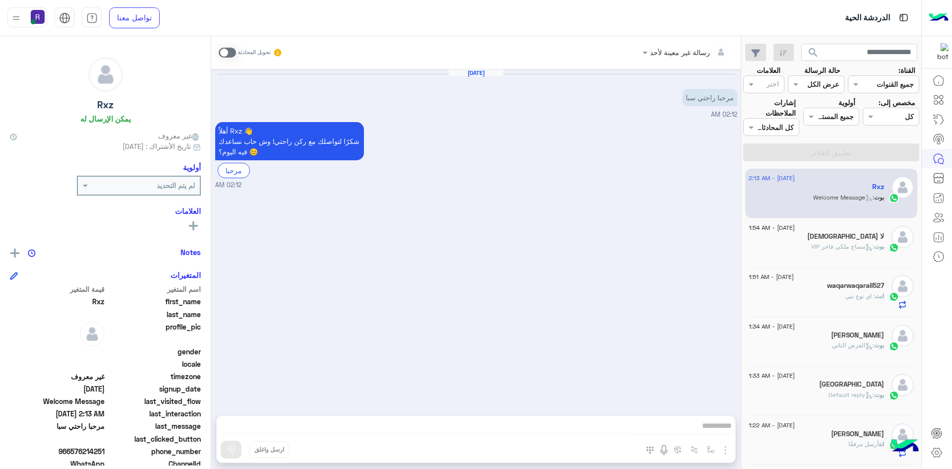
click at [225, 50] on span at bounding box center [227, 53] width 17 height 10
click at [723, 446] on img "button" at bounding box center [725, 450] width 12 height 12
click at [712, 427] on span "الصور" at bounding box center [706, 427] width 18 height 11
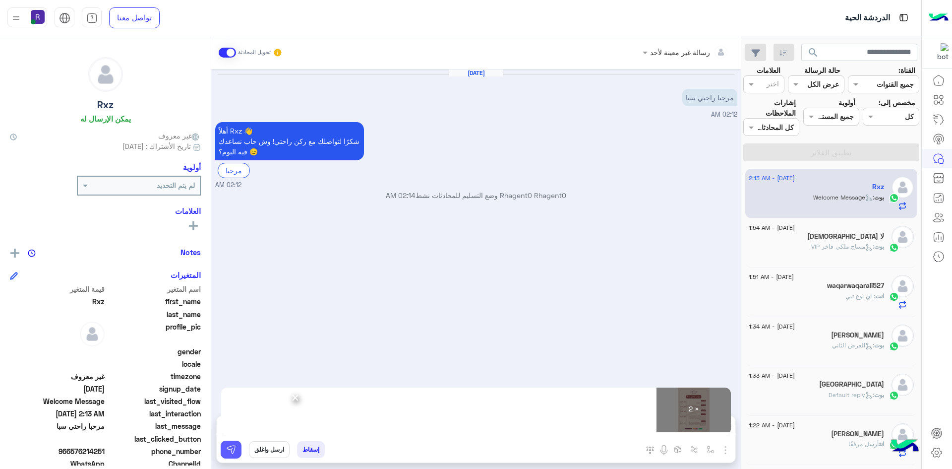
click at [234, 451] on img at bounding box center [231, 449] width 10 height 10
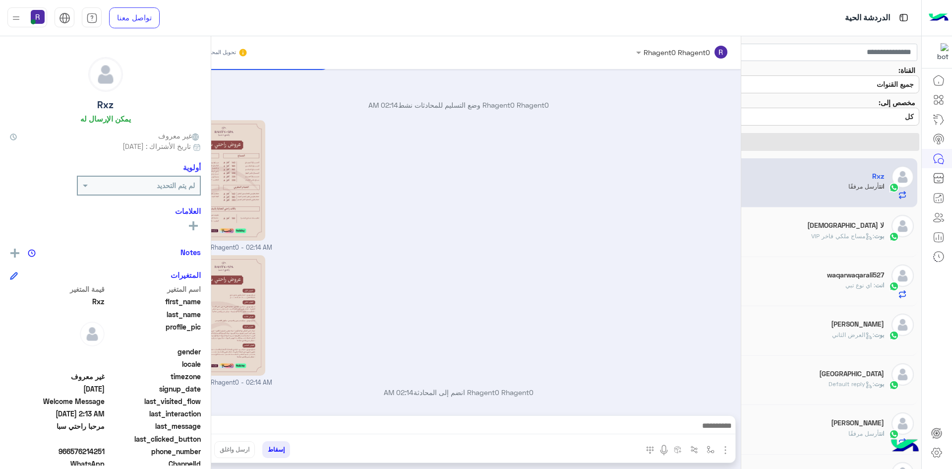
scroll to position [90, 0]
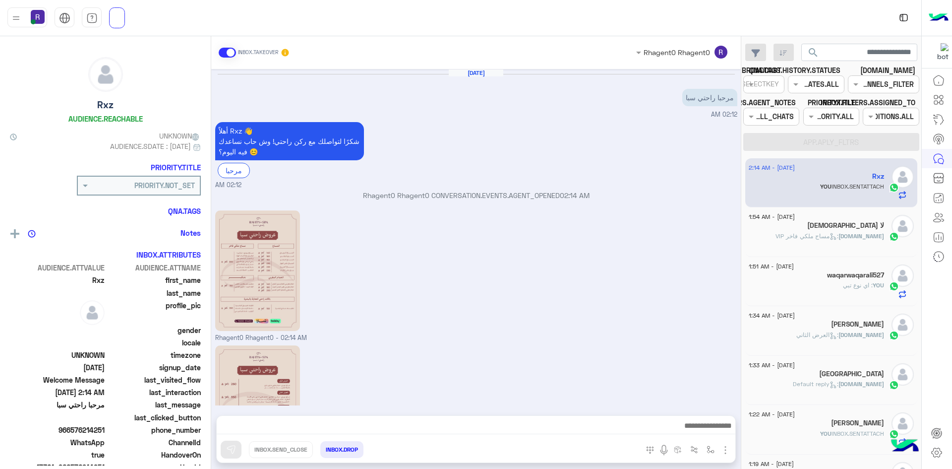
scroll to position [90, 0]
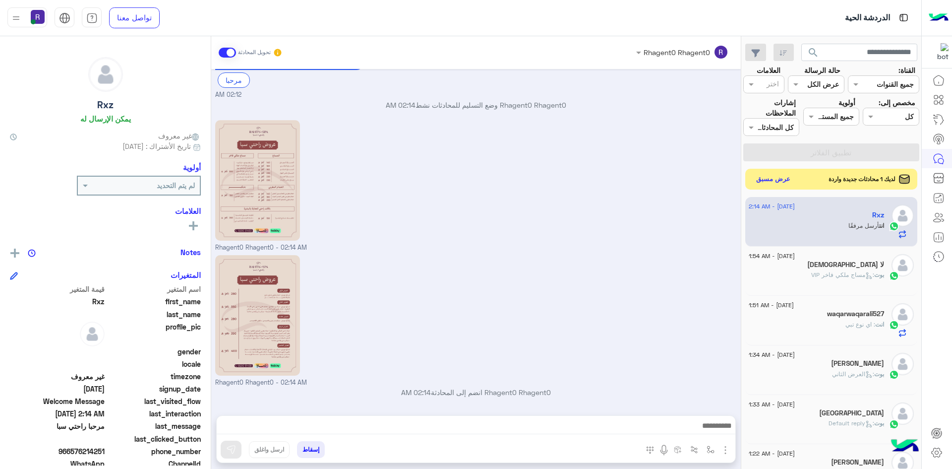
click at [768, 180] on button "عرض مسبق" at bounding box center [774, 179] width 42 height 13
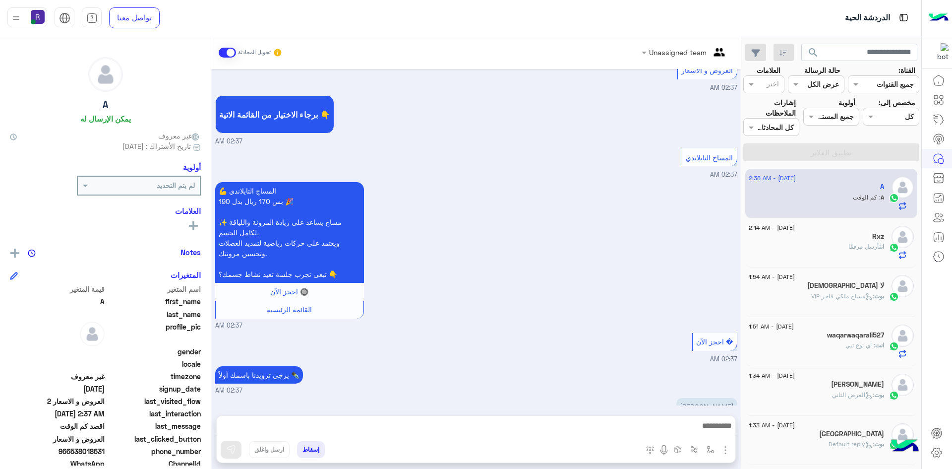
scroll to position [1545, 0]
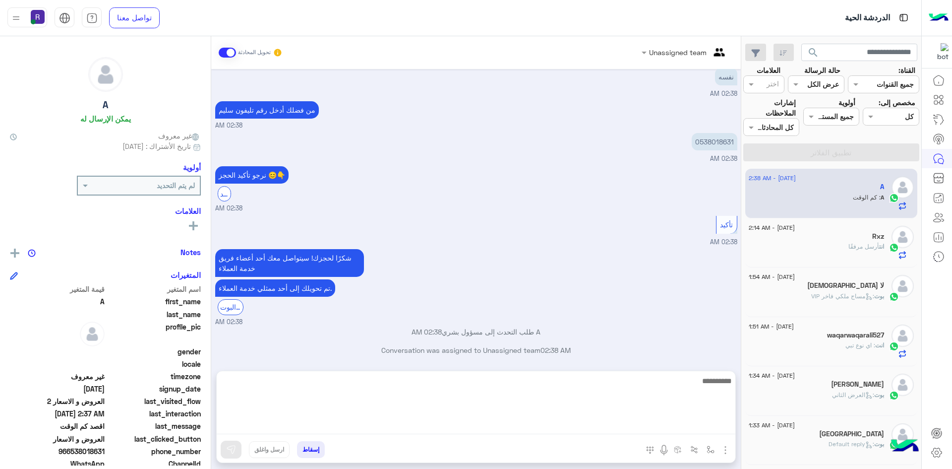
click at [672, 430] on textarea at bounding box center [476, 403] width 519 height 59
type textarea "**********"
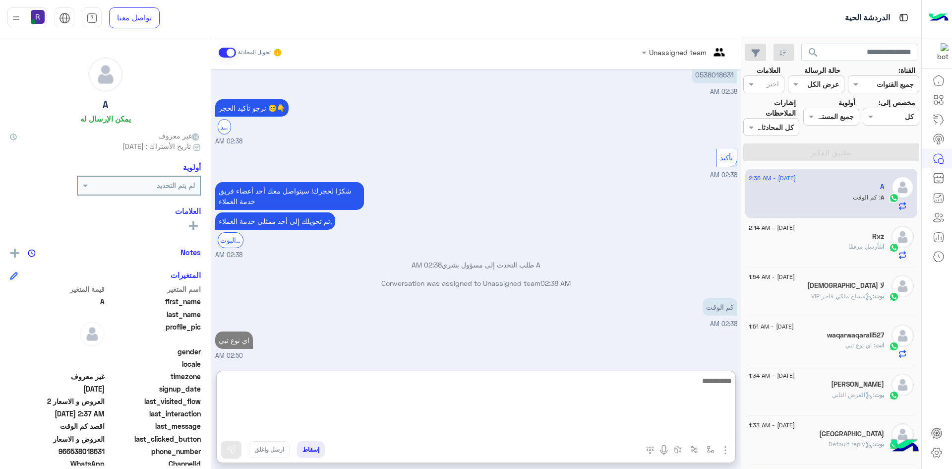
paste textarea "**********"
type textarea "**********"
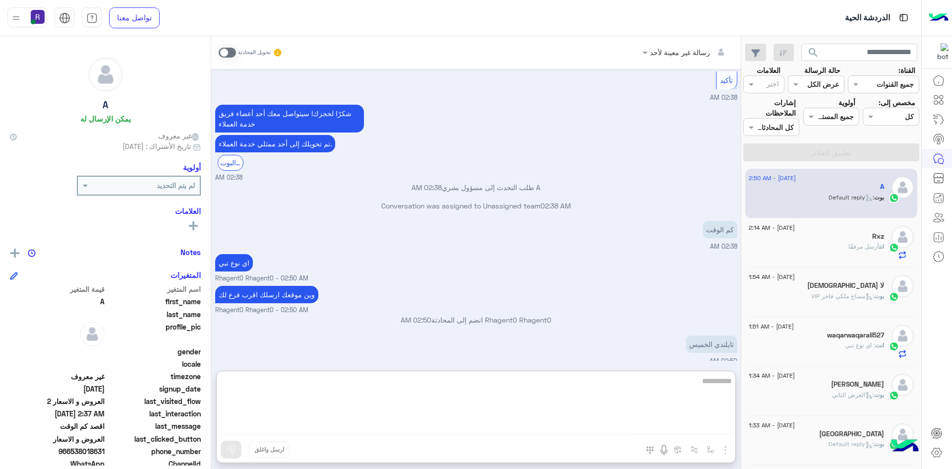
scroll to position [1793, 0]
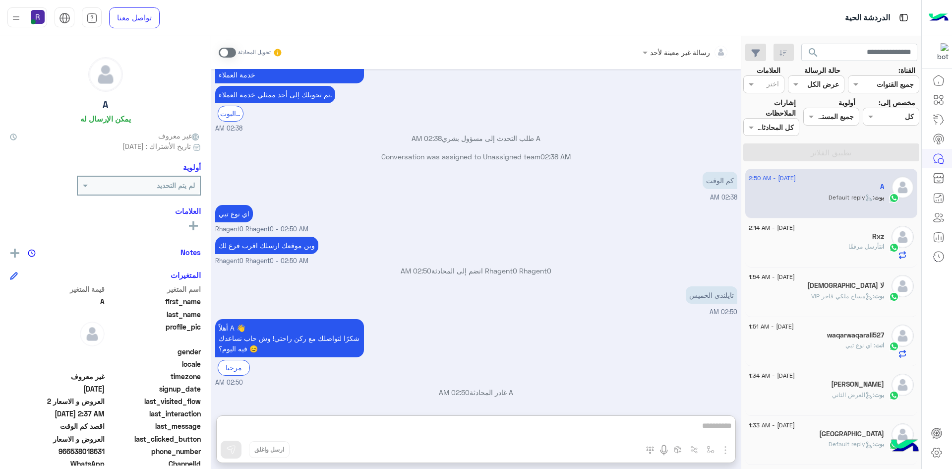
click at [667, 380] on div "رسالة غير معينة لأحد تحويل المحادثة Aug 26, 2025 بكم المساج 02:36 AM Previous ا…" at bounding box center [475, 254] width 529 height 436
click at [682, 425] on div "رسالة غير معينة لأحد تحويل المحادثة Aug 26, 2025 بكم المساج 02:36 AM Previous ا…" at bounding box center [475, 254] width 529 height 436
click at [232, 55] on span at bounding box center [227, 53] width 17 height 10
click at [714, 448] on div "رسالة غير معينة لأحد تحويل المحادثة Aug 26, 2025 بكم المساج 02:36 AM Previous ا…" at bounding box center [475, 254] width 529 height 436
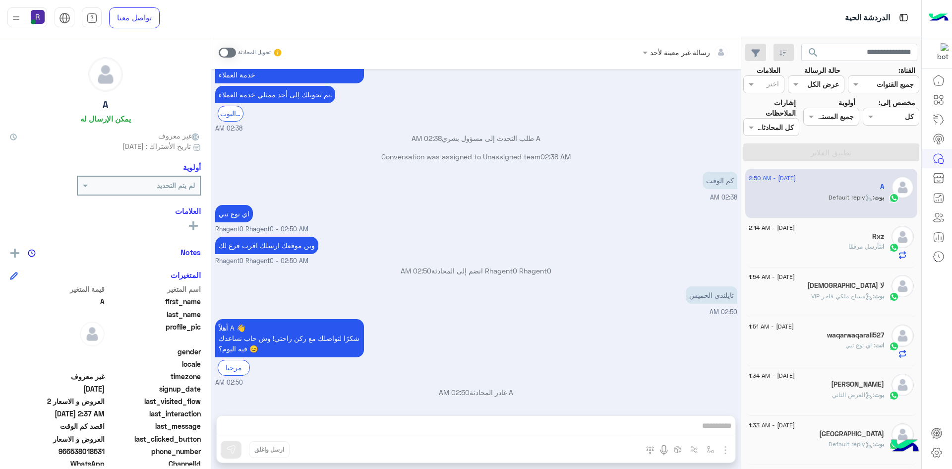
scroll to position [1766, 0]
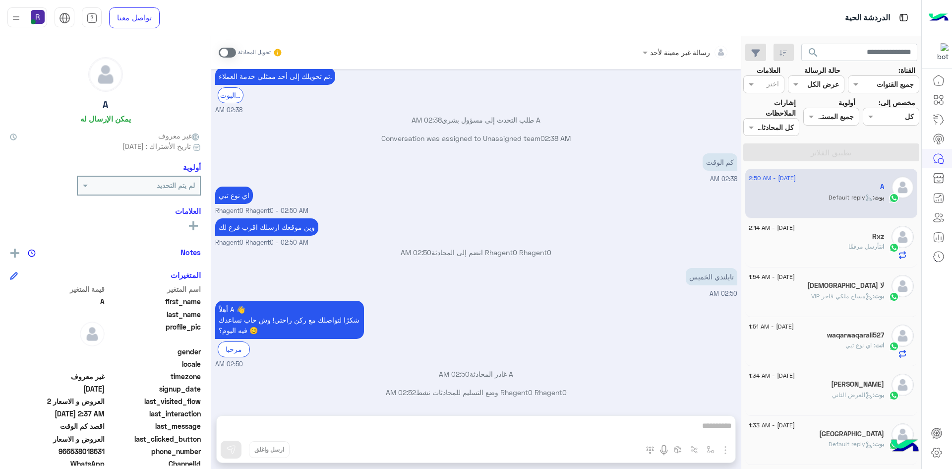
click at [710, 448] on div "رسالة غير معينة لأحد تحويل المحادثة Aug 26, 2025 بكم المساج 02:36 AM Previous ا…" at bounding box center [475, 254] width 529 height 436
click at [707, 444] on button "button" at bounding box center [711, 449] width 16 height 16
click at [702, 433] on div "أدخل اسم مجموعة الرسائل" at bounding box center [670, 427] width 87 height 11
type input "****"
click at [669, 410] on div "خميس مشيط" at bounding box center [681, 409] width 73 height 19
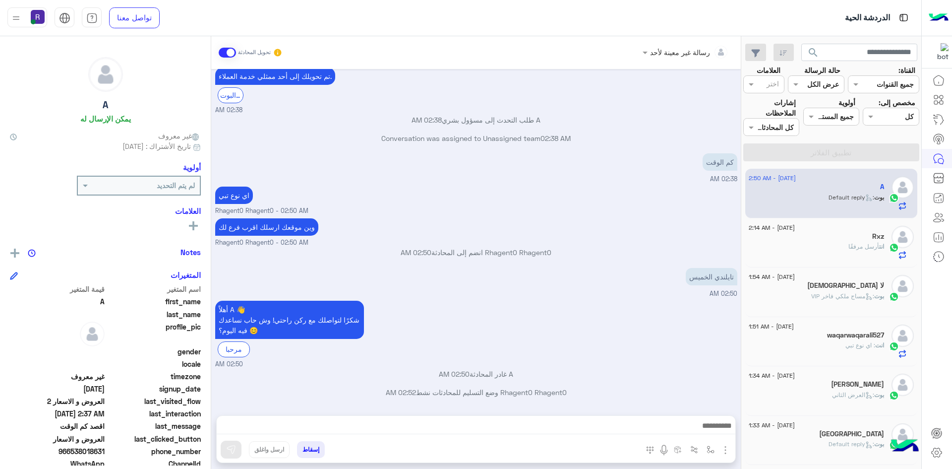
type textarea "*********"
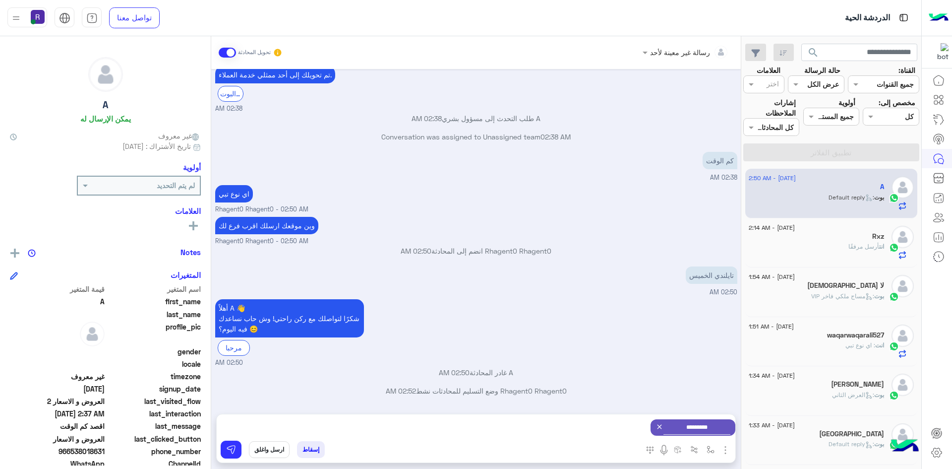
scroll to position [1768, 0]
click at [236, 444] on button at bounding box center [231, 449] width 21 height 18
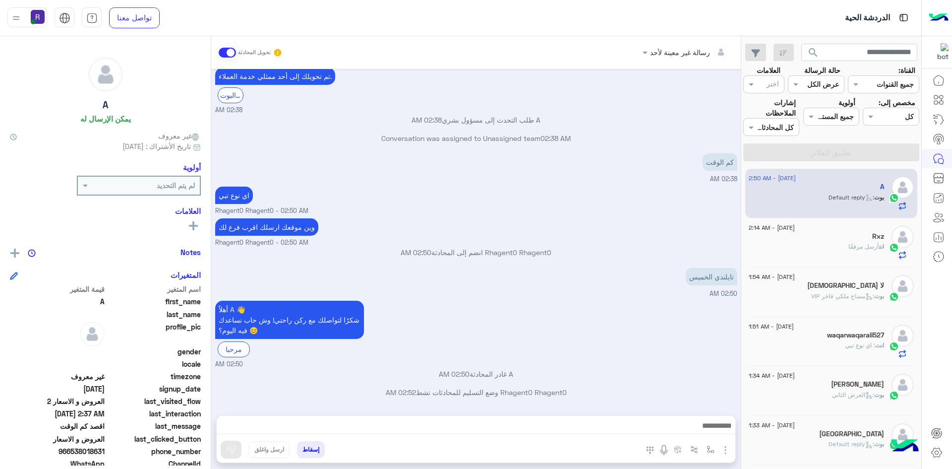
scroll to position [1766, 0]
click at [654, 278] on img at bounding box center [657, 279] width 12 height 12
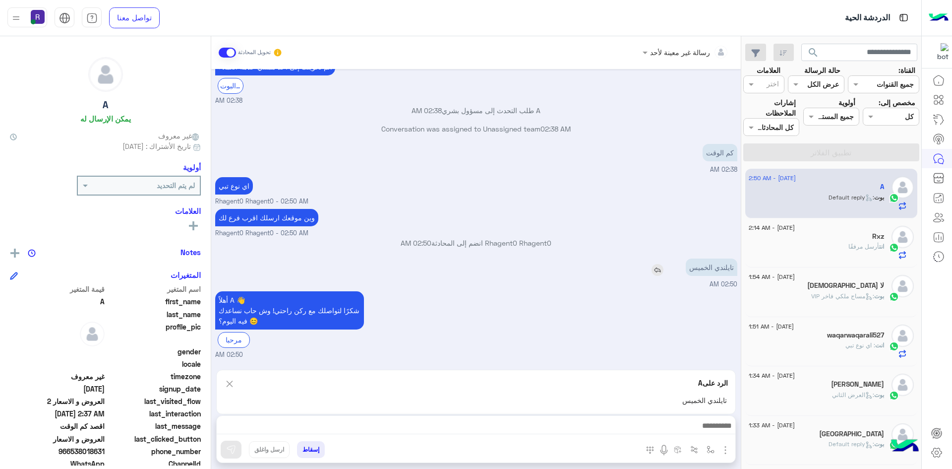
scroll to position [1793, 0]
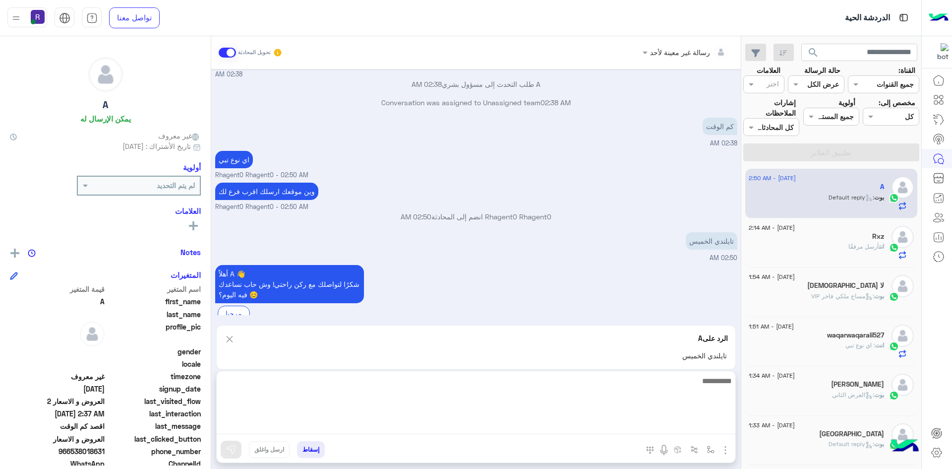
click at [694, 422] on textarea at bounding box center [476, 403] width 519 height 59
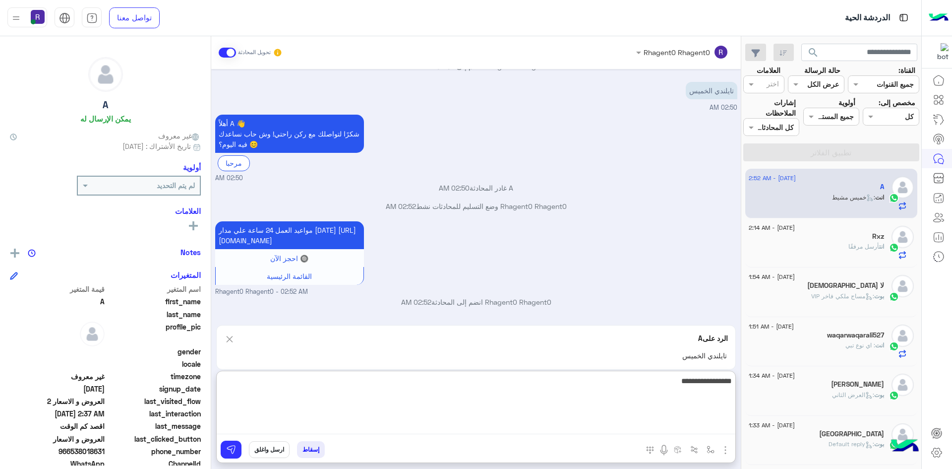
type textarea "**********"
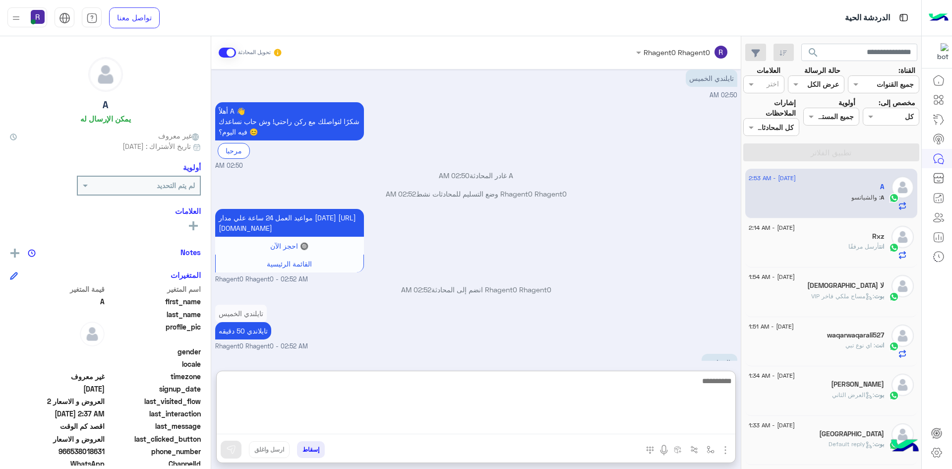
scroll to position [1955, 0]
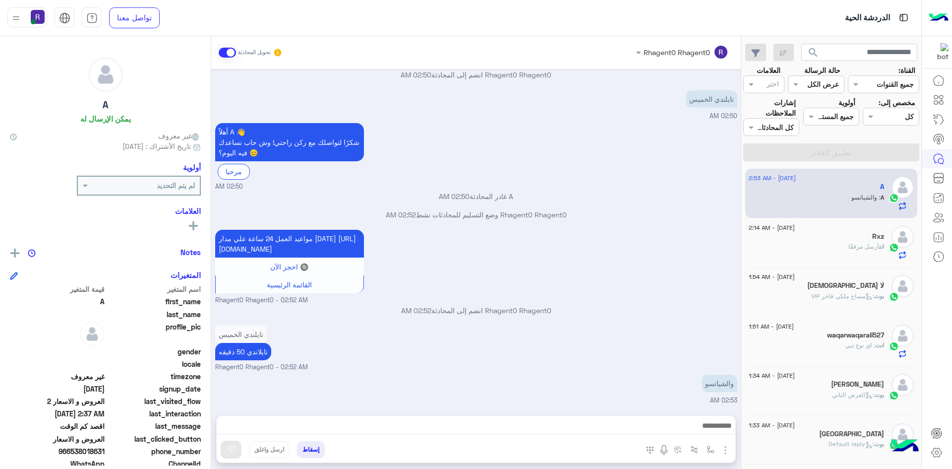
click at [665, 244] on div "مواعيد العمل 24 ساعة علي مدار اليوم https://g.co/kgs/1bYQEEQ 🔘 احجز الآن القائم…" at bounding box center [476, 266] width 522 height 78
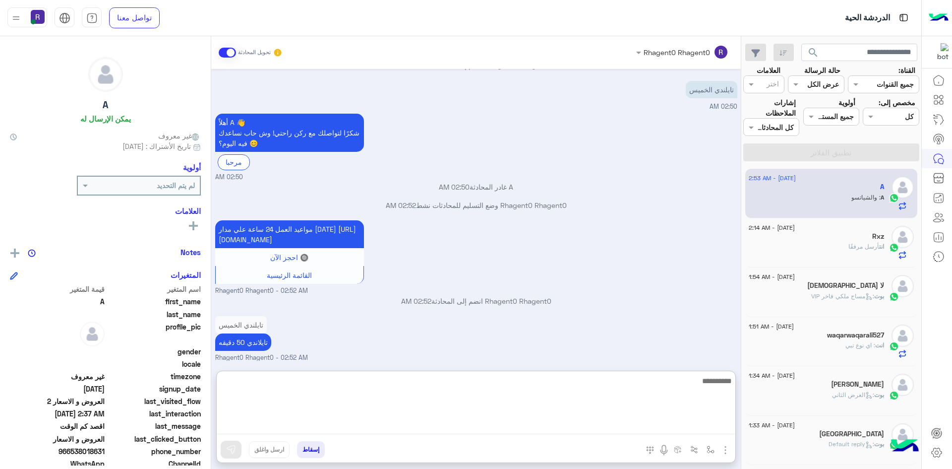
click at [681, 423] on textarea at bounding box center [476, 403] width 519 height 59
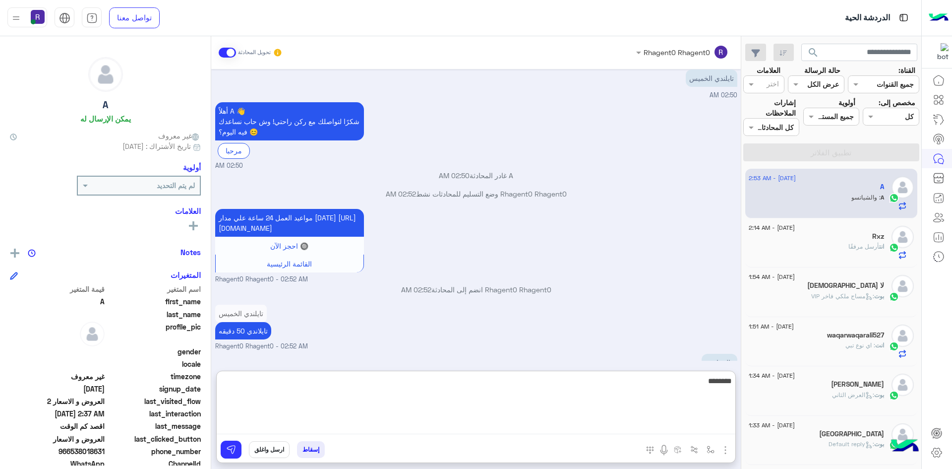
type textarea "********"
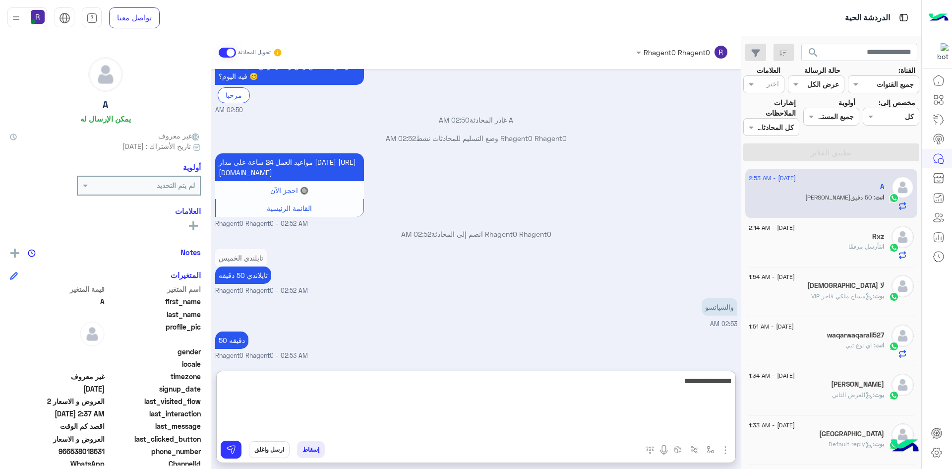
type textarea "**********"
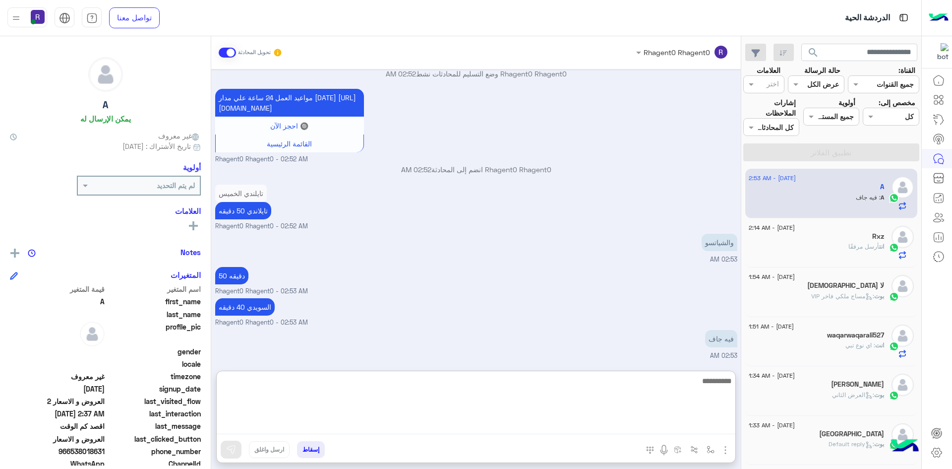
scroll to position [2085, 0]
click at [705, 397] on textarea at bounding box center [476, 403] width 519 height 59
type textarea "*******"
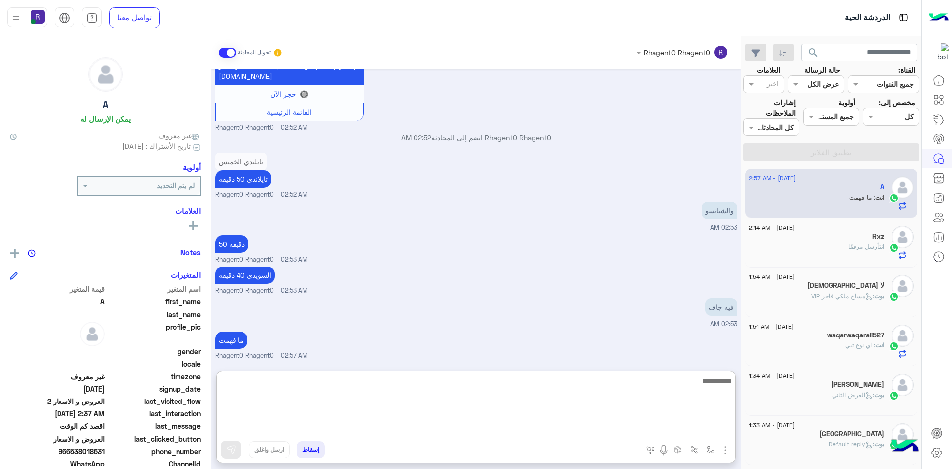
scroll to position [2150, 0]
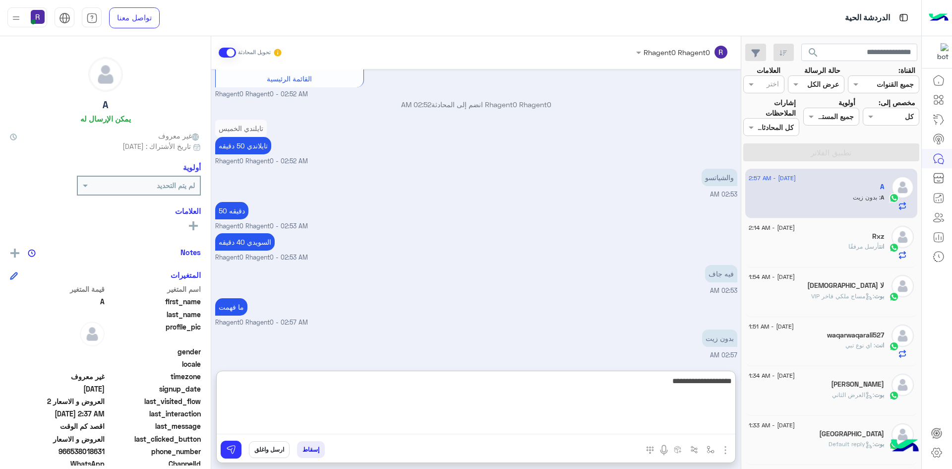
type textarea "**********"
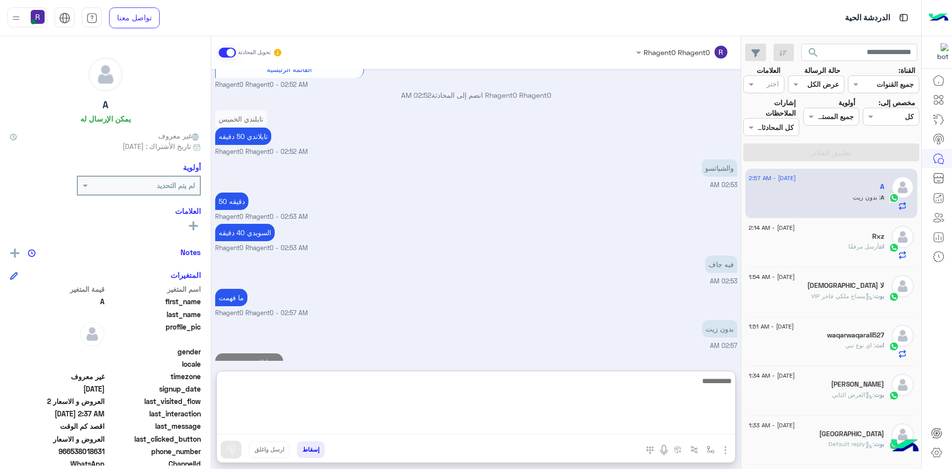
scroll to position [2181, 0]
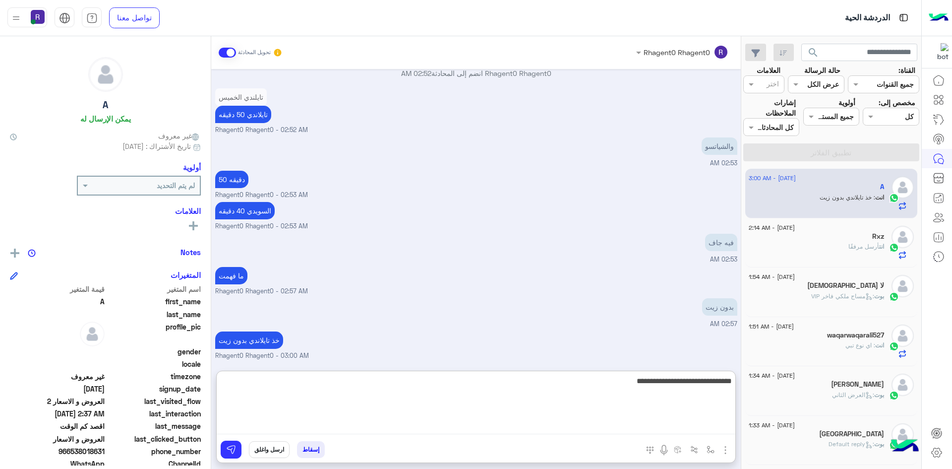
click at [696, 383] on textarea "**********" at bounding box center [476, 403] width 519 height 59
click at [677, 383] on textarea "**********" at bounding box center [476, 403] width 519 height 59
click at [683, 382] on textarea "**********" at bounding box center [476, 403] width 519 height 59
type textarea "**********"
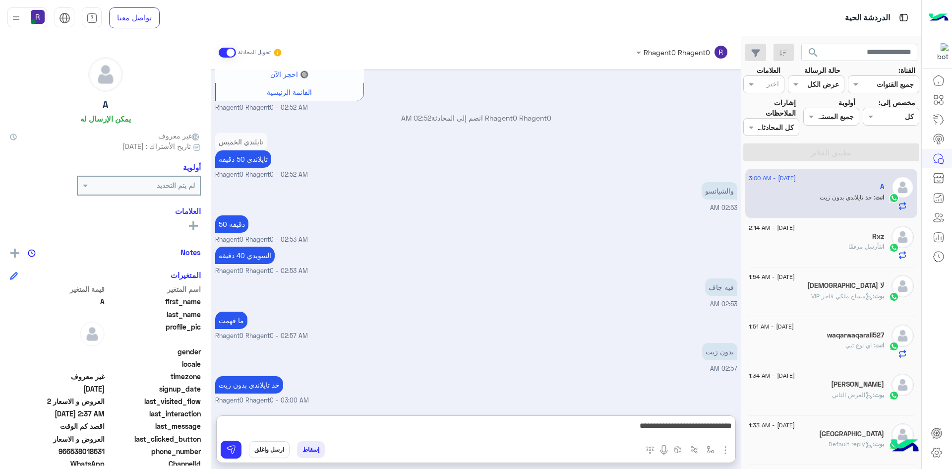
click at [552, 299] on div "Aug 26, 2025 بكم المساج 02:36 AM Previous المساج السويدي اختر المساج تايلاندي ا…" at bounding box center [475, 237] width 529 height 336
click at [235, 453] on img at bounding box center [231, 449] width 10 height 10
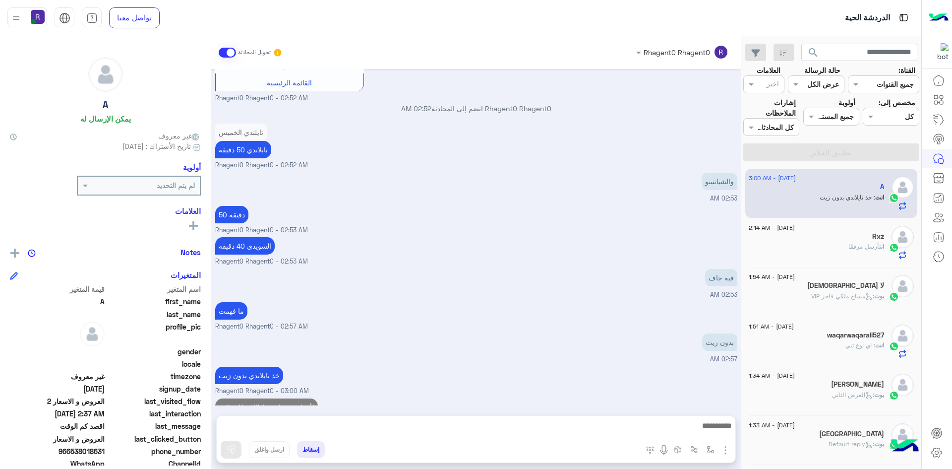
scroll to position [2168, 0]
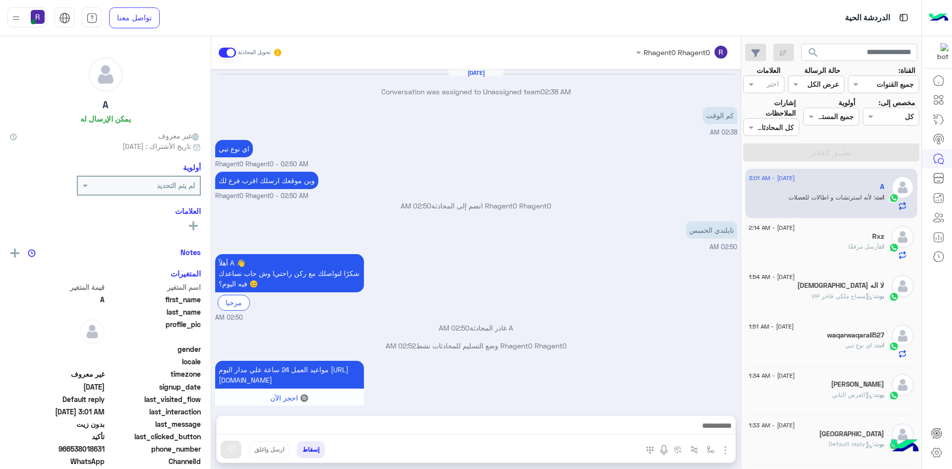
scroll to position [355, 0]
